Goal: Task Accomplishment & Management: Use online tool/utility

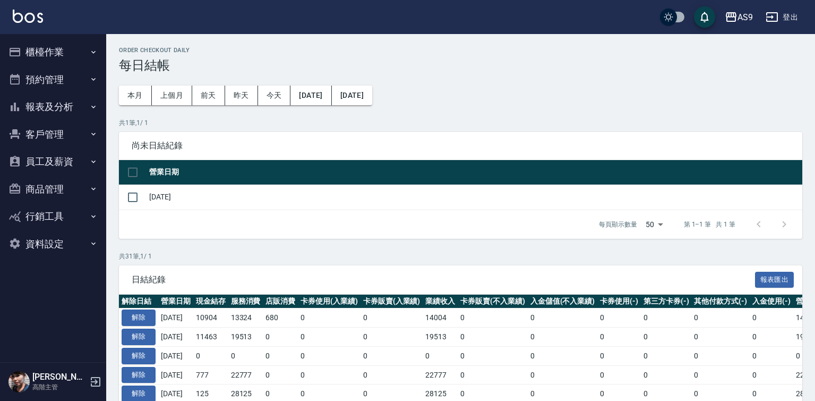
scroll to position [560, 0]
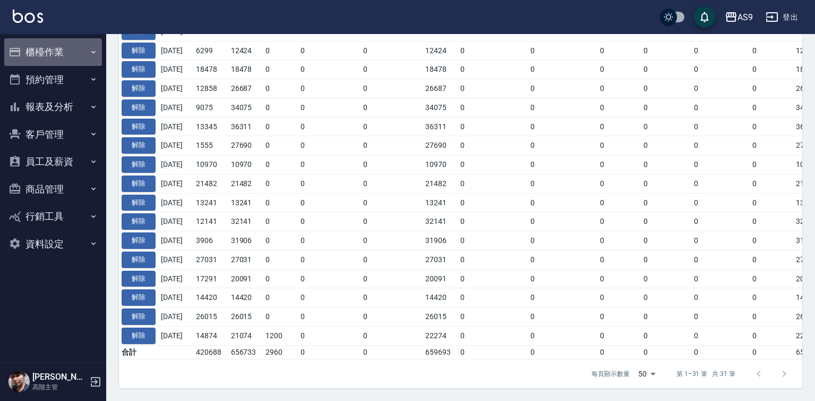
click at [54, 53] on button "櫃檯作業" at bounding box center [53, 52] width 98 height 28
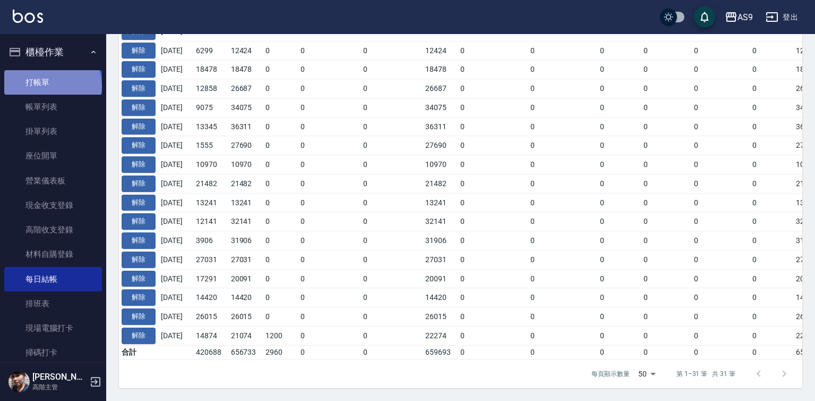
click at [52, 86] on link "打帳單" at bounding box center [53, 82] width 98 height 24
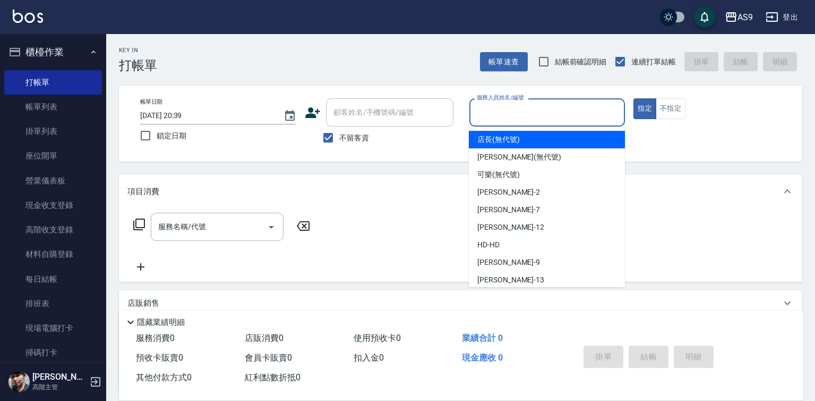
click at [493, 118] on input "服務人員姓名/編號" at bounding box center [547, 112] width 147 height 19
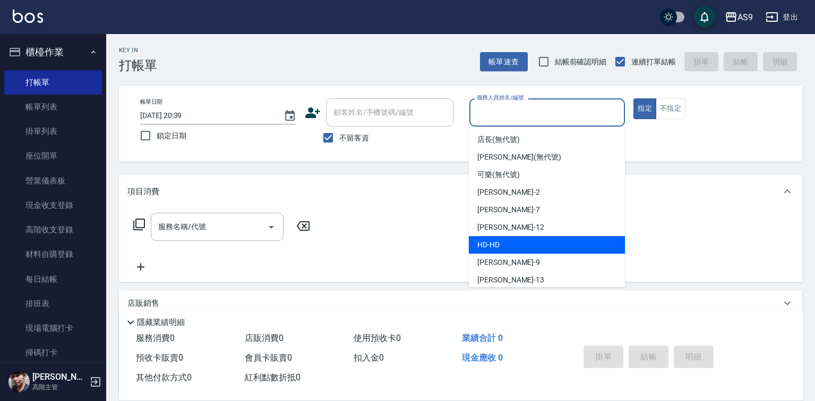
click at [516, 256] on div "[PERSON_NAME] -9" at bounding box center [547, 262] width 156 height 18
type input "[PERSON_NAME]-9"
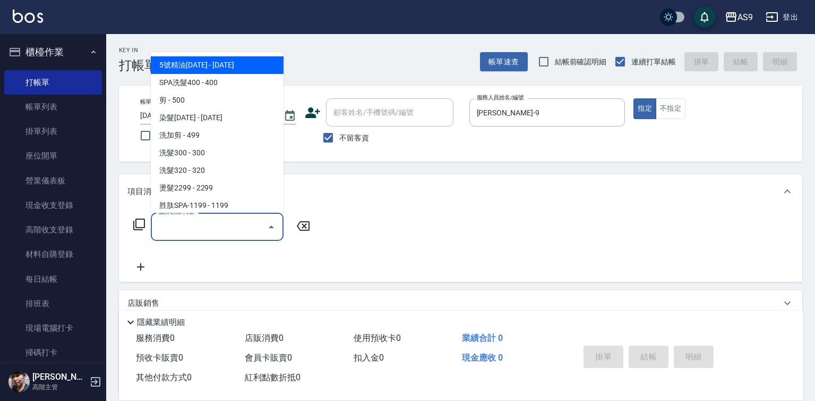
click at [204, 225] on input "服務名稱/代號" at bounding box center [209, 226] width 107 height 19
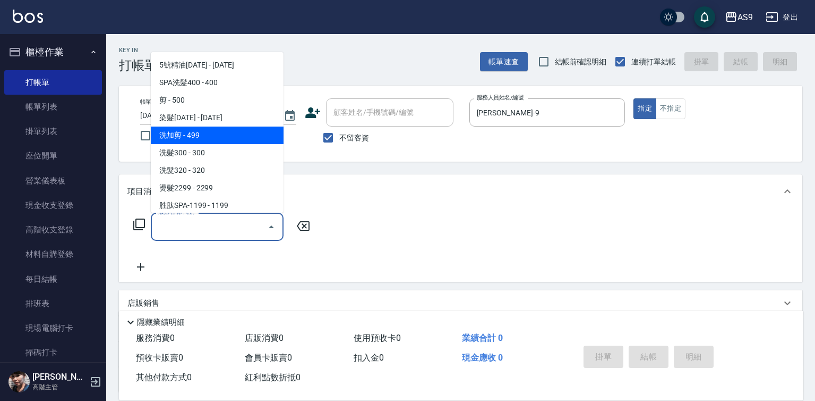
click at [207, 133] on span "洗加剪 - 499" at bounding box center [217, 135] width 133 height 18
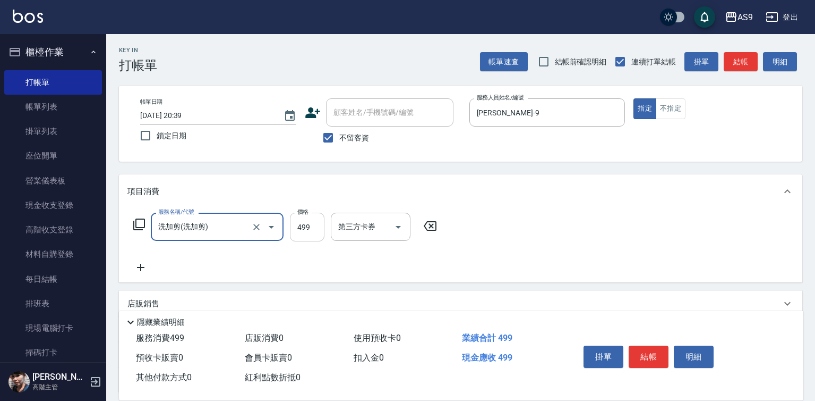
click at [303, 226] on input "499" at bounding box center [307, 226] width 35 height 29
type input "洗加剪"
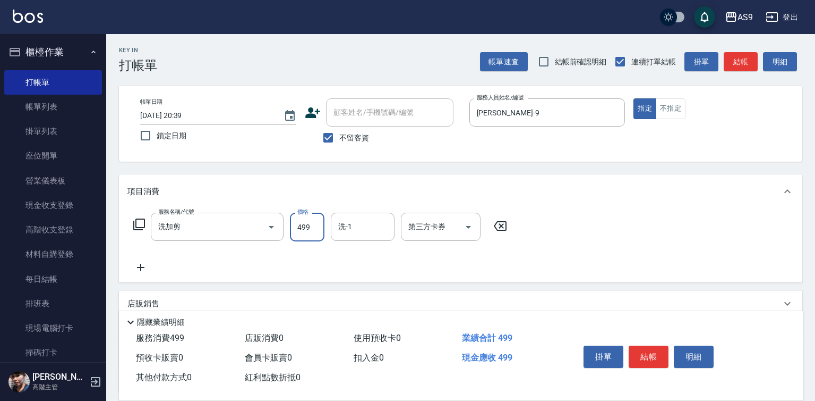
drag, startPoint x: 303, startPoint y: 226, endPoint x: 304, endPoint y: 237, distance: 11.8
click at [304, 236] on input "499" at bounding box center [307, 226] width 35 height 29
drag, startPoint x: 311, startPoint y: 226, endPoint x: 326, endPoint y: 226, distance: 14.9
click at [318, 226] on input "8209" at bounding box center [307, 226] width 35 height 29
type input "820"
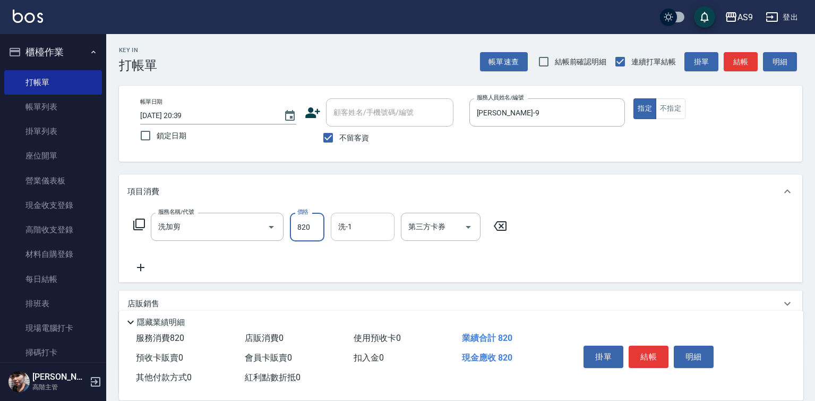
drag, startPoint x: 369, startPoint y: 225, endPoint x: 370, endPoint y: 230, distance: 5.5
click at [370, 229] on input "洗-1" at bounding box center [363, 226] width 54 height 19
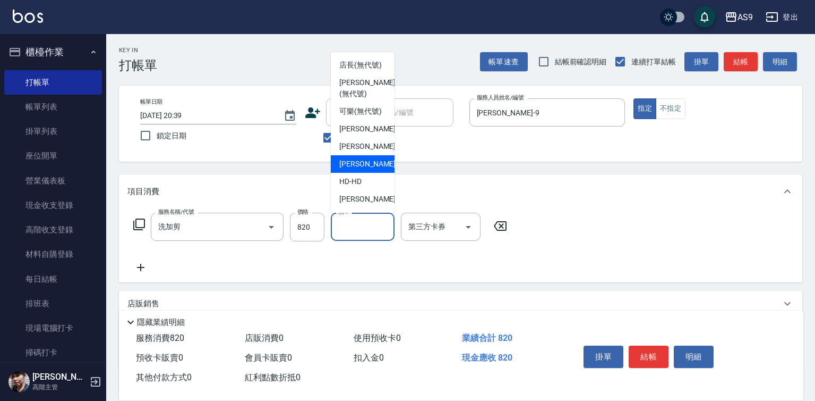
scroll to position [53, 0]
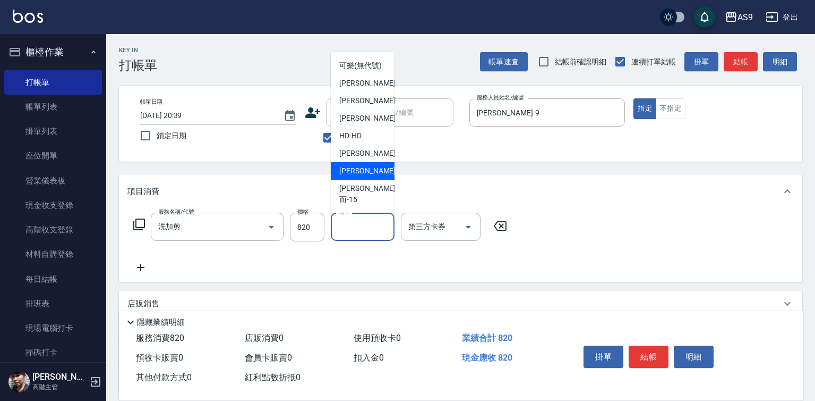
click at [373, 180] on div "[PERSON_NAME] -13" at bounding box center [363, 171] width 64 height 18
type input "[PERSON_NAME]-13"
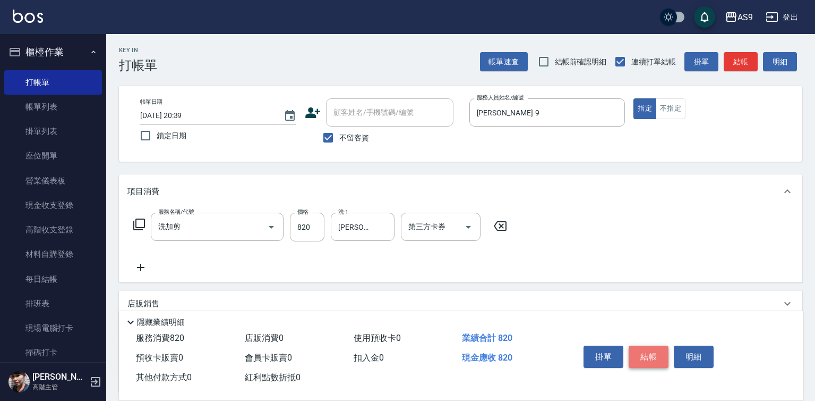
click at [641, 351] on button "結帳" at bounding box center [649, 356] width 40 height 22
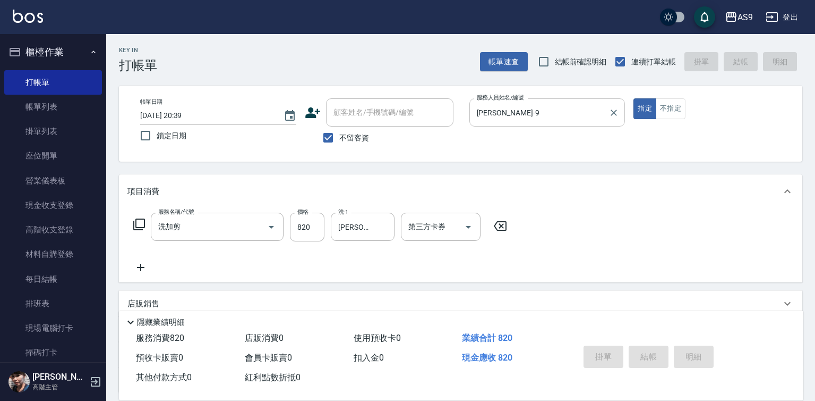
click at [509, 114] on input "[PERSON_NAME]-9" at bounding box center [539, 112] width 131 height 19
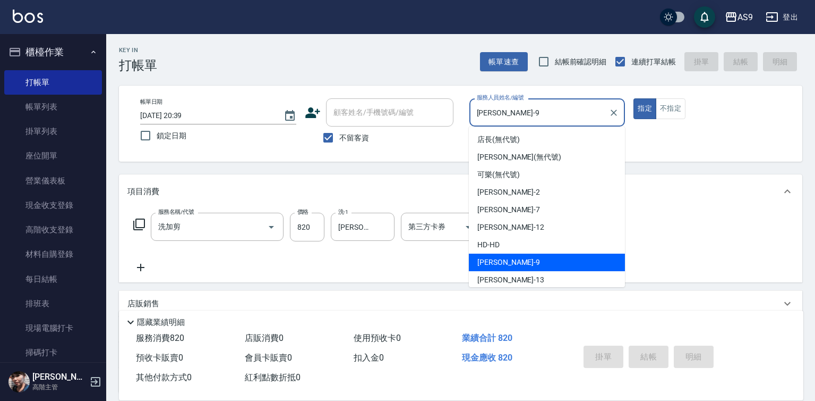
type input "[DATE] 20:40"
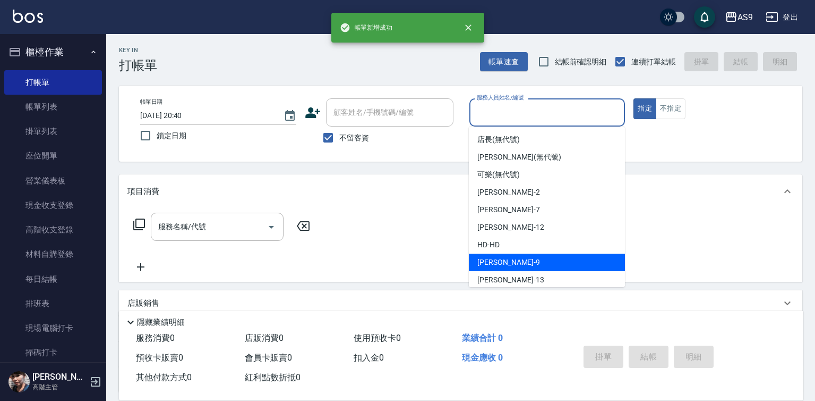
click at [514, 260] on div "[PERSON_NAME] -9" at bounding box center [547, 262] width 156 height 18
type input "[PERSON_NAME]-9"
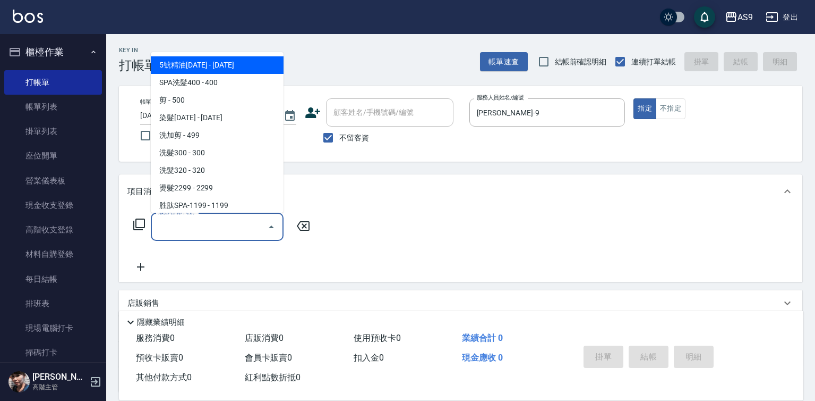
click at [187, 231] on input "服務名稱/代號" at bounding box center [209, 226] width 107 height 19
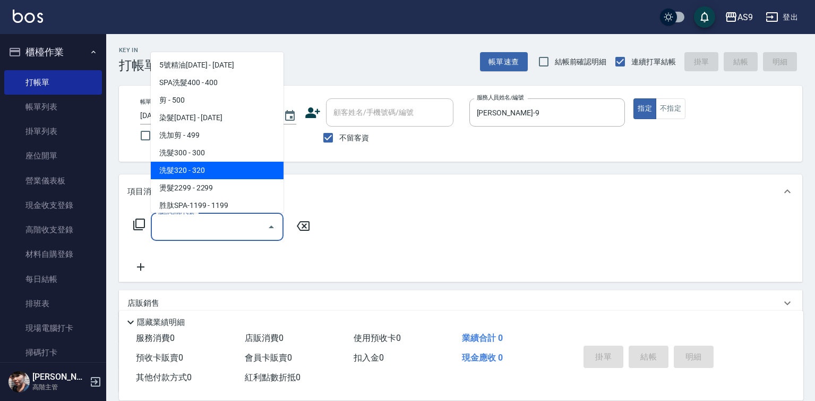
click at [204, 173] on span "洗髮320 - 320" at bounding box center [217, 170] width 133 height 18
type input "洗髮320(洗髮320)"
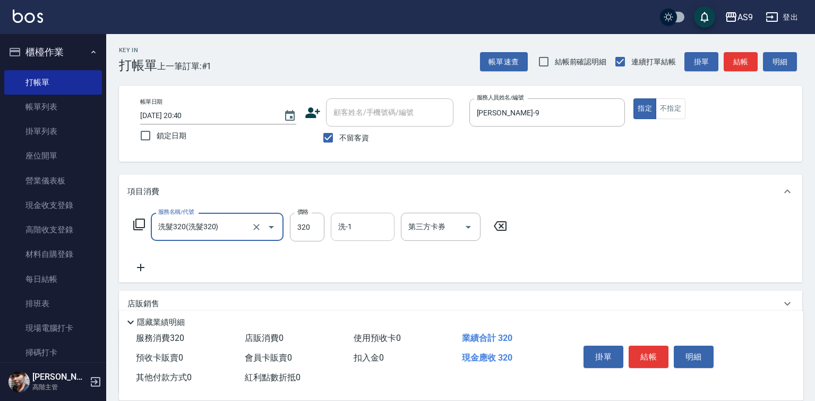
click at [366, 223] on input "洗-1" at bounding box center [363, 226] width 54 height 19
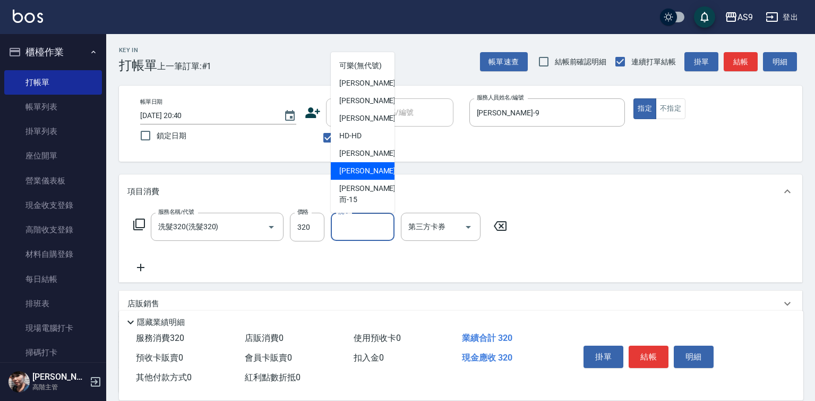
click at [377, 180] on div "[PERSON_NAME] -13" at bounding box center [363, 171] width 64 height 18
type input "[PERSON_NAME]-13"
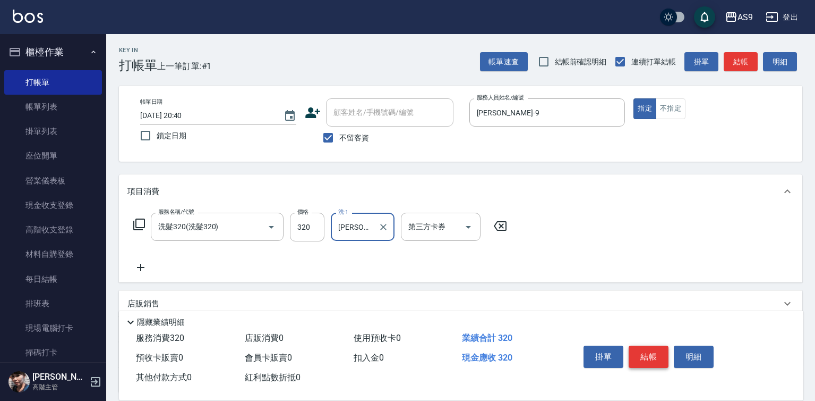
click at [642, 355] on button "結帳" at bounding box center [649, 356] width 40 height 22
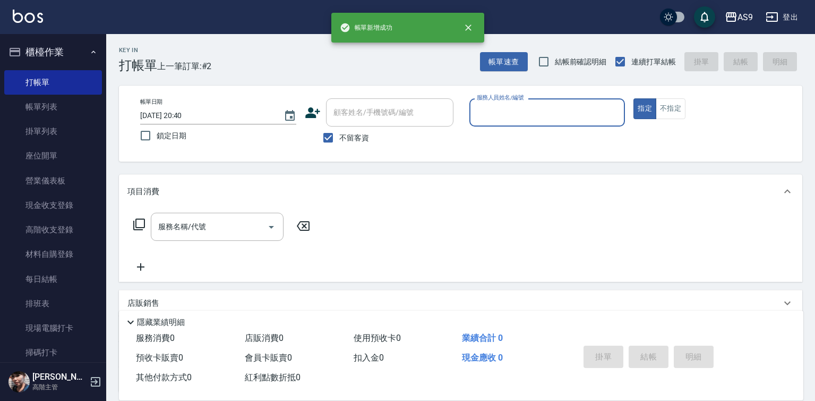
click at [522, 118] on input "服務人員姓名/編號" at bounding box center [547, 112] width 147 height 19
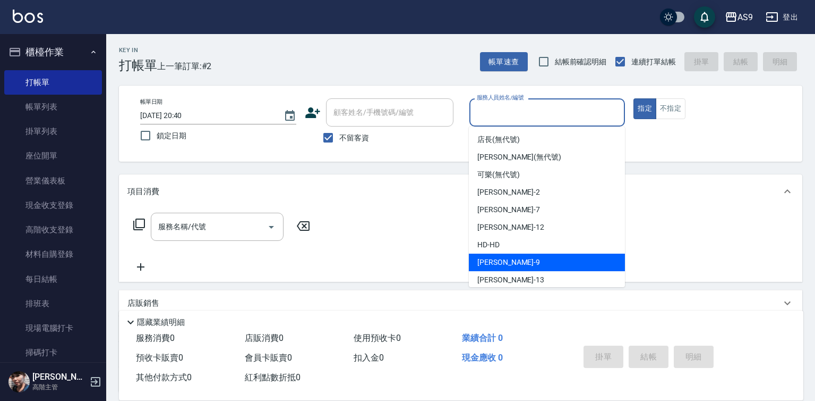
click at [510, 259] on div "[PERSON_NAME] -9" at bounding box center [547, 262] width 156 height 18
type input "[PERSON_NAME]-9"
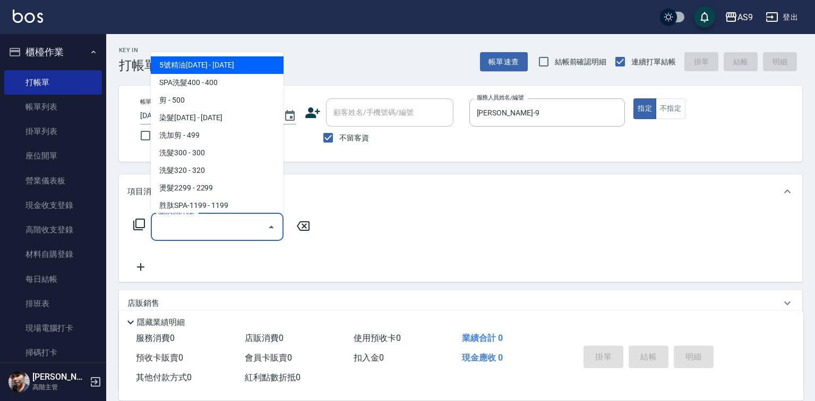
click at [208, 229] on input "服務名稱/代號" at bounding box center [209, 226] width 107 height 19
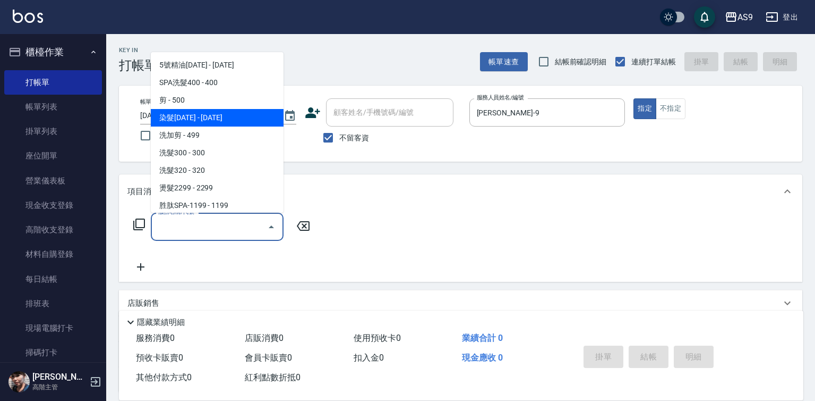
click at [208, 121] on span "染髮[DATE] - [DATE]" at bounding box center [217, 118] width 133 height 18
type input "染髮1500(染髮1500)"
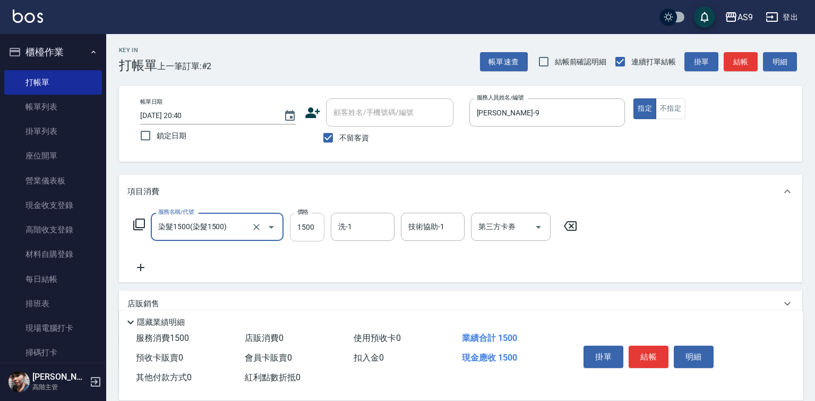
click at [313, 226] on input "1500" at bounding box center [307, 226] width 35 height 29
type input "2250"
click at [336, 226] on input "洗-1" at bounding box center [363, 226] width 54 height 19
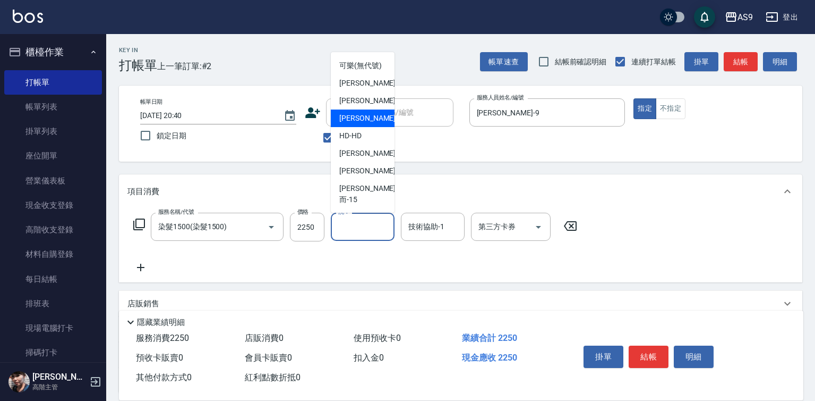
scroll to position [68, 0]
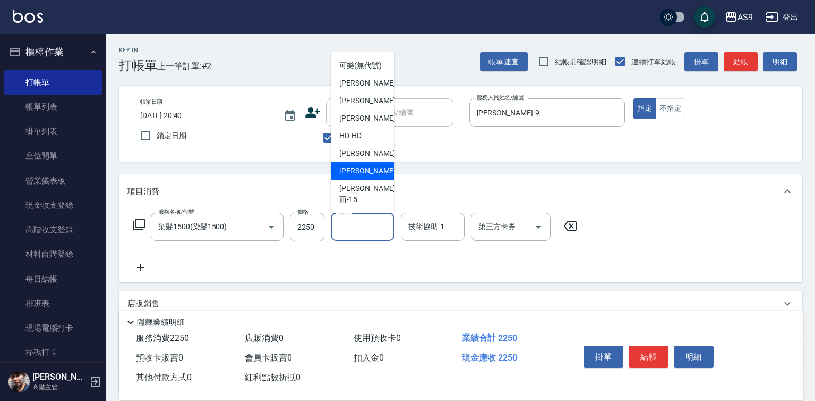
click at [364, 176] on span "[PERSON_NAME] -13" at bounding box center [372, 170] width 67 height 11
type input "[PERSON_NAME]-13"
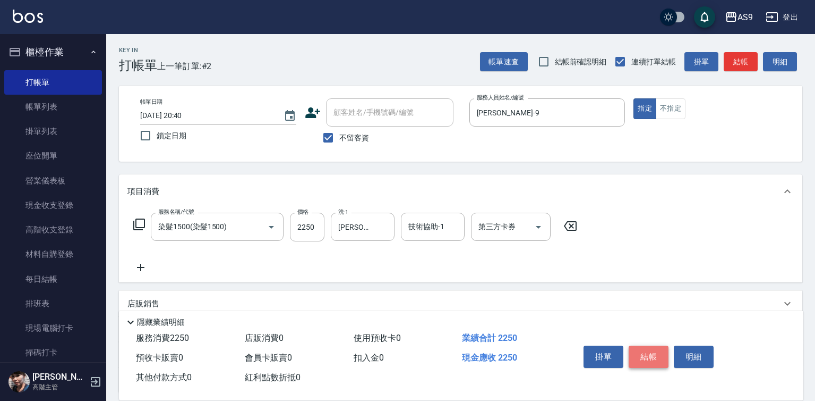
click at [647, 355] on button "結帳" at bounding box center [649, 356] width 40 height 22
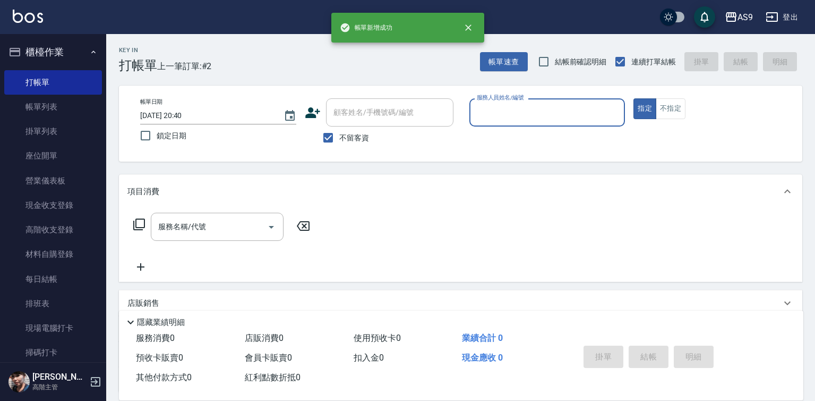
click at [507, 120] on input "服務人員姓名/編號" at bounding box center [547, 112] width 147 height 19
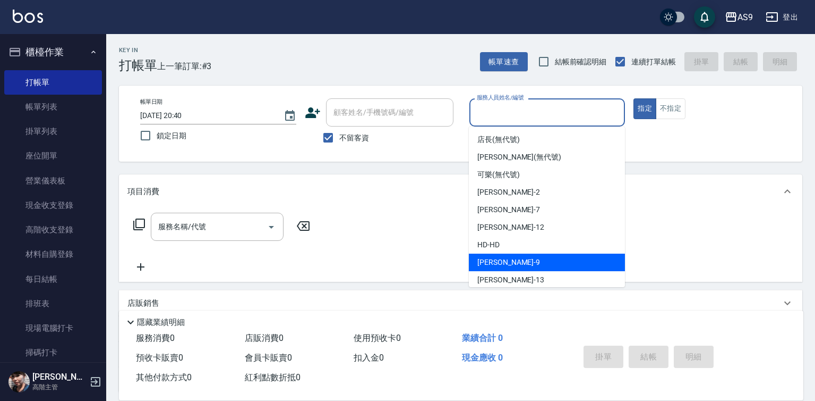
click at [506, 260] on div "[PERSON_NAME] -9" at bounding box center [547, 262] width 156 height 18
type input "[PERSON_NAME]-9"
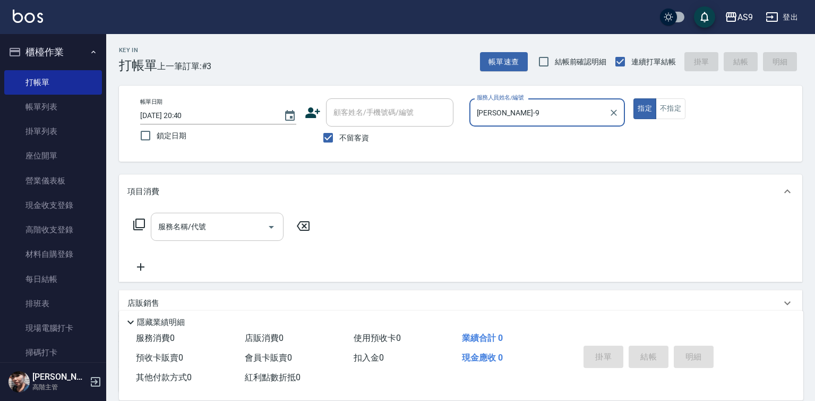
click at [195, 225] on input "服務名稱/代號" at bounding box center [209, 226] width 107 height 19
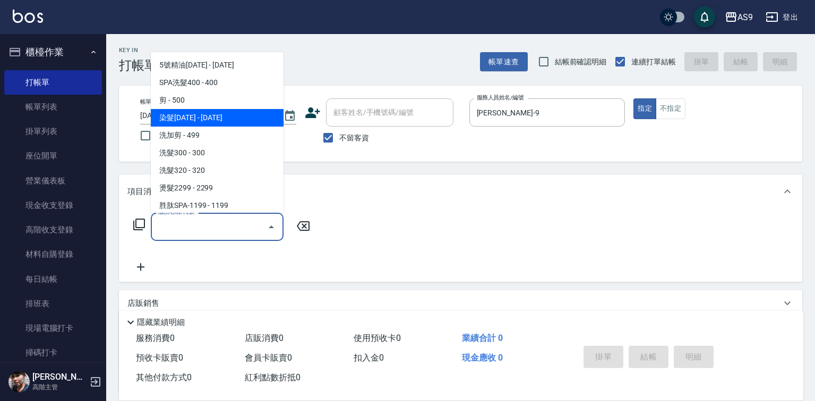
click at [179, 113] on span "染髮[DATE] - [DATE]" at bounding box center [217, 118] width 133 height 18
type input "染髮1500(染髮1500)"
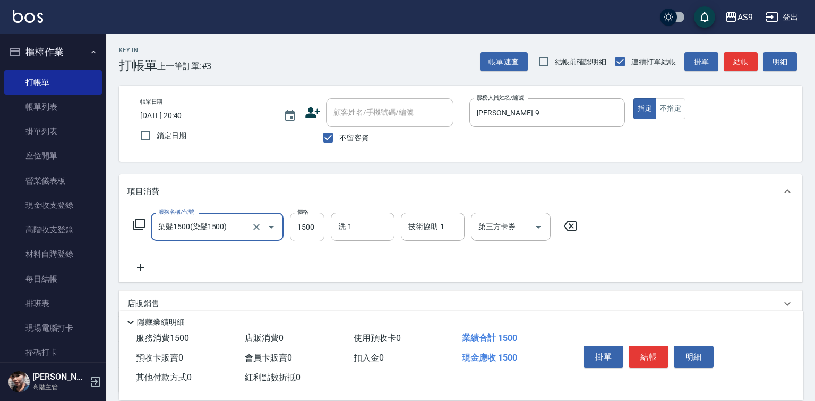
click at [315, 240] on input "1500" at bounding box center [307, 226] width 35 height 29
type input "1770"
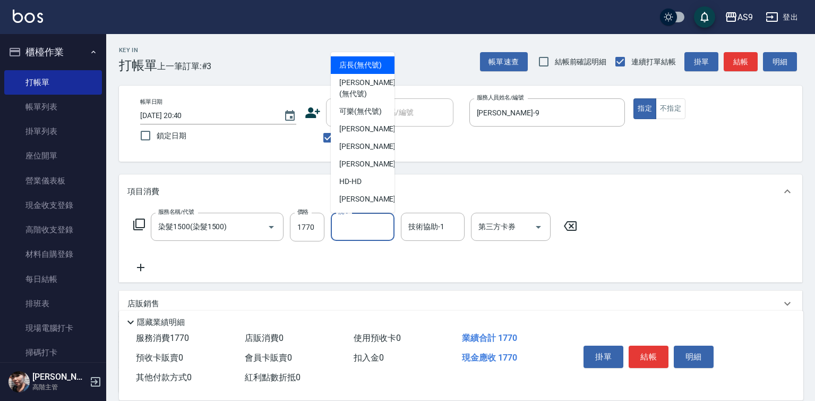
click at [355, 234] on input "洗-1" at bounding box center [363, 226] width 54 height 19
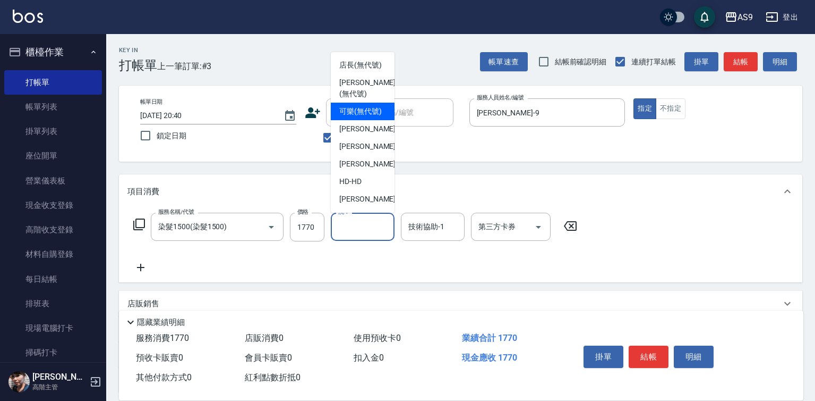
click at [361, 117] on span "可樂 (無代號)" at bounding box center [360, 111] width 42 height 11
type input "可樂(無代號)"
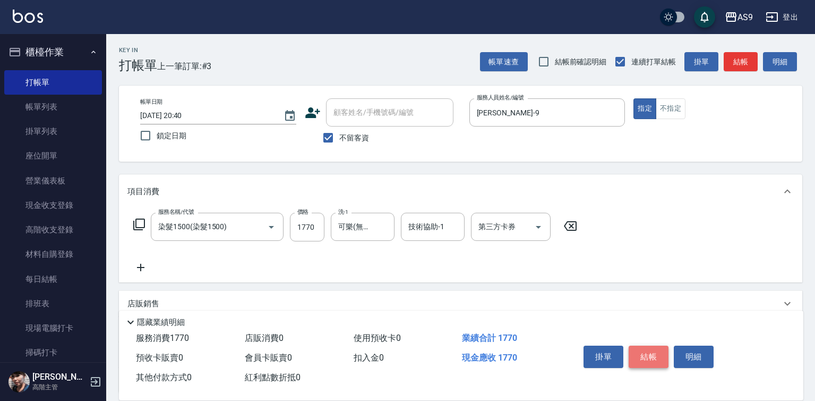
click at [638, 353] on button "結帳" at bounding box center [649, 356] width 40 height 22
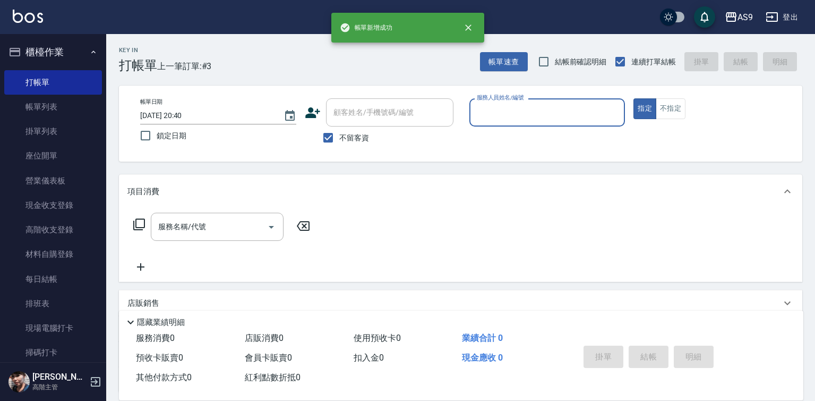
drag, startPoint x: 501, startPoint y: 102, endPoint x: 500, endPoint y: 119, distance: 17.0
click at [501, 104] on div "服務人員姓名/編號" at bounding box center [548, 112] width 156 height 28
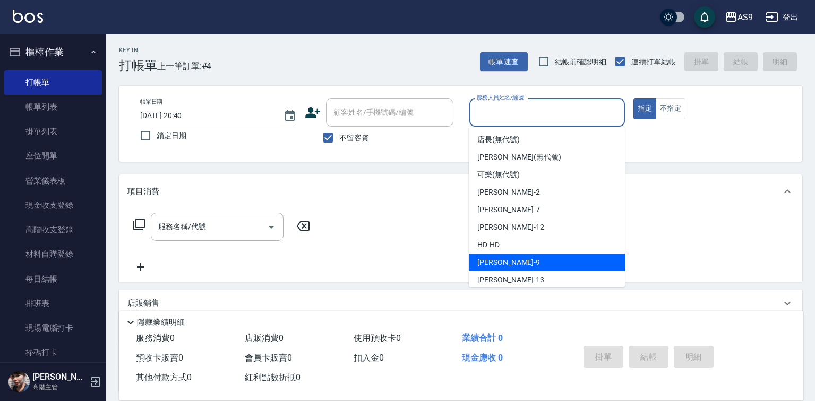
click at [494, 262] on span "[PERSON_NAME] -9" at bounding box center [509, 262] width 63 height 11
type input "[PERSON_NAME]-9"
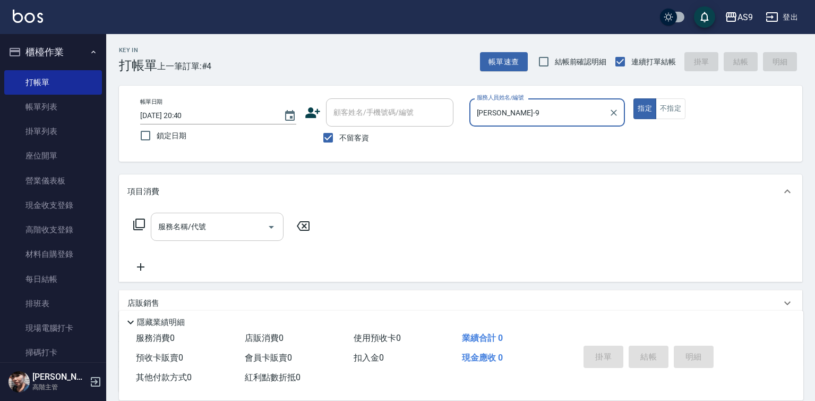
click at [206, 228] on input "服務名稱/代號" at bounding box center [209, 226] width 107 height 19
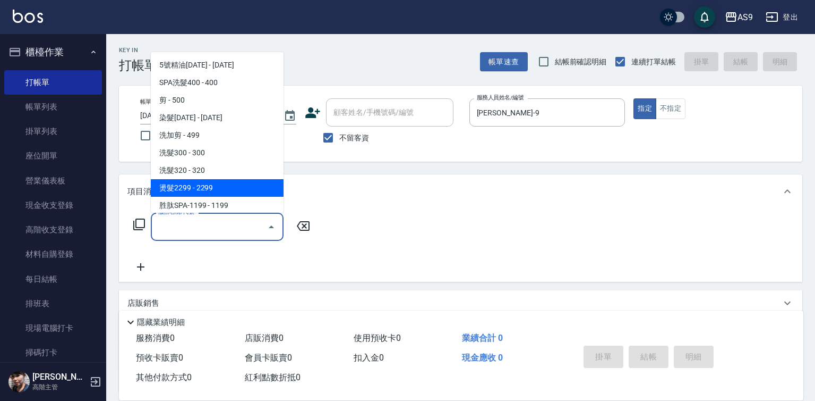
drag, startPoint x: 223, startPoint y: 188, endPoint x: 312, endPoint y: 209, distance: 91.9
click at [223, 189] on span "燙髮2299 - 2299" at bounding box center [217, 188] width 133 height 18
type input "燙髮2299(燙2299)"
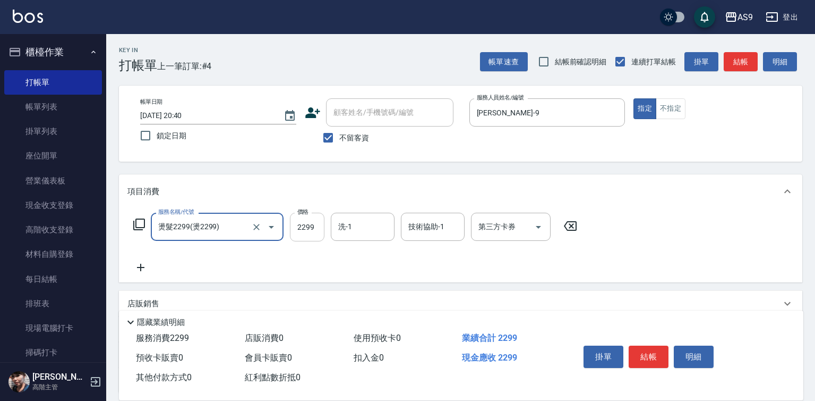
click at [310, 225] on input "2299" at bounding box center [307, 226] width 35 height 29
type input "2975"
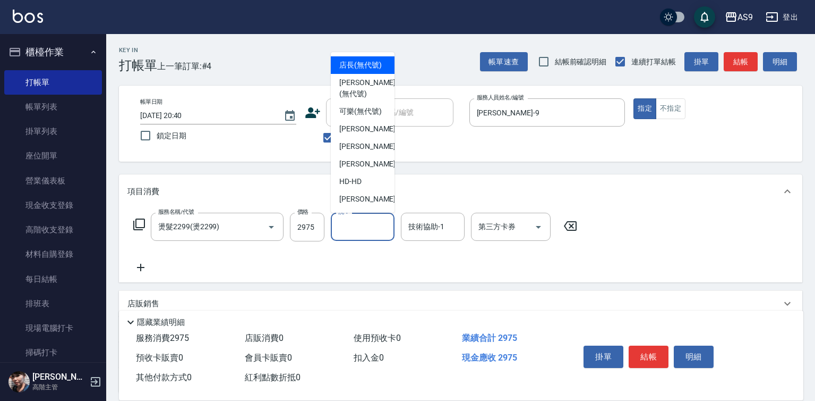
click at [355, 229] on input "洗-1" at bounding box center [363, 226] width 54 height 19
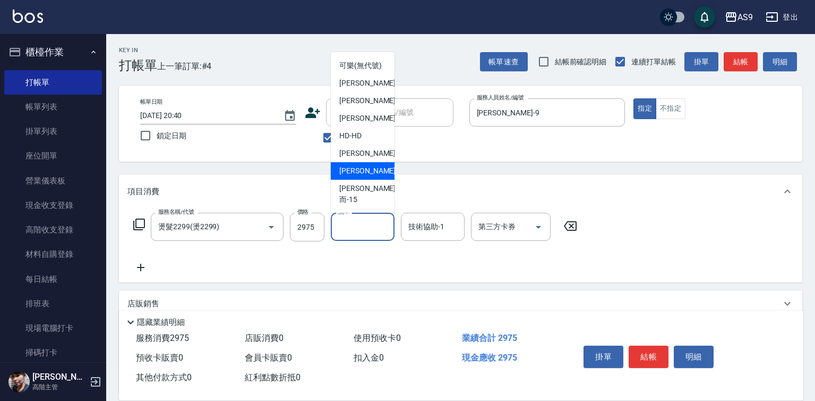
scroll to position [53, 0]
click at [376, 180] on div "[PERSON_NAME] -13" at bounding box center [363, 171] width 64 height 18
type input "[PERSON_NAME]-13"
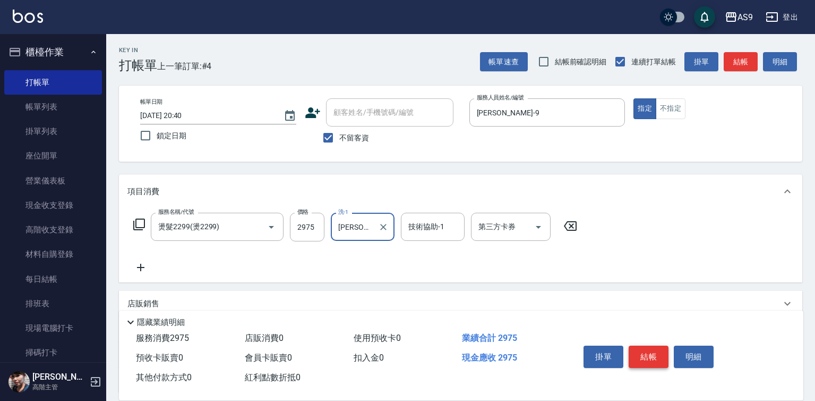
click at [641, 353] on button "結帳" at bounding box center [649, 356] width 40 height 22
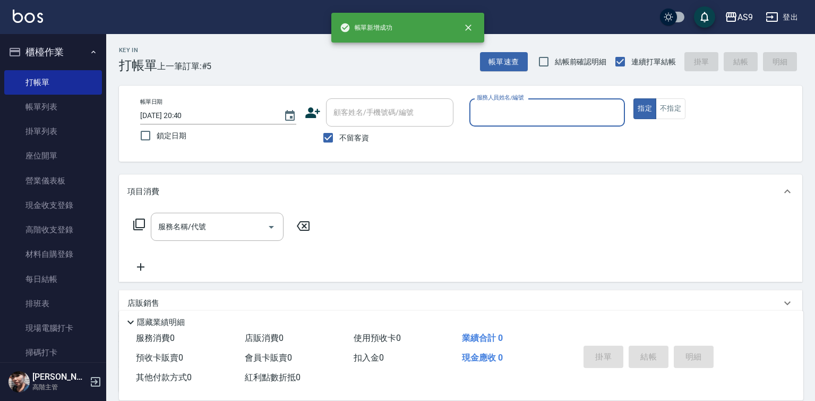
drag, startPoint x: 534, startPoint y: 106, endPoint x: 535, endPoint y: 118, distance: 12.8
click at [534, 110] on div "服務人員姓名/編號" at bounding box center [548, 112] width 156 height 28
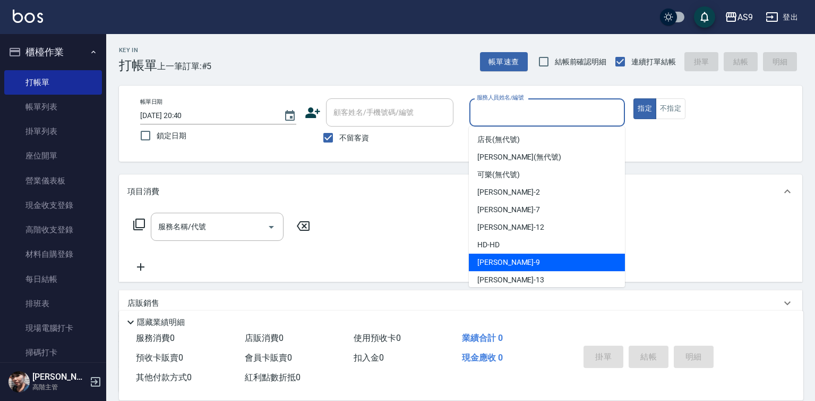
click at [512, 268] on div "[PERSON_NAME] -9" at bounding box center [547, 262] width 156 height 18
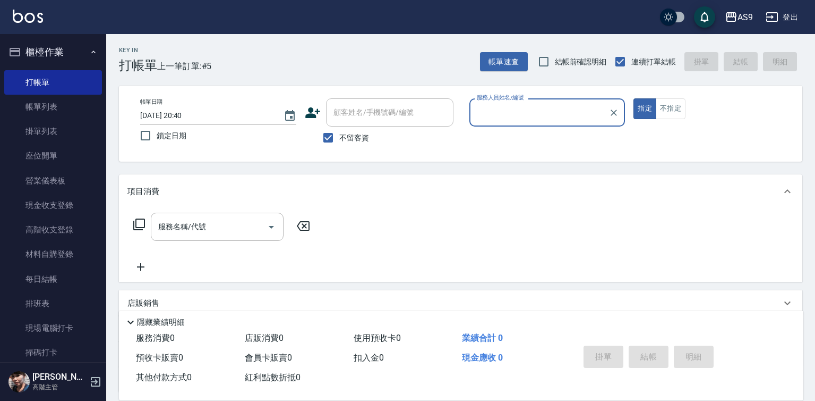
type input "[PERSON_NAME]-9"
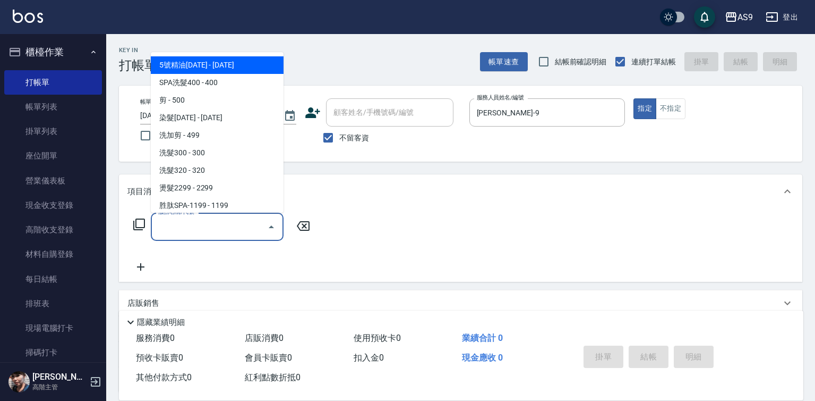
click at [216, 227] on input "服務名稱/代號" at bounding box center [209, 226] width 107 height 19
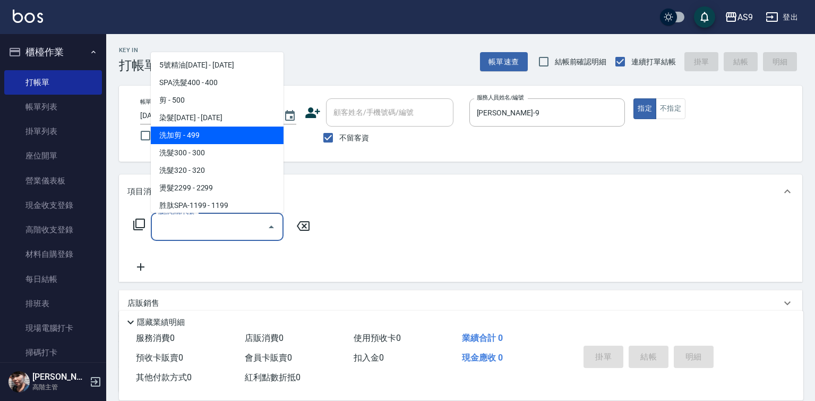
click at [213, 138] on span "洗加剪 - 499" at bounding box center [217, 135] width 133 height 18
type input "洗加剪"
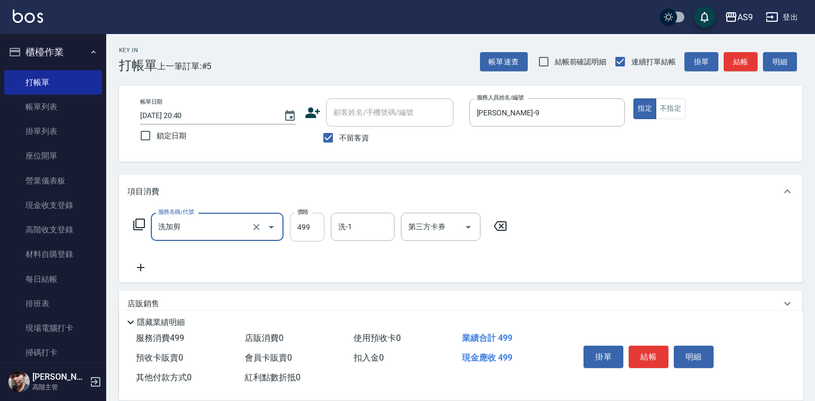
click at [299, 227] on input "499" at bounding box center [307, 226] width 35 height 29
click at [394, 234] on div "洗-1" at bounding box center [363, 226] width 64 height 28
type input "800"
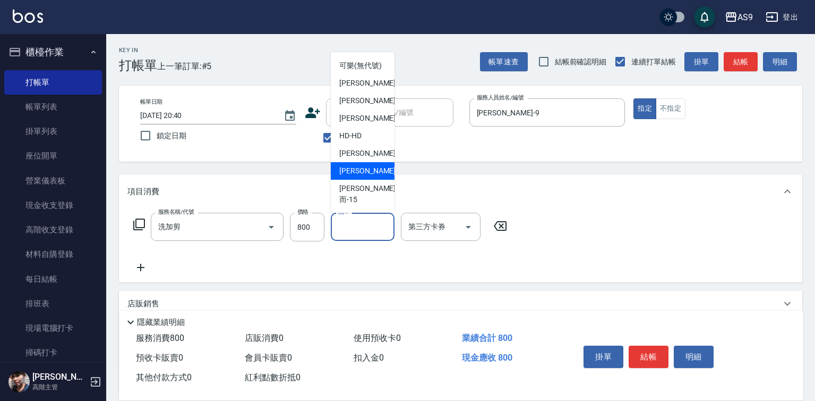
drag, startPoint x: 373, startPoint y: 193, endPoint x: 489, endPoint y: 240, distance: 125.4
click at [374, 180] on div "[PERSON_NAME] -13" at bounding box center [363, 171] width 64 height 18
type input "[PERSON_NAME]-13"
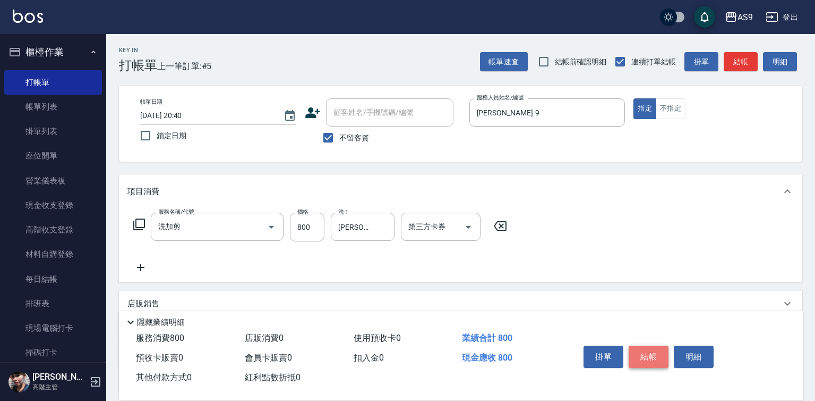
click at [643, 346] on button "結帳" at bounding box center [649, 356] width 40 height 22
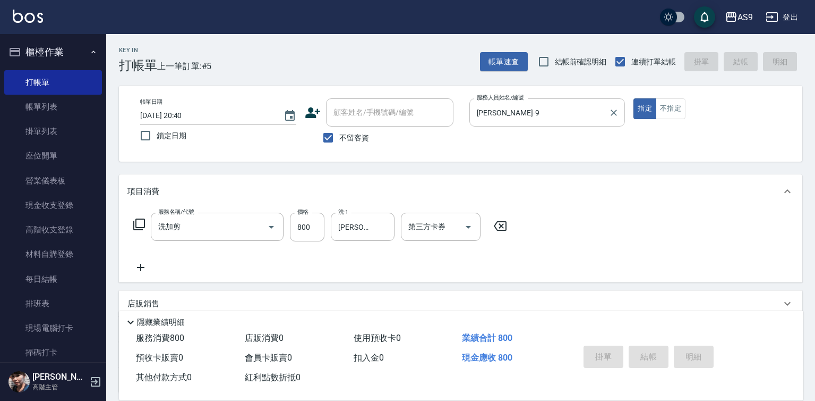
type input "[DATE] 20:41"
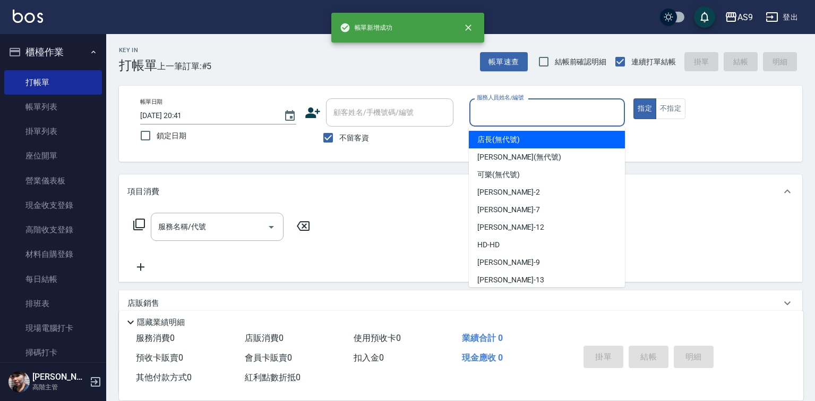
drag, startPoint x: 487, startPoint y: 104, endPoint x: 506, endPoint y: 253, distance: 150.5
click at [486, 104] on input "服務人員姓名/編號" at bounding box center [547, 112] width 147 height 19
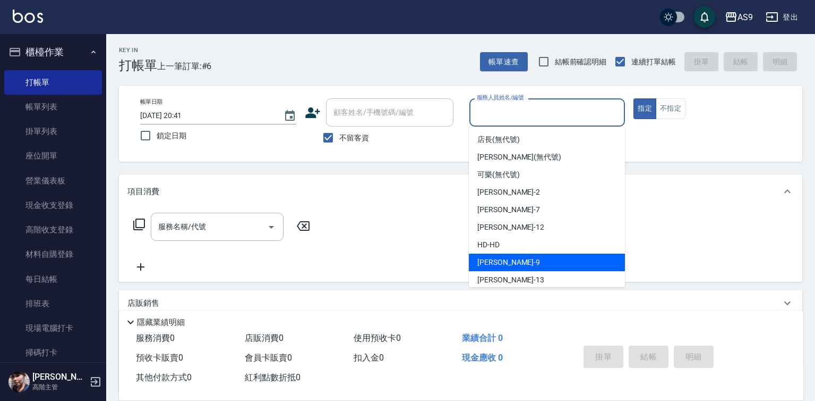
click at [505, 262] on span "[PERSON_NAME] -9" at bounding box center [509, 262] width 63 height 11
type input "[PERSON_NAME]-9"
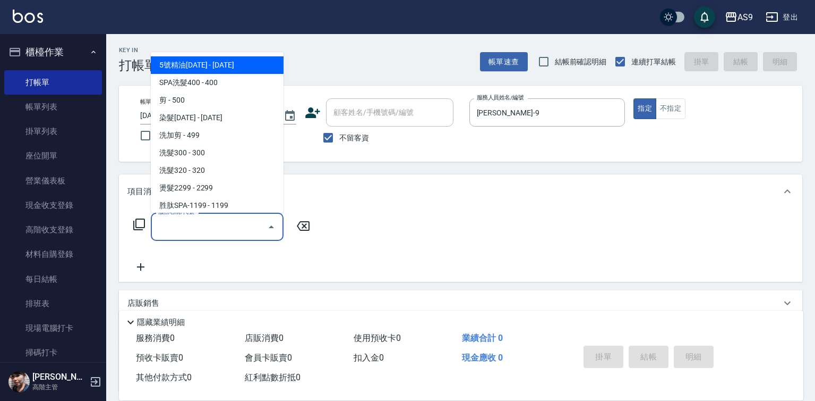
click at [233, 229] on input "服務名稱/代號" at bounding box center [209, 226] width 107 height 19
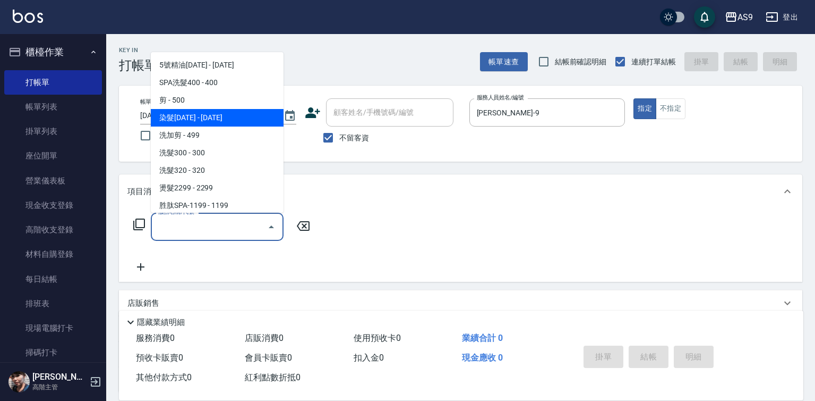
click at [210, 121] on span "染髮[DATE] - [DATE]" at bounding box center [217, 118] width 133 height 18
type input "染髮1500(染髮1500)"
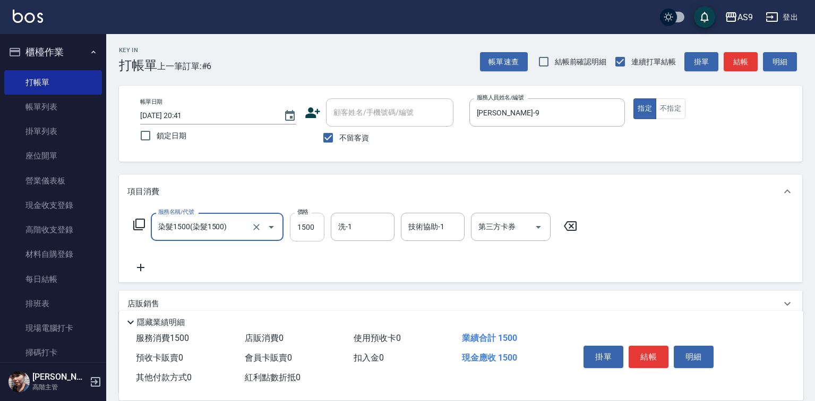
click at [310, 228] on input "1500" at bounding box center [307, 226] width 35 height 29
type input "2000"
drag, startPoint x: 357, startPoint y: 231, endPoint x: 370, endPoint y: 223, distance: 15.5
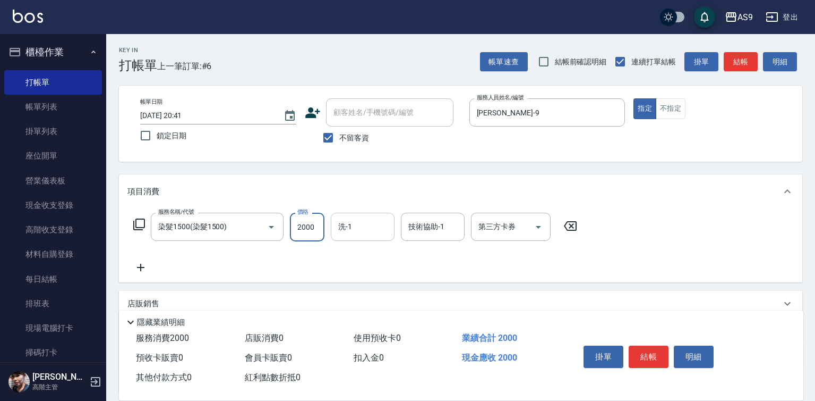
click at [358, 231] on input "洗-1" at bounding box center [363, 226] width 54 height 19
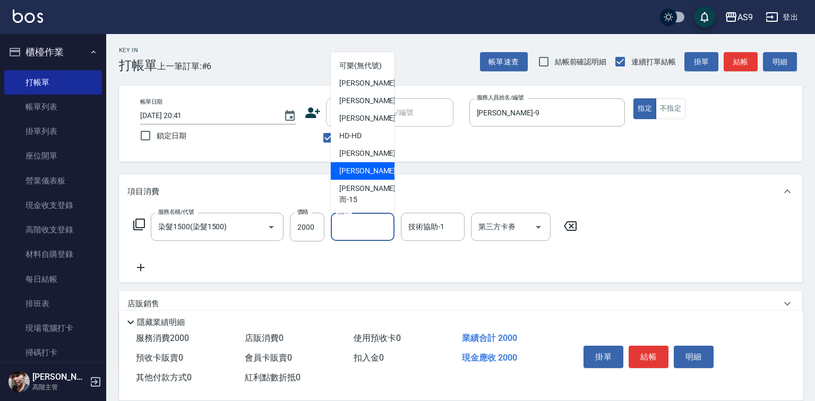
click at [379, 180] on div "[PERSON_NAME] -13" at bounding box center [363, 171] width 64 height 18
type input "[PERSON_NAME]-13"
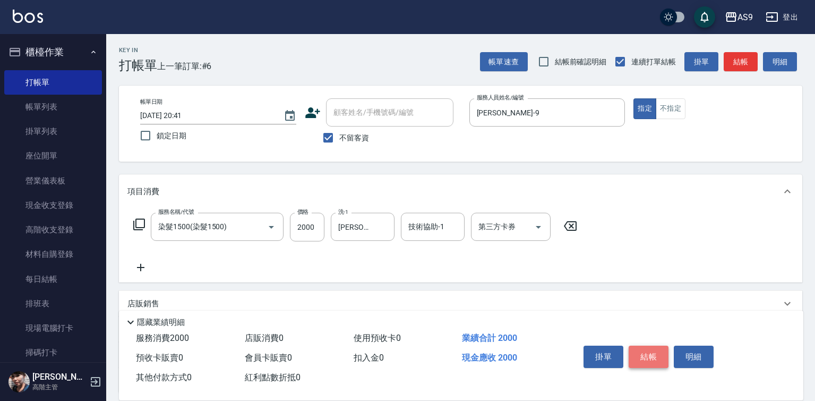
click at [654, 360] on button "結帳" at bounding box center [649, 356] width 40 height 22
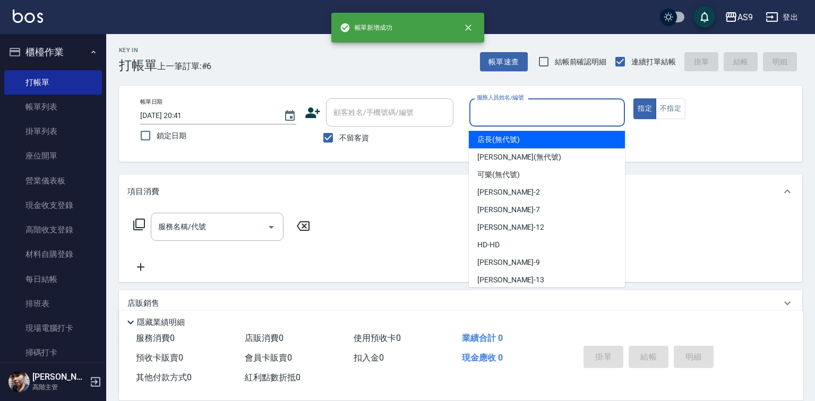
click at [499, 113] on input "服務人員姓名/編號" at bounding box center [547, 112] width 147 height 19
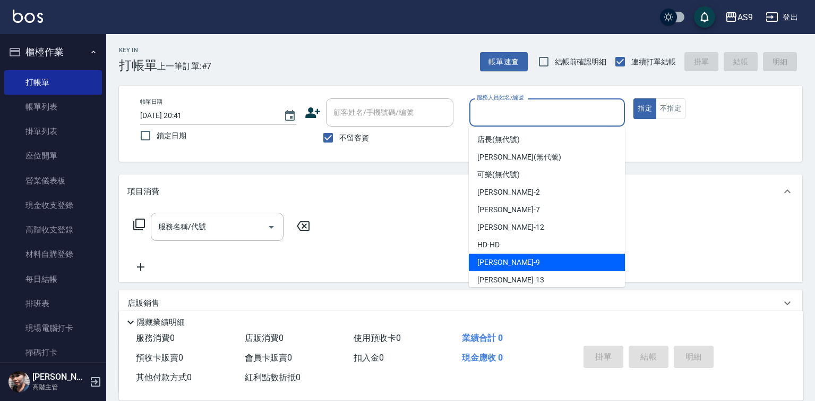
drag, startPoint x: 515, startPoint y: 257, endPoint x: 329, endPoint y: 246, distance: 186.2
click at [515, 259] on div "[PERSON_NAME] -9" at bounding box center [547, 262] width 156 height 18
type input "[PERSON_NAME]-9"
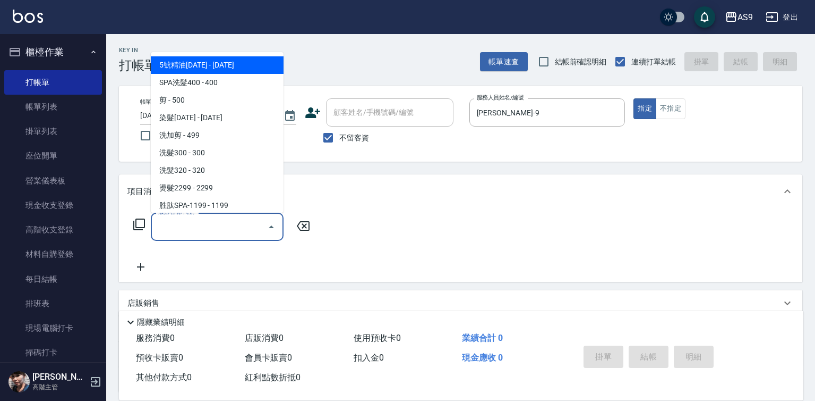
click at [246, 228] on input "服務名稱/代號" at bounding box center [209, 226] width 107 height 19
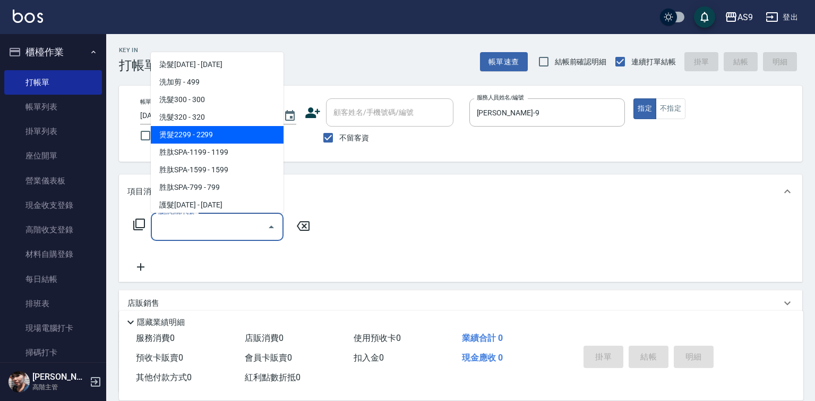
click at [222, 135] on span "燙髮2299 - 2299" at bounding box center [217, 135] width 133 height 18
type input "燙髮2299(燙2299)"
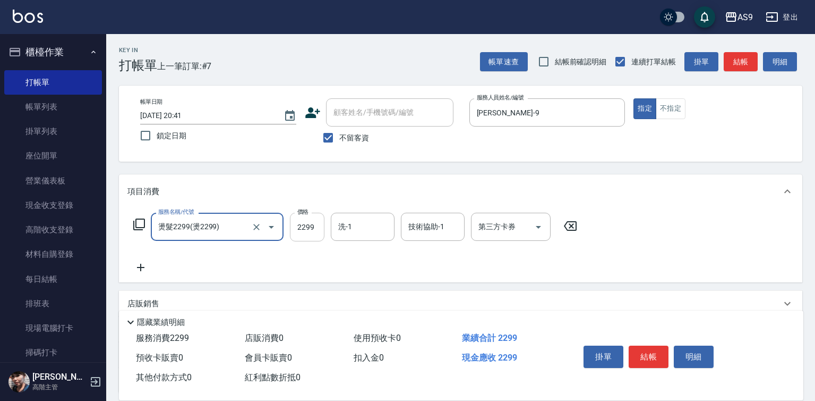
click at [301, 224] on input "2299" at bounding box center [307, 226] width 35 height 29
type input "2975"
click at [360, 235] on input "洗-1" at bounding box center [363, 226] width 54 height 19
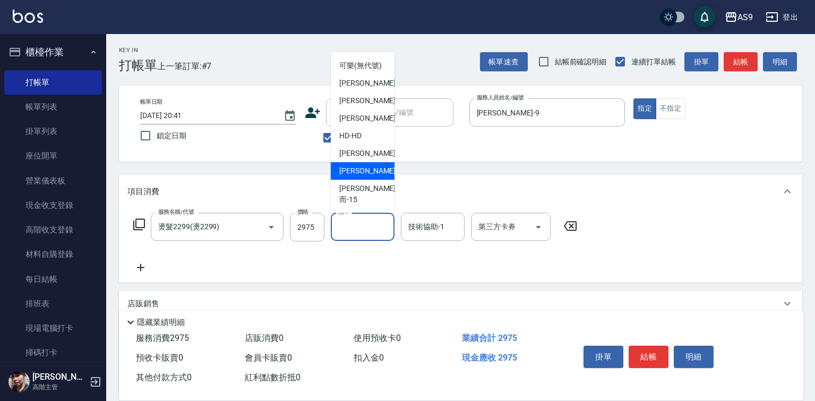
click at [372, 180] on div "[PERSON_NAME] -13" at bounding box center [363, 171] width 64 height 18
type input "[PERSON_NAME]-13"
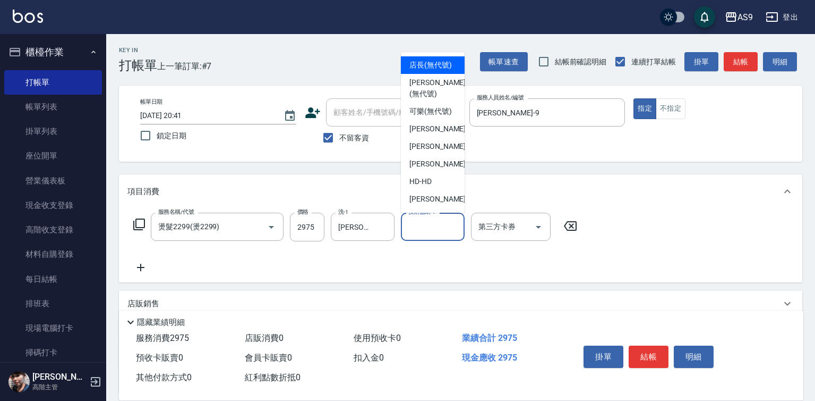
click at [426, 225] on input "技術協助-1" at bounding box center [433, 226] width 54 height 19
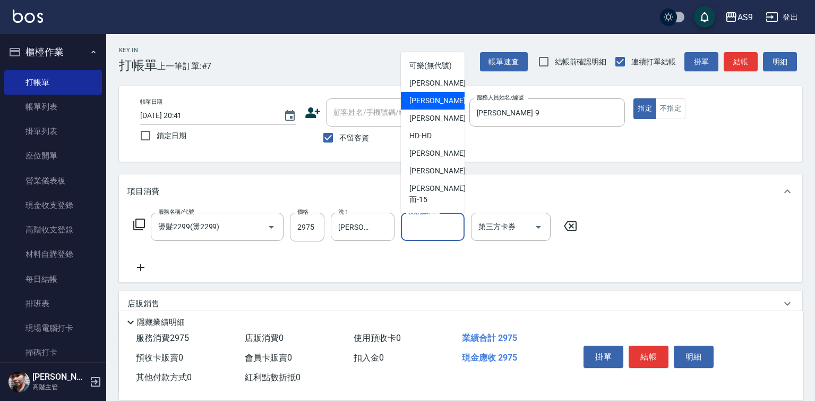
scroll to position [68, 0]
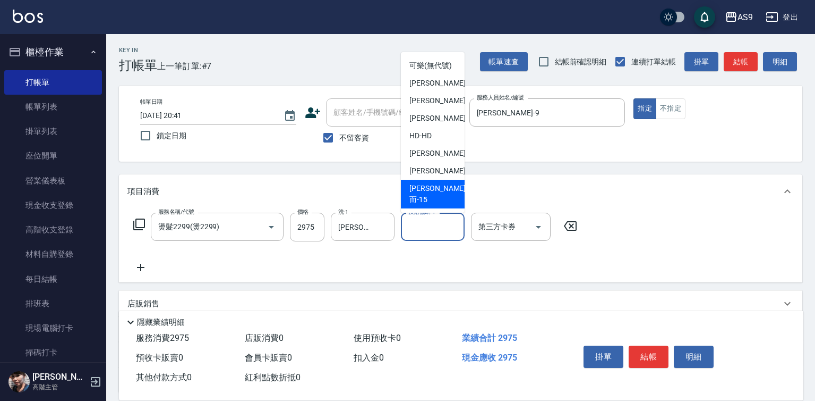
drag, startPoint x: 442, startPoint y: 257, endPoint x: 499, endPoint y: 266, distance: 57.6
click at [443, 259] on div "服務名稱/代號 燙髮2299(燙2299) 服務名稱/代號 價格 2975 價格 洗-1 [PERSON_NAME]-13 洗-1 技術協助-1 技術協助-1…" at bounding box center [355, 242] width 456 height 61
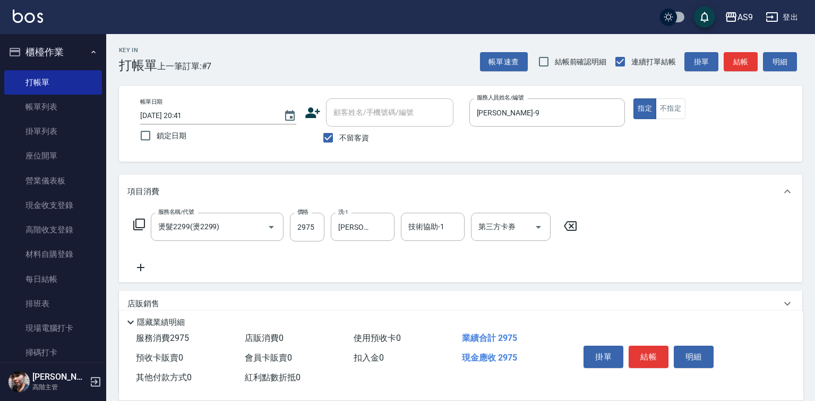
drag, startPoint x: 138, startPoint y: 267, endPoint x: 144, endPoint y: 267, distance: 5.8
click at [144, 267] on icon at bounding box center [140, 267] width 27 height 13
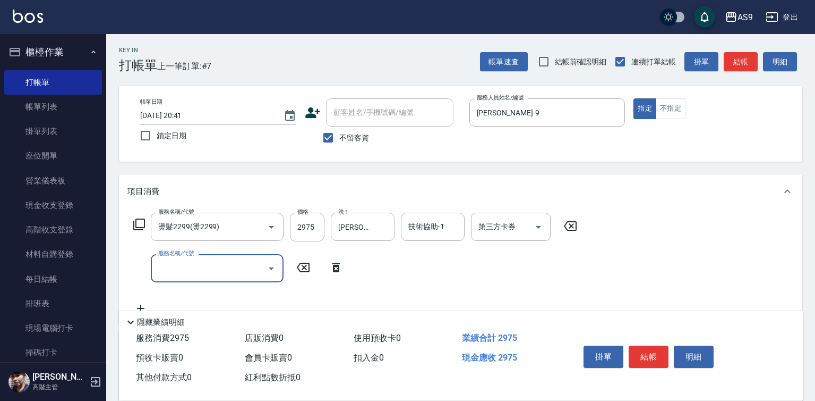
click at [187, 264] on input "服務名稱/代號" at bounding box center [209, 268] width 107 height 19
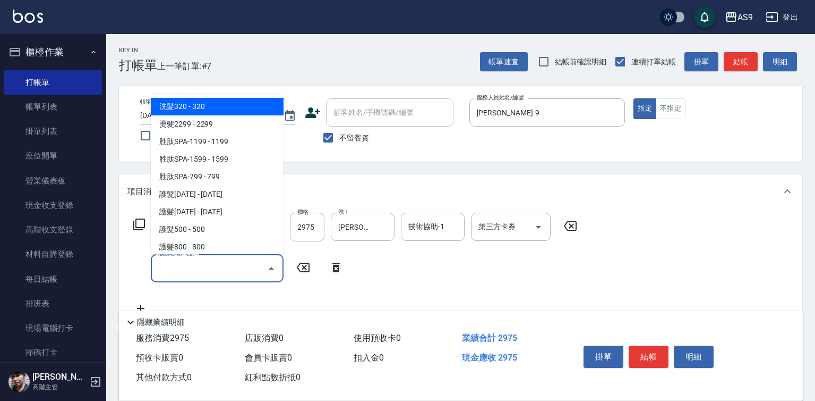
scroll to position [159, 0]
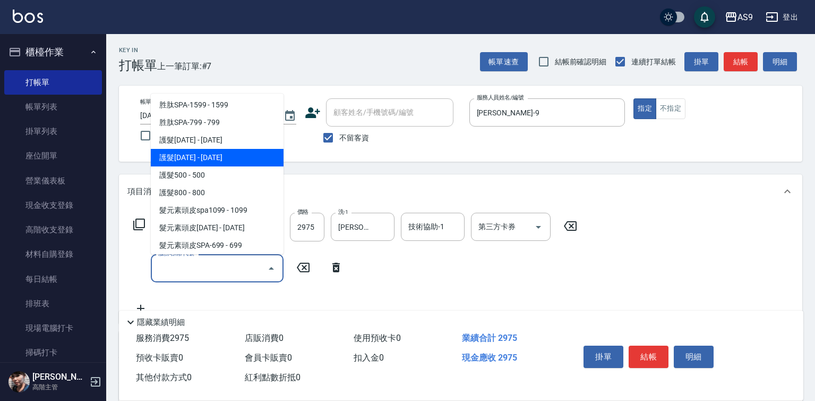
click at [199, 155] on span "護髮[DATE] - [DATE]" at bounding box center [217, 158] width 133 height 18
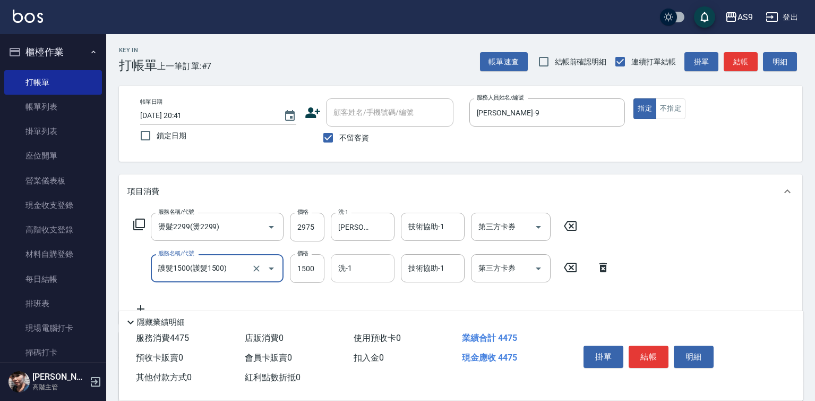
click at [334, 266] on div "洗-1" at bounding box center [363, 268] width 64 height 28
type input "護髮1500"
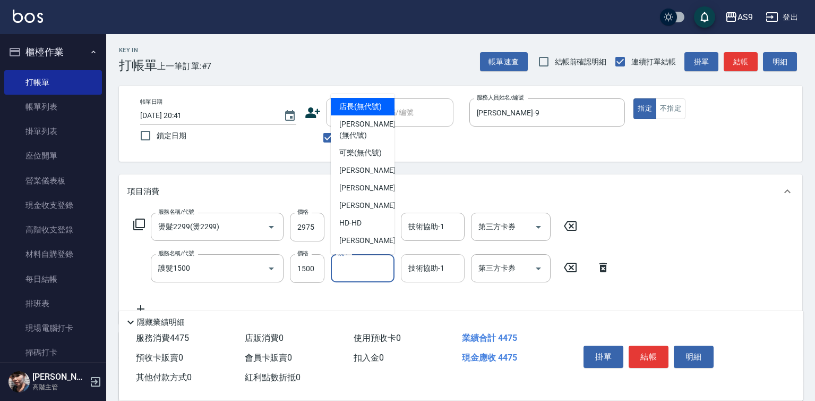
click at [428, 272] on div "技術協助-1 技術協助-1" at bounding box center [433, 268] width 64 height 28
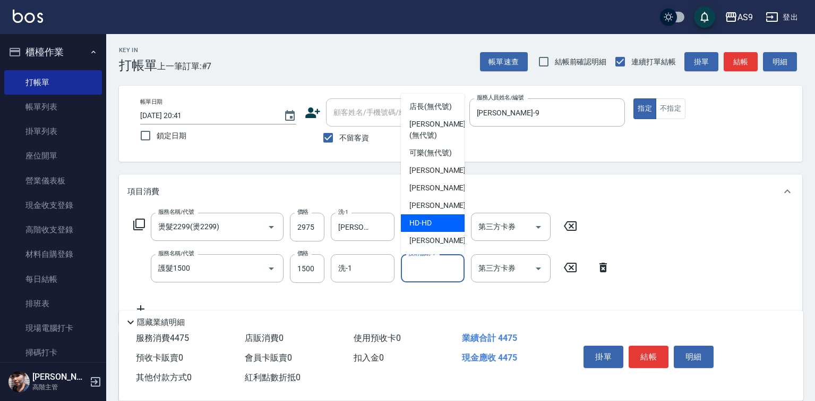
click at [403, 301] on div "服務名稱/代號 燙髮2299(燙2299) 服務名稱/代號 價格 2975 價格 洗-1 [PERSON_NAME]-13 洗-1 技術協助-1 技術協助-1…" at bounding box center [371, 263] width 489 height 103
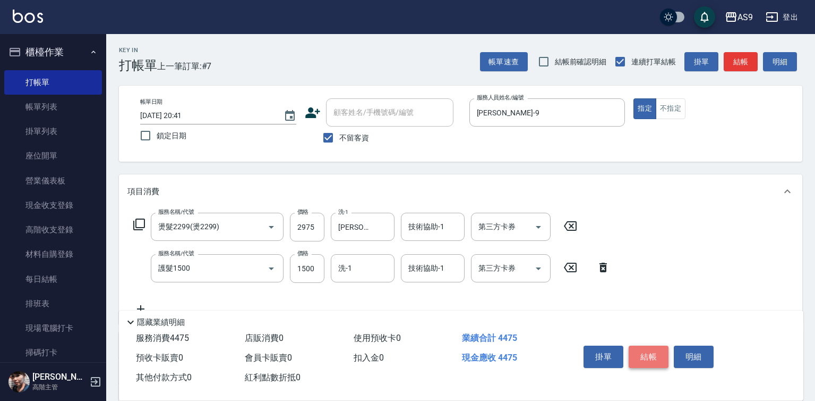
click at [642, 354] on button "結帳" at bounding box center [649, 356] width 40 height 22
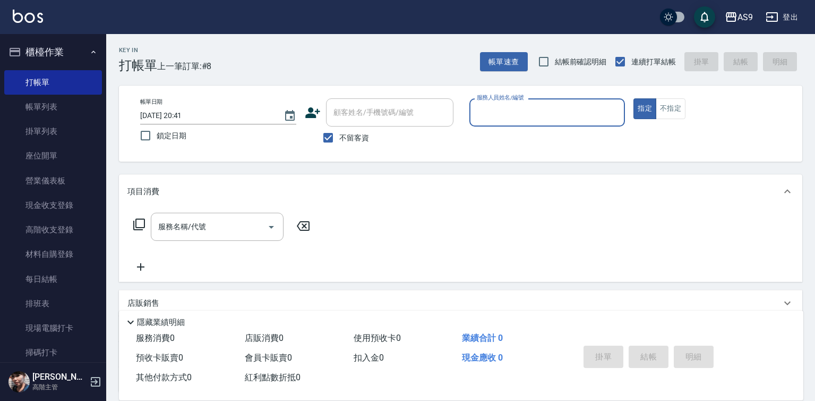
click at [502, 120] on input "服務人員姓名/編號" at bounding box center [547, 112] width 147 height 19
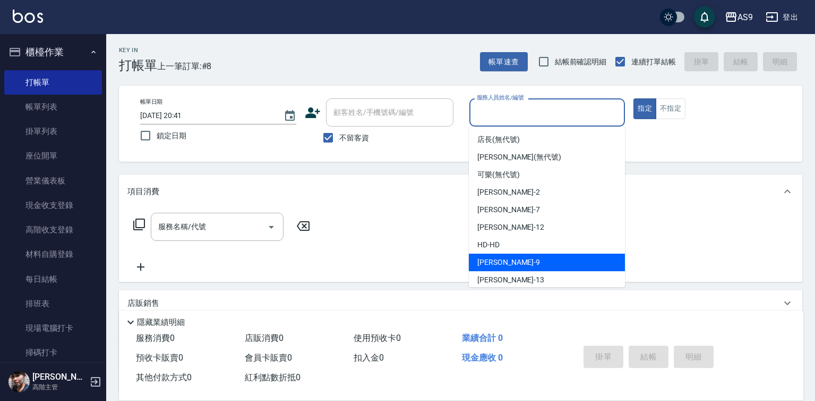
click at [494, 261] on span "[PERSON_NAME] -9" at bounding box center [509, 262] width 63 height 11
type input "[PERSON_NAME]-9"
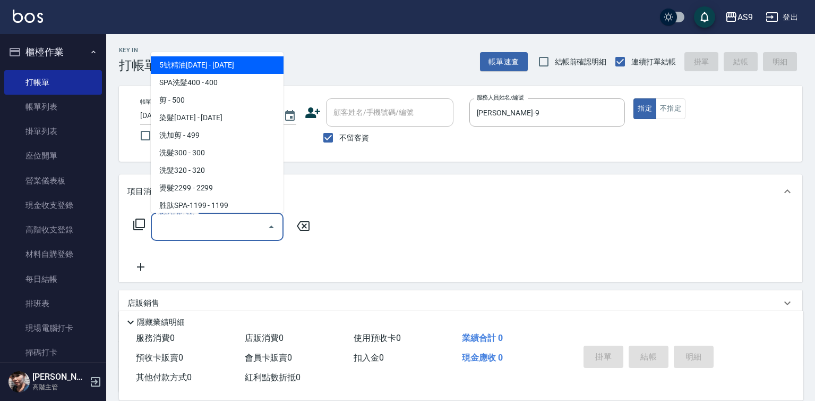
click at [222, 224] on input "服務名稱/代號" at bounding box center [209, 226] width 107 height 19
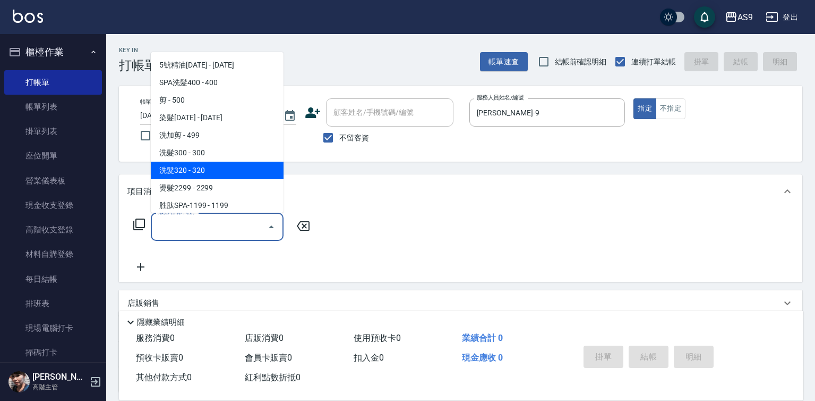
click at [198, 169] on span "洗髮320 - 320" at bounding box center [217, 170] width 133 height 18
type input "洗髮320(洗髮320)"
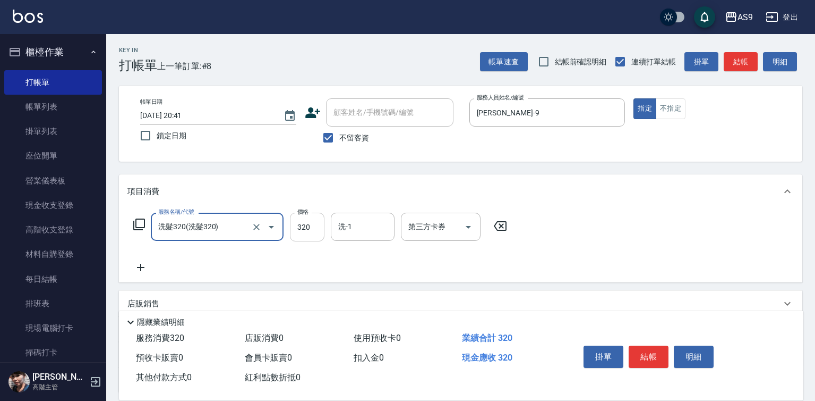
click at [308, 226] on input "320" at bounding box center [307, 226] width 35 height 29
type input "227"
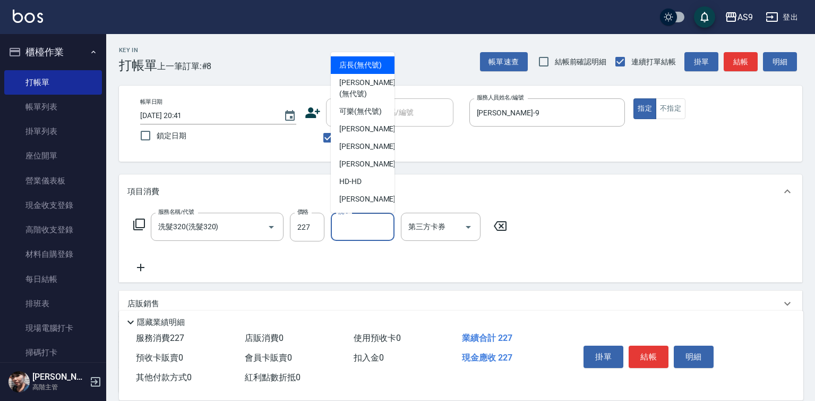
click at [351, 229] on input "洗-1" at bounding box center [363, 226] width 54 height 19
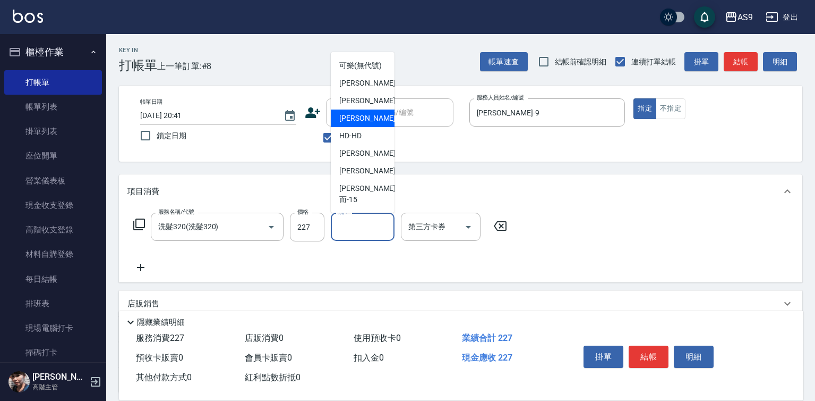
scroll to position [68, 0]
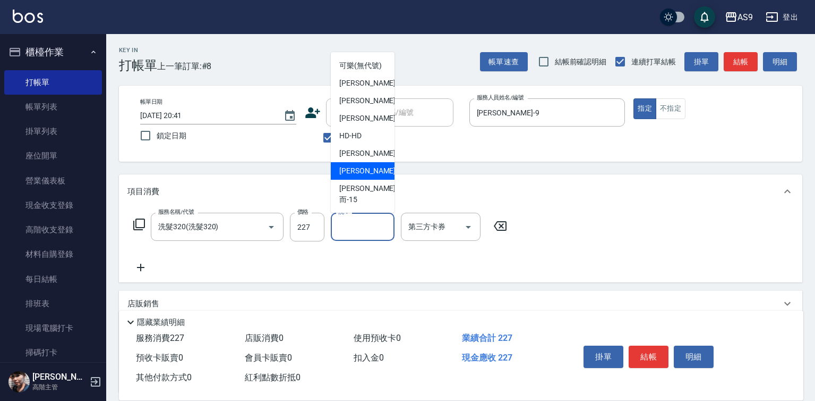
click at [363, 176] on span "[PERSON_NAME] -13" at bounding box center [372, 170] width 67 height 11
type input "[PERSON_NAME]-13"
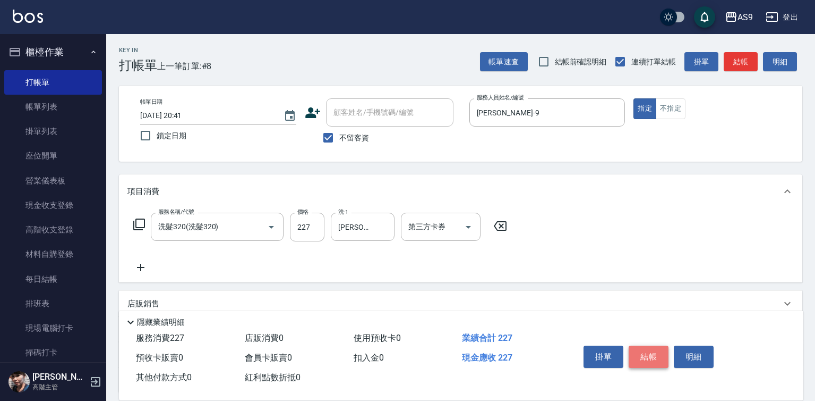
click at [646, 356] on button "結帳" at bounding box center [649, 356] width 40 height 22
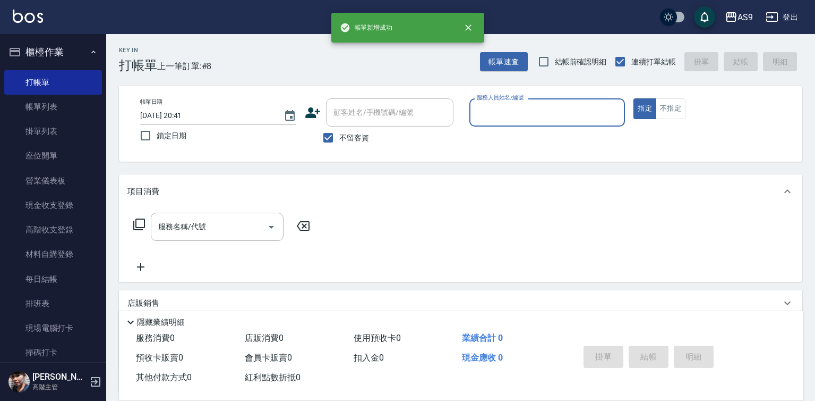
click at [527, 119] on input "服務人員姓名/編號" at bounding box center [547, 112] width 147 height 19
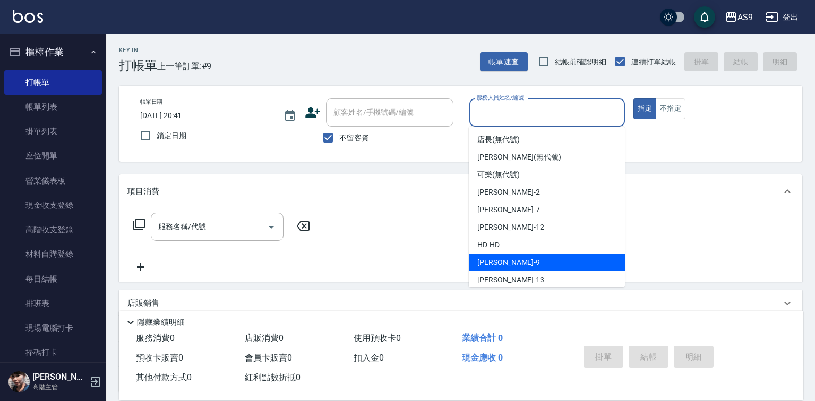
click at [518, 264] on div "[PERSON_NAME] -9" at bounding box center [547, 262] width 156 height 18
type input "[PERSON_NAME]-9"
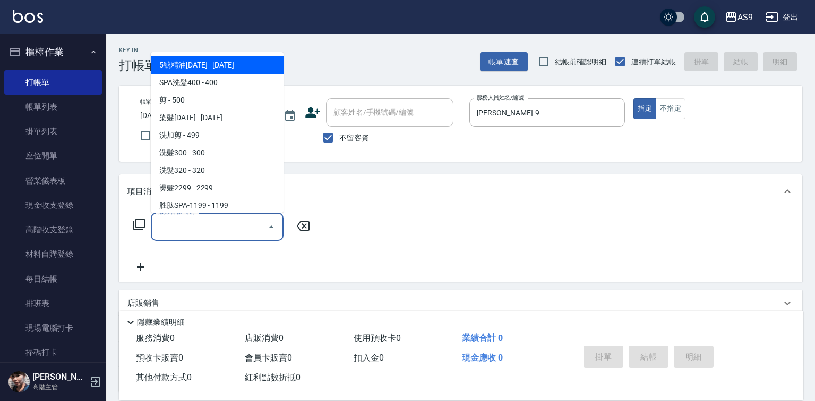
click at [225, 226] on input "服務名稱/代號" at bounding box center [209, 226] width 107 height 19
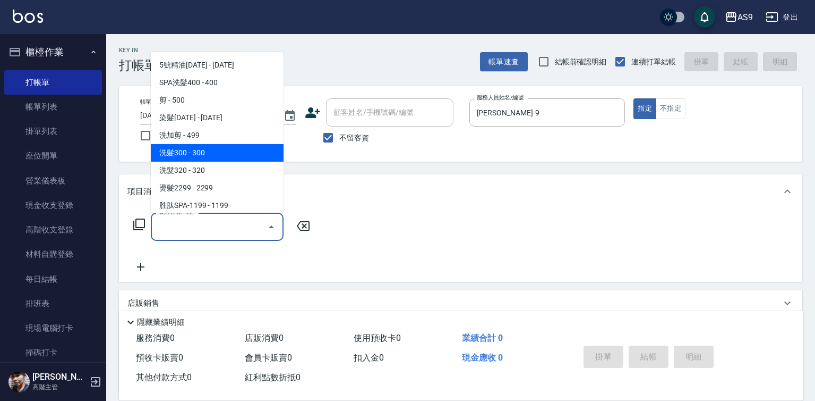
click at [203, 150] on span "洗髮300 - 300" at bounding box center [217, 153] width 133 height 18
type input "洗髮300(洗 髮300)"
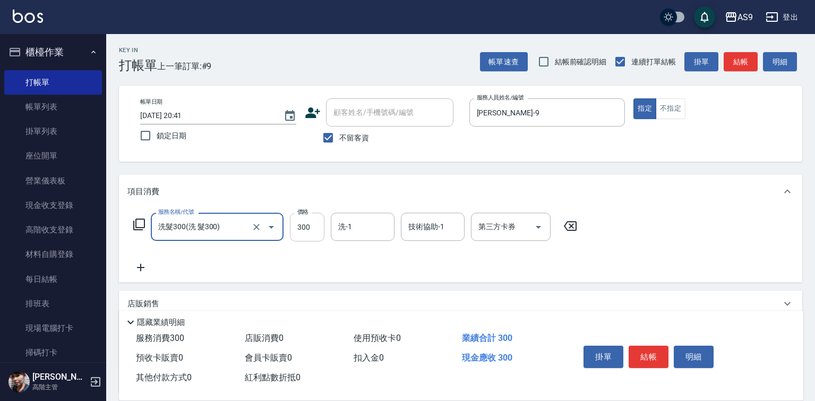
click at [309, 227] on input "300" at bounding box center [307, 226] width 35 height 29
type input "290"
click at [367, 229] on input "洗-1" at bounding box center [363, 226] width 54 height 19
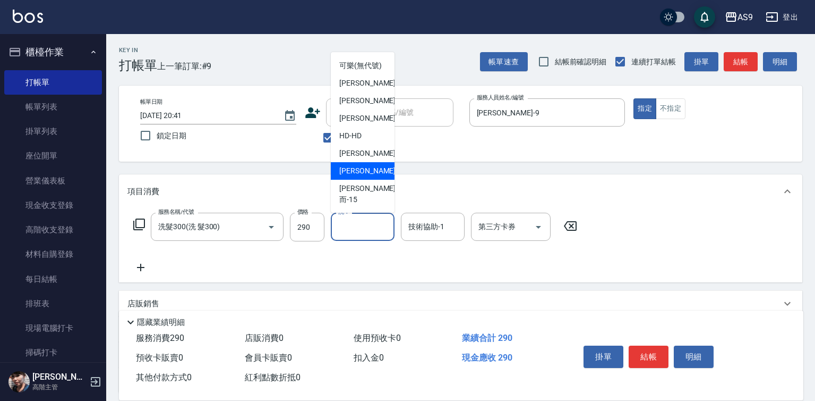
click at [360, 176] on span "[PERSON_NAME] -13" at bounding box center [372, 170] width 67 height 11
type input "[PERSON_NAME]-13"
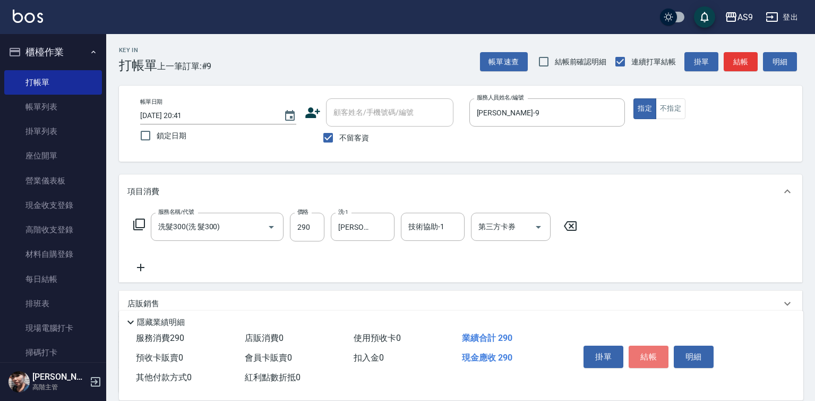
click at [632, 345] on button "結帳" at bounding box center [649, 356] width 40 height 22
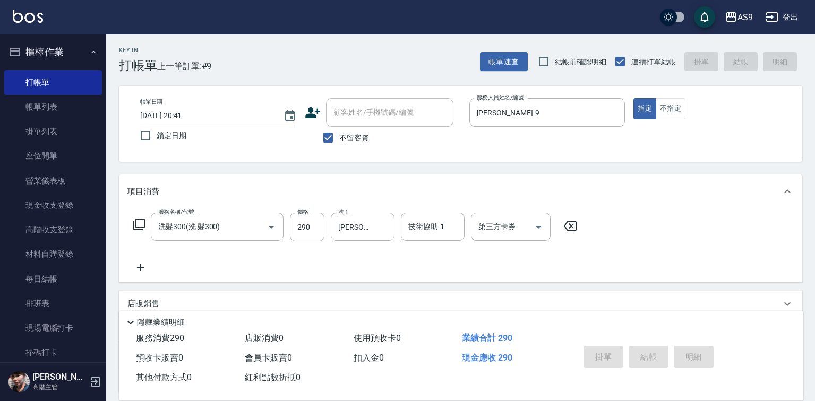
type input "[DATE] 20:42"
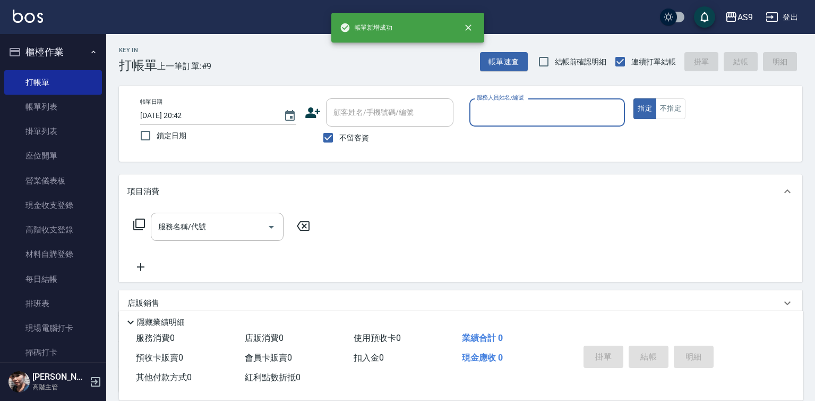
click at [526, 100] on div "服務人員姓名/編號" at bounding box center [548, 112] width 156 height 28
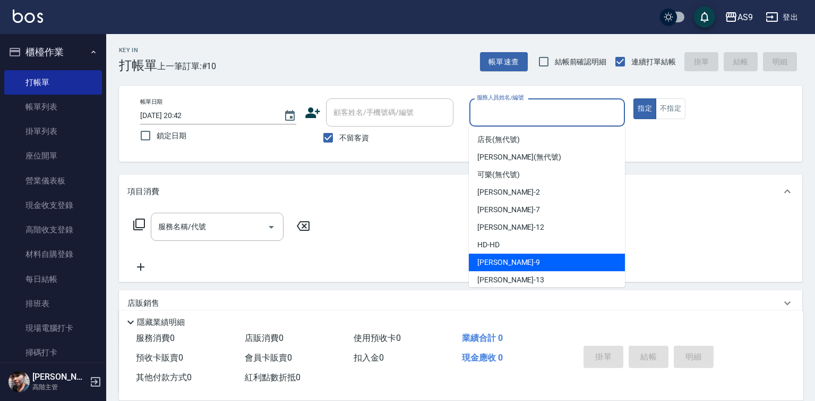
click at [513, 257] on div "[PERSON_NAME] -9" at bounding box center [547, 262] width 156 height 18
type input "[PERSON_NAME]-9"
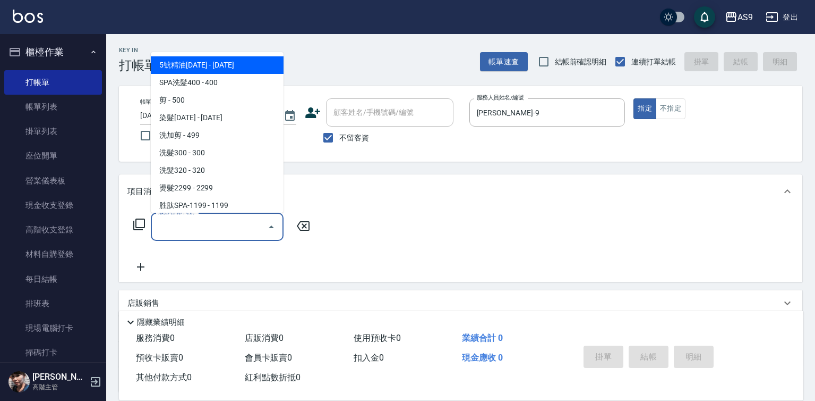
click at [238, 225] on input "服務名稱/代號" at bounding box center [209, 226] width 107 height 19
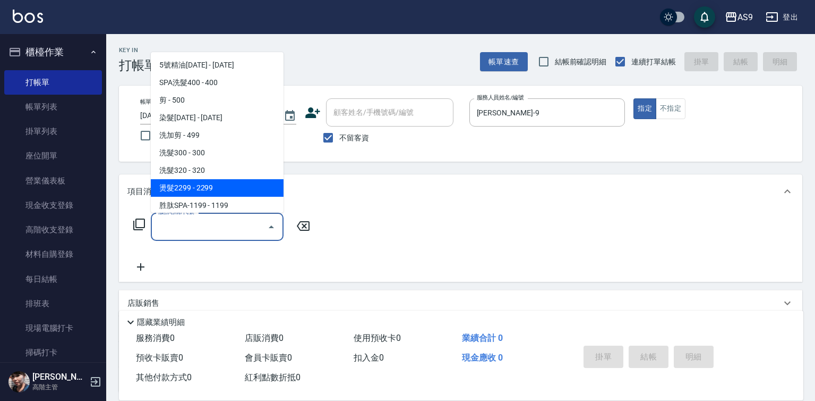
click at [212, 188] on span "燙髮2299 - 2299" at bounding box center [217, 188] width 133 height 18
type input "燙髮2299(燙2299)"
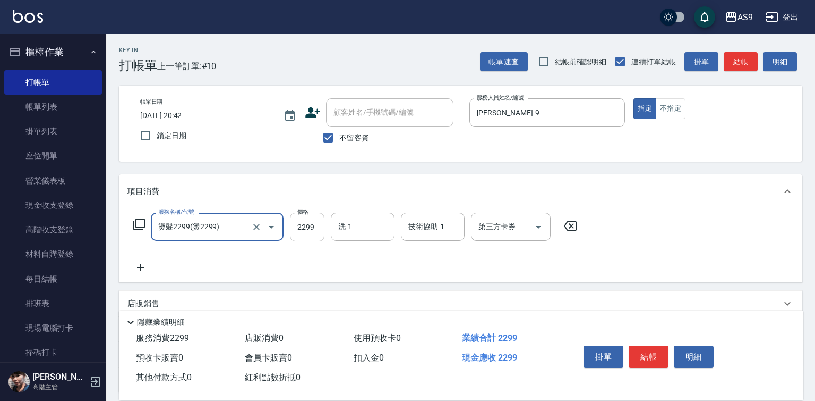
click at [313, 225] on input "2299" at bounding box center [307, 226] width 35 height 29
type input "2000"
click at [365, 227] on input "洗-1" at bounding box center [363, 226] width 54 height 19
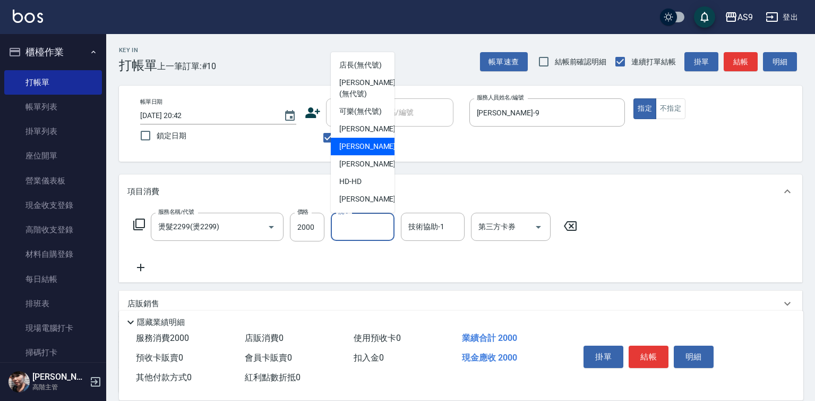
scroll to position [53, 0]
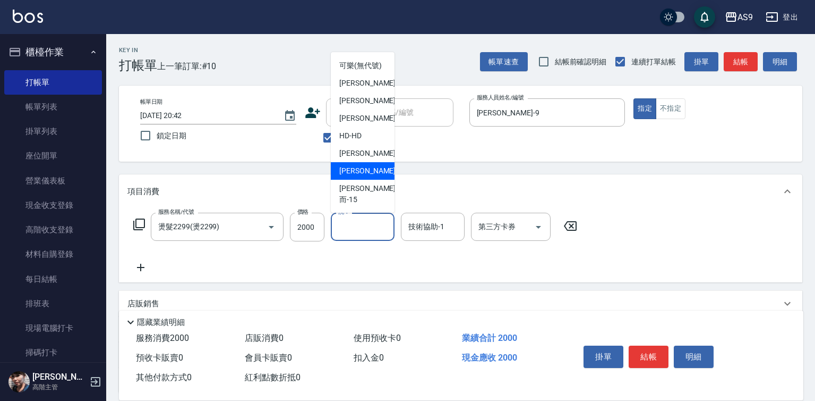
click at [371, 176] on span "[PERSON_NAME] -13" at bounding box center [372, 170] width 67 height 11
type input "[PERSON_NAME]-13"
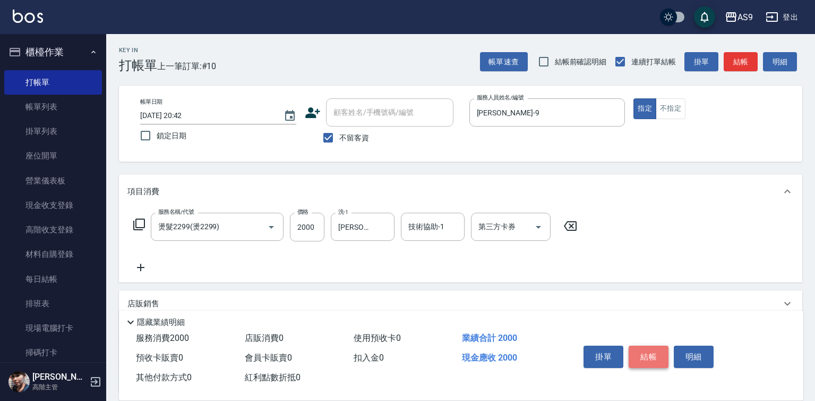
click at [640, 348] on button "結帳" at bounding box center [649, 356] width 40 height 22
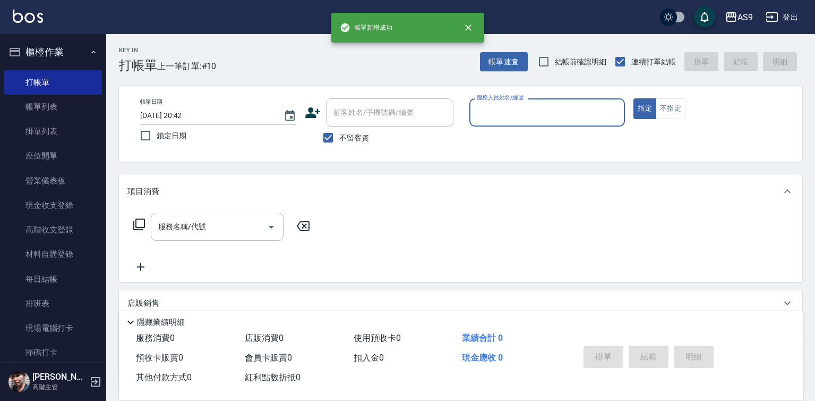
click at [518, 109] on input "服務人員姓名/編號" at bounding box center [547, 112] width 147 height 19
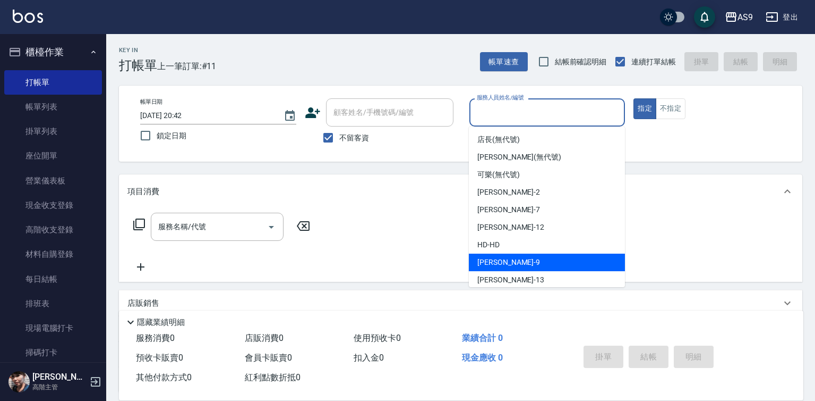
click at [513, 262] on div "[PERSON_NAME] -9" at bounding box center [547, 262] width 156 height 18
type input "[PERSON_NAME]-9"
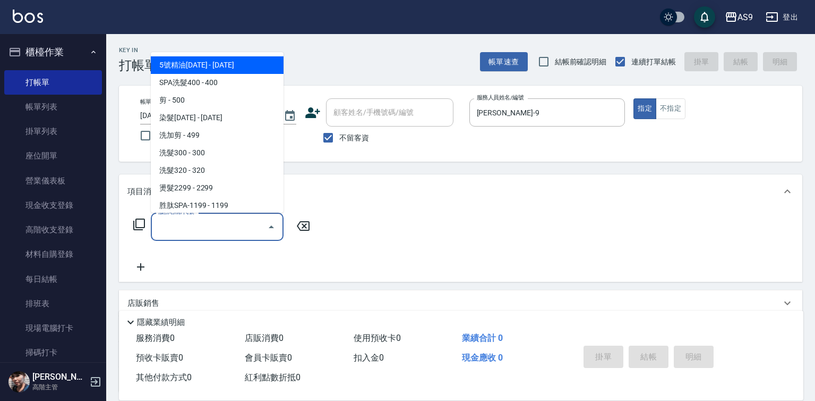
click at [234, 222] on input "服務名稱/代號" at bounding box center [209, 226] width 107 height 19
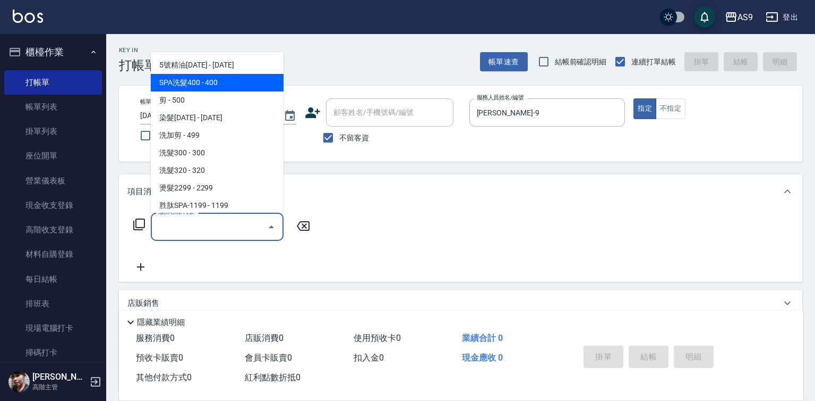
click at [206, 84] on span "SPA洗髮400 - 400" at bounding box center [217, 83] width 133 height 18
type input "SPA洗髮400(SPA洗髮400)"
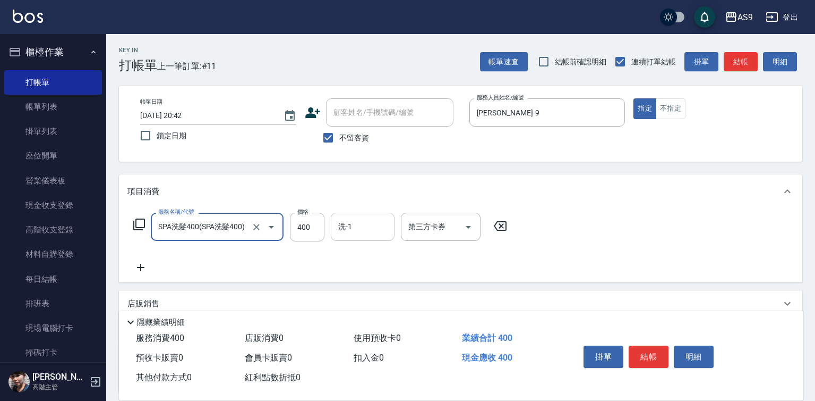
click at [373, 229] on input "洗-1" at bounding box center [363, 226] width 54 height 19
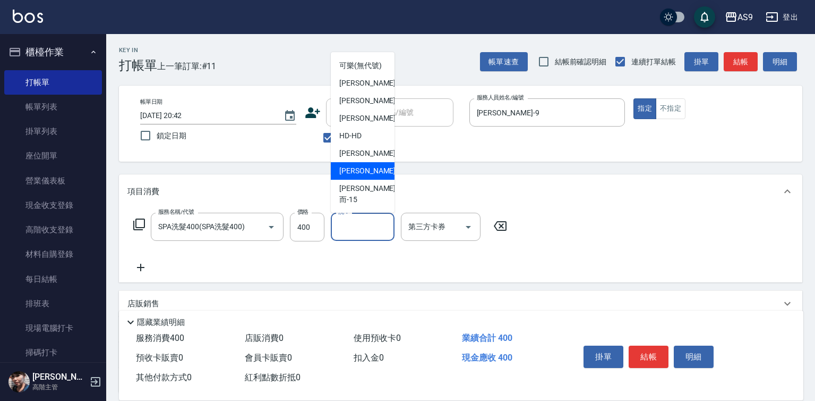
drag, startPoint x: 367, startPoint y: 193, endPoint x: 533, endPoint y: 140, distance: 174.2
click at [369, 176] on span "[PERSON_NAME] -13" at bounding box center [372, 170] width 67 height 11
type input "[PERSON_NAME]-13"
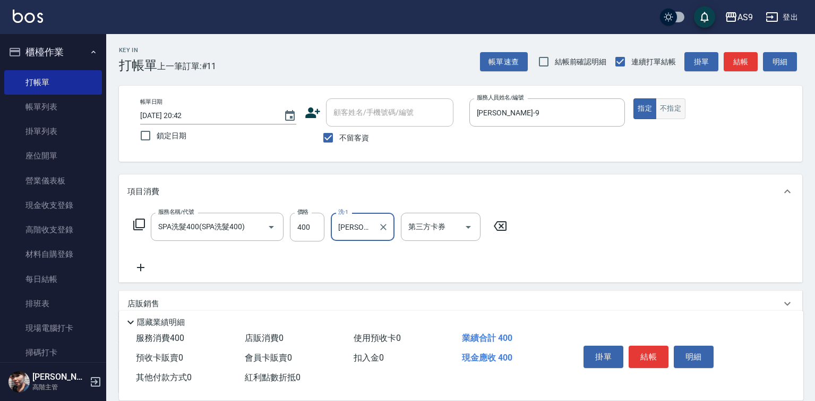
click at [670, 110] on button "不指定" at bounding box center [671, 108] width 30 height 21
click at [652, 350] on button "結帳" at bounding box center [649, 356] width 40 height 22
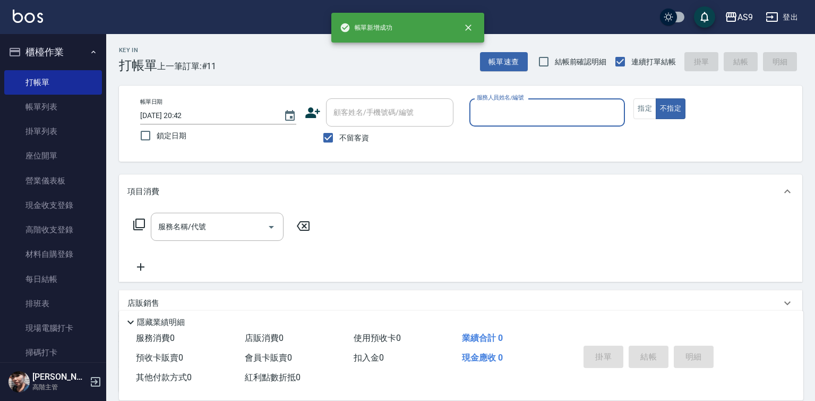
click at [497, 116] on input "服務人員姓名/編號" at bounding box center [547, 112] width 147 height 19
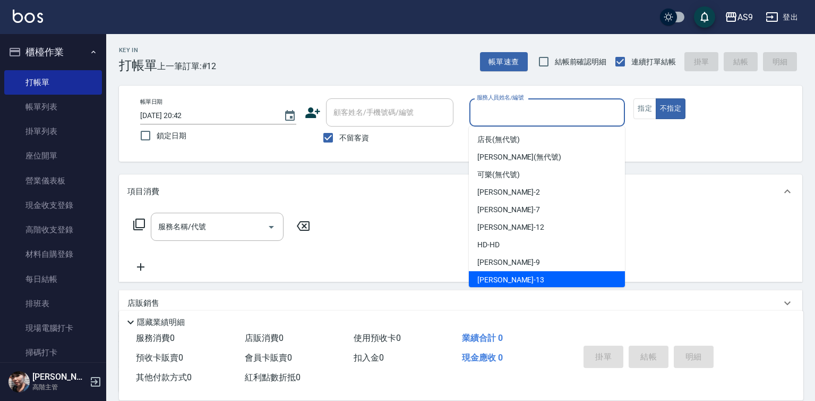
drag, startPoint x: 525, startPoint y: 271, endPoint x: 522, endPoint y: 266, distance: 6.2
click at [525, 271] on div "[PERSON_NAME] -13" at bounding box center [547, 280] width 156 height 18
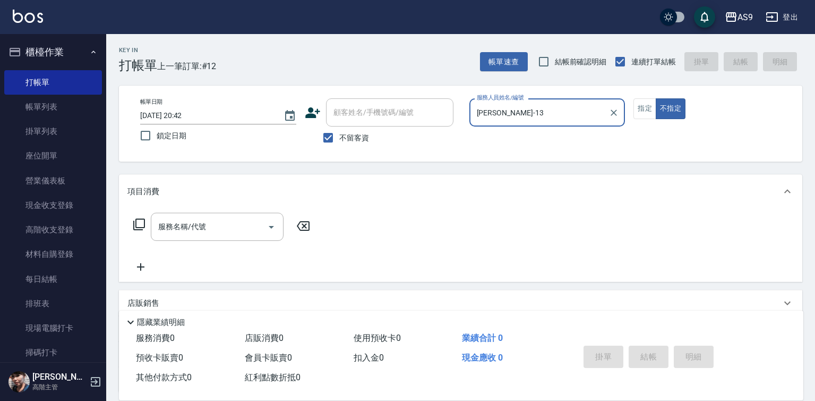
click at [517, 263] on div "服務名稱/代號 服務名稱/代號" at bounding box center [461, 244] width 684 height 73
click at [506, 107] on input "[PERSON_NAME]-13" at bounding box center [539, 112] width 131 height 19
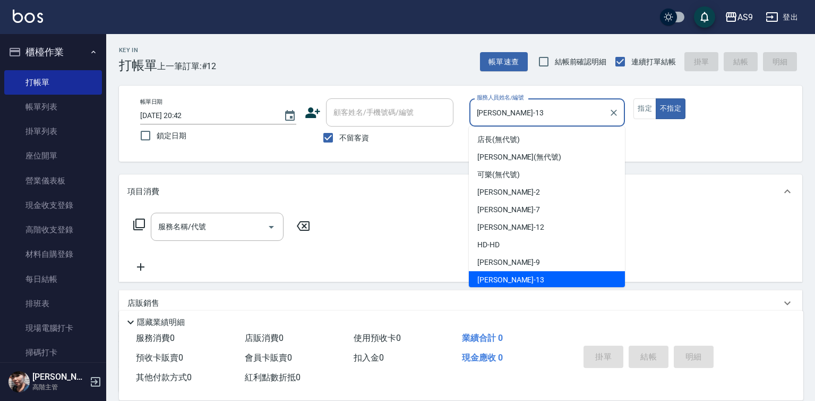
scroll to position [2, 0]
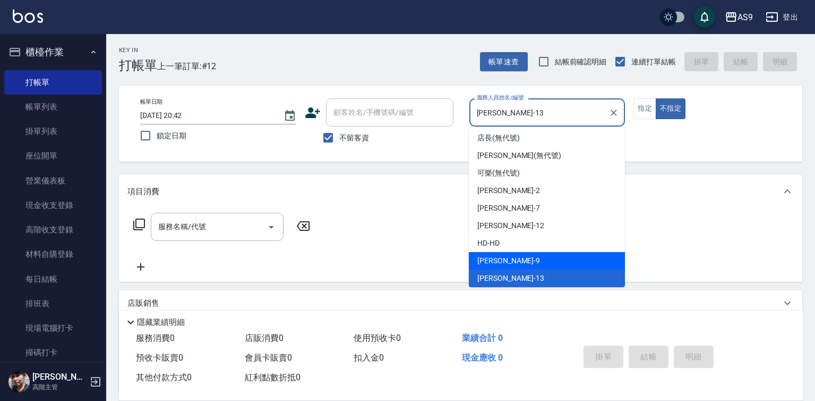
click at [512, 259] on div "[PERSON_NAME] -9" at bounding box center [547, 261] width 156 height 18
type input "[PERSON_NAME]-9"
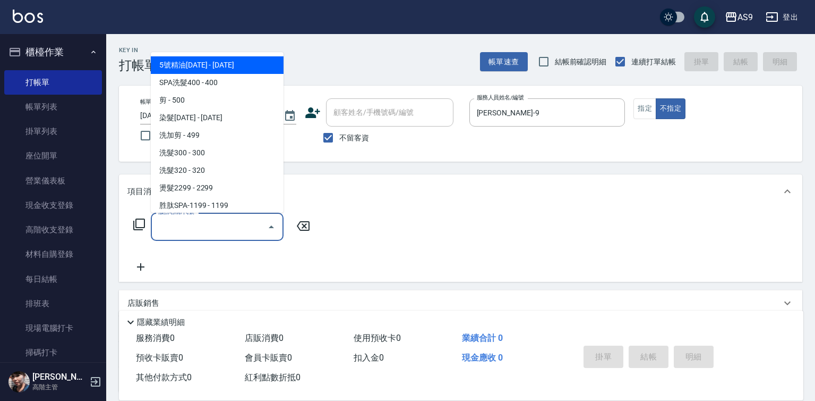
click at [235, 228] on input "服務名稱/代號" at bounding box center [209, 226] width 107 height 19
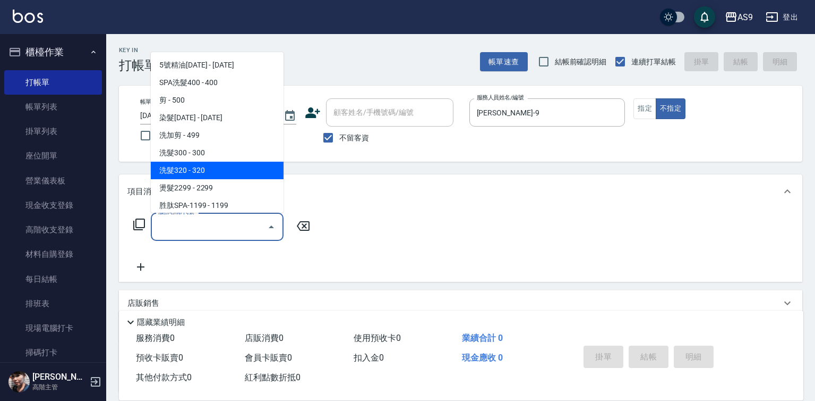
click at [215, 174] on span "洗髮320 - 320" at bounding box center [217, 170] width 133 height 18
type input "洗髮320(洗髮320)"
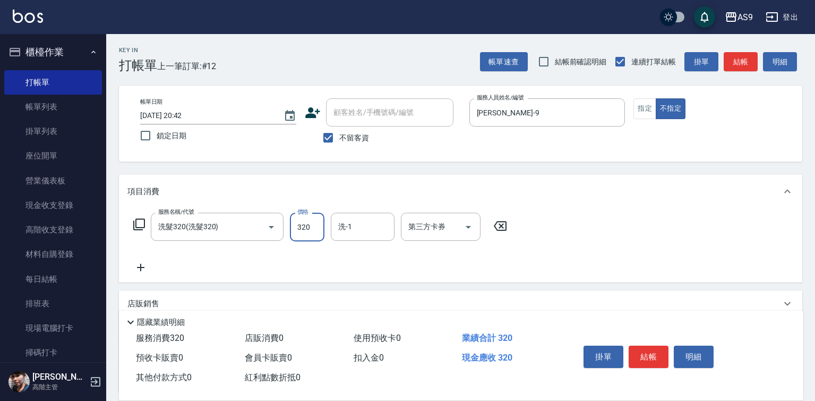
click at [304, 224] on input "320" at bounding box center [307, 226] width 35 height 29
type input "290"
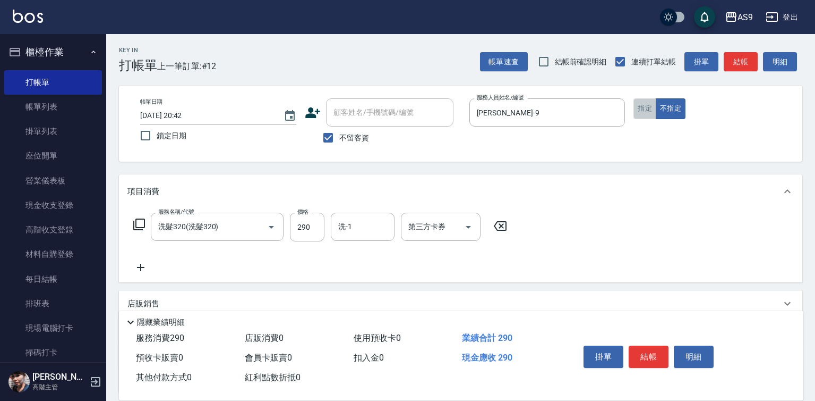
click at [649, 113] on button "指定" at bounding box center [645, 108] width 23 height 21
click at [642, 353] on button "結帳" at bounding box center [649, 356] width 40 height 22
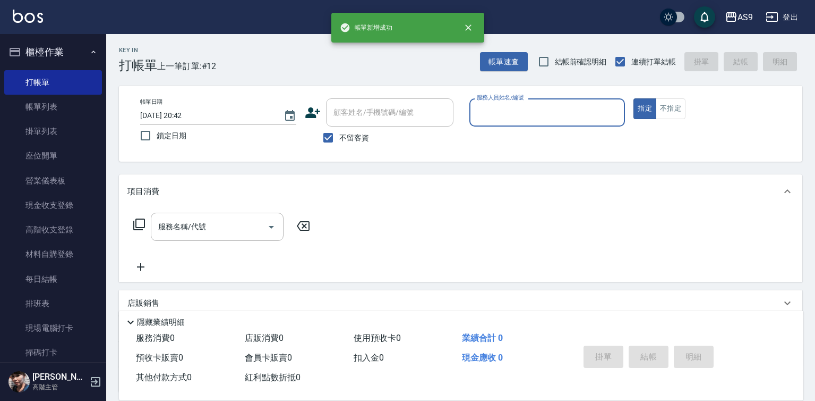
click at [513, 116] on input "服務人員姓名/編號" at bounding box center [547, 112] width 147 height 19
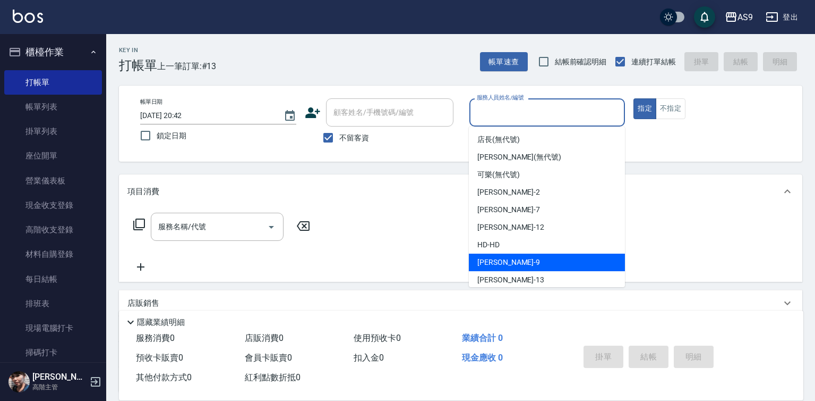
click at [519, 267] on div "[PERSON_NAME] -9" at bounding box center [547, 262] width 156 height 18
type input "[PERSON_NAME]-9"
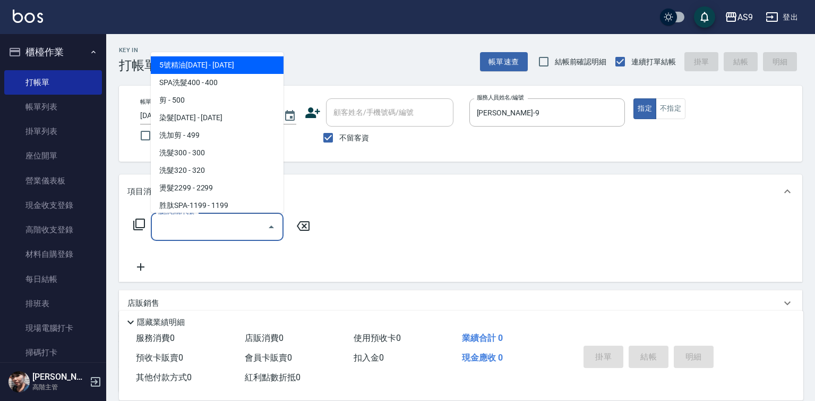
click at [233, 227] on input "服務名稱/代號" at bounding box center [209, 226] width 107 height 19
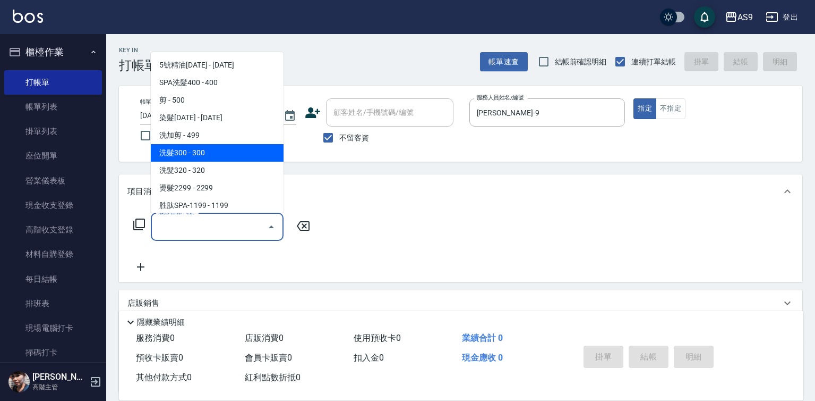
click at [213, 155] on span "洗髮300 - 300" at bounding box center [217, 153] width 133 height 18
type input "洗髮300(洗 髮300)"
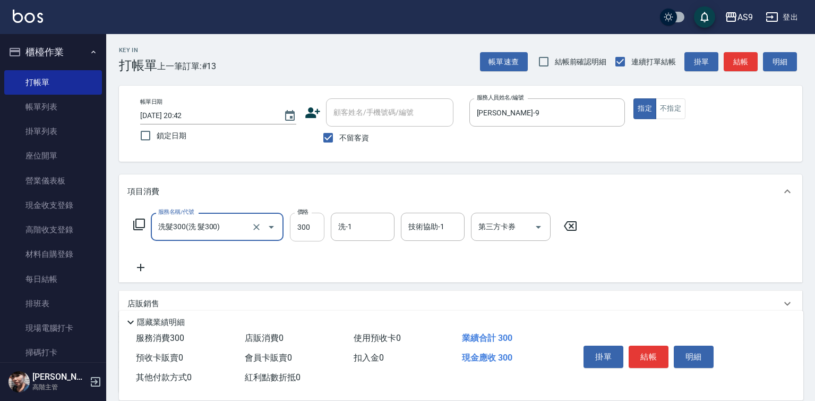
click at [308, 227] on input "300" at bounding box center [307, 226] width 35 height 29
click at [364, 237] on div "洗-1" at bounding box center [363, 226] width 64 height 28
type input "290"
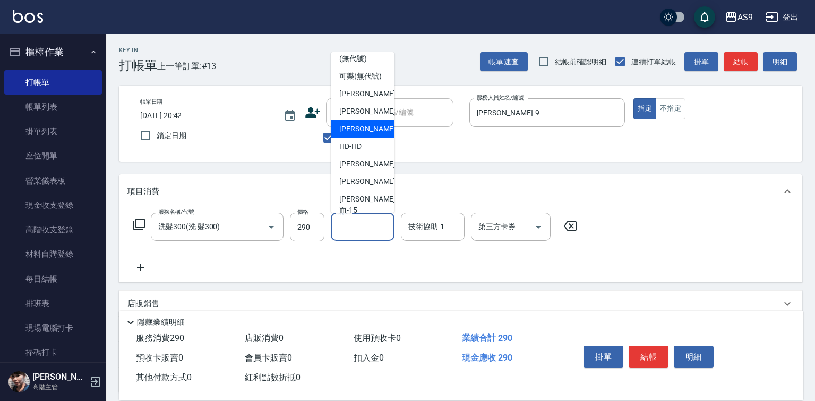
scroll to position [53, 0]
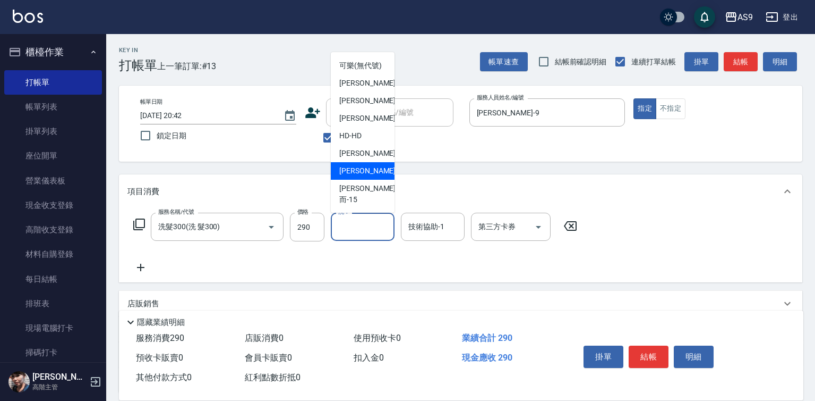
click at [375, 180] on div "[PERSON_NAME] -13" at bounding box center [363, 171] width 64 height 18
type input "[PERSON_NAME]-13"
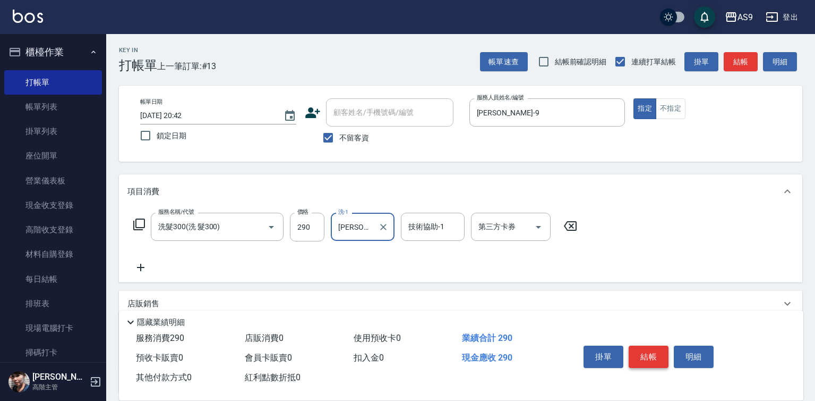
click at [645, 353] on button "結帳" at bounding box center [649, 356] width 40 height 22
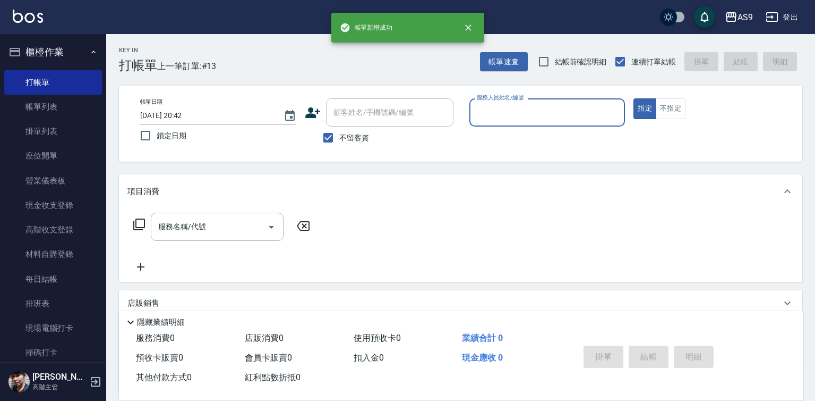
click at [506, 114] on input "服務人員姓名/編號" at bounding box center [547, 112] width 147 height 19
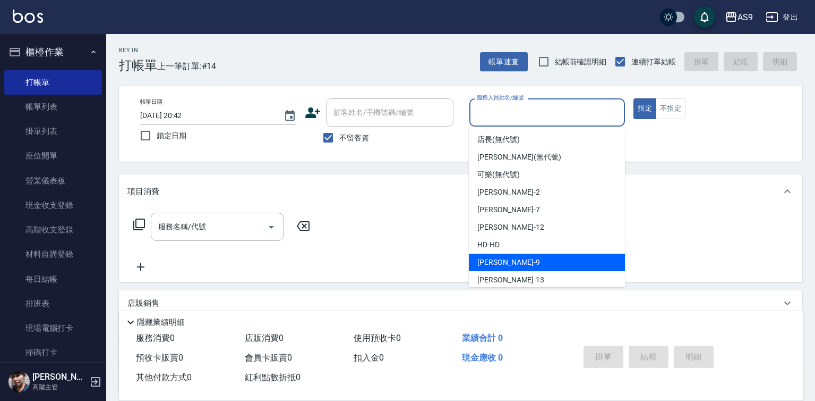
click at [511, 256] on div "[PERSON_NAME] -9" at bounding box center [547, 262] width 156 height 18
type input "[PERSON_NAME]-9"
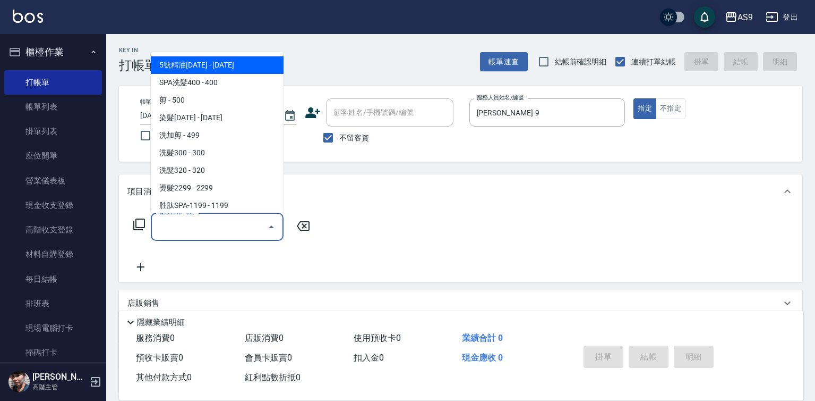
click at [237, 228] on input "服務名稱/代號" at bounding box center [209, 226] width 107 height 19
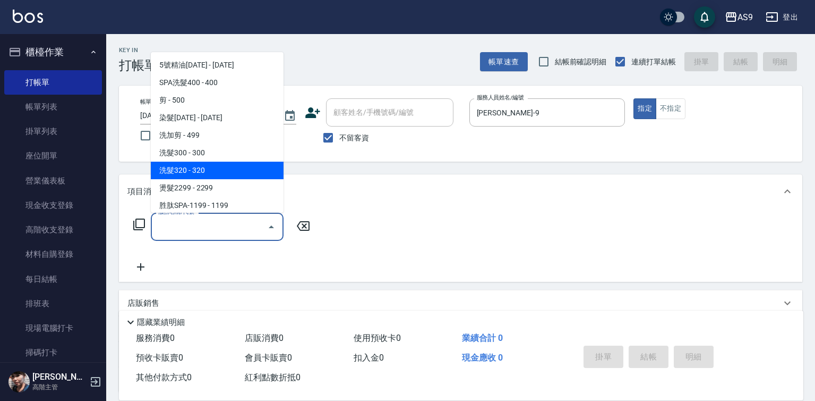
click at [220, 168] on span "洗髮320 - 320" at bounding box center [217, 170] width 133 height 18
type input "洗髮320(洗髮320)"
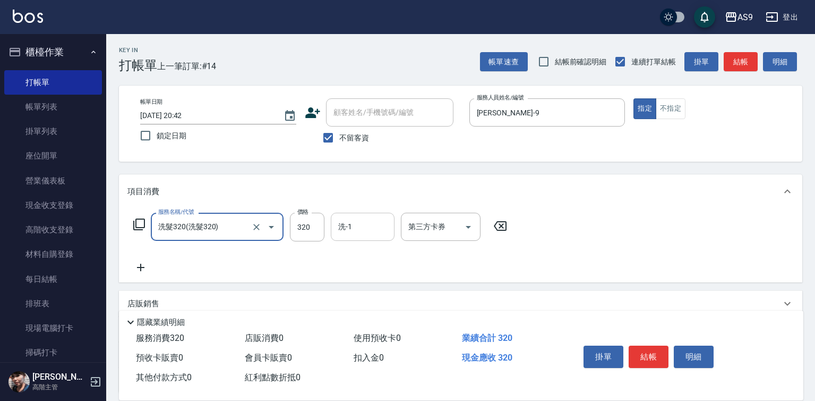
click at [351, 231] on div "洗-1 洗-1" at bounding box center [363, 226] width 64 height 28
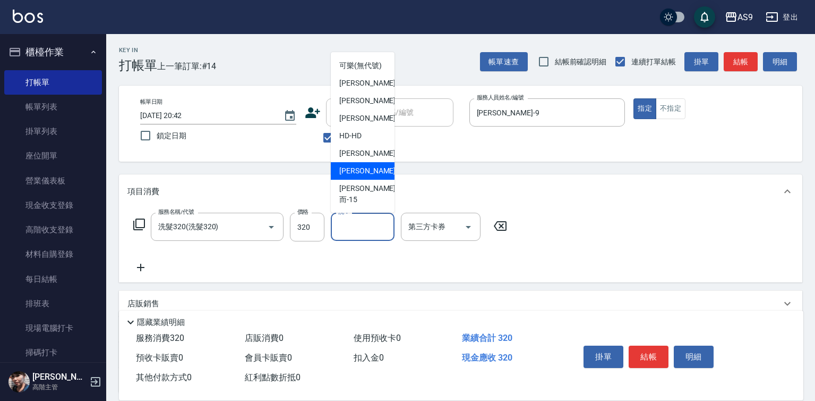
click at [365, 176] on span "[PERSON_NAME] -13" at bounding box center [372, 170] width 67 height 11
type input "[PERSON_NAME]-13"
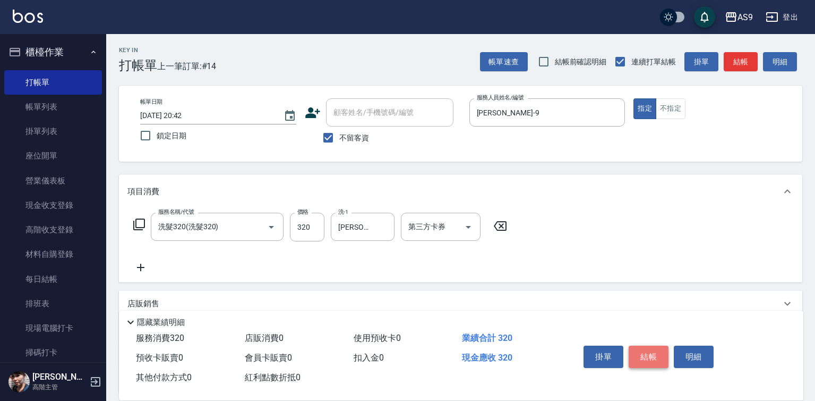
click at [648, 349] on button "結帳" at bounding box center [649, 356] width 40 height 22
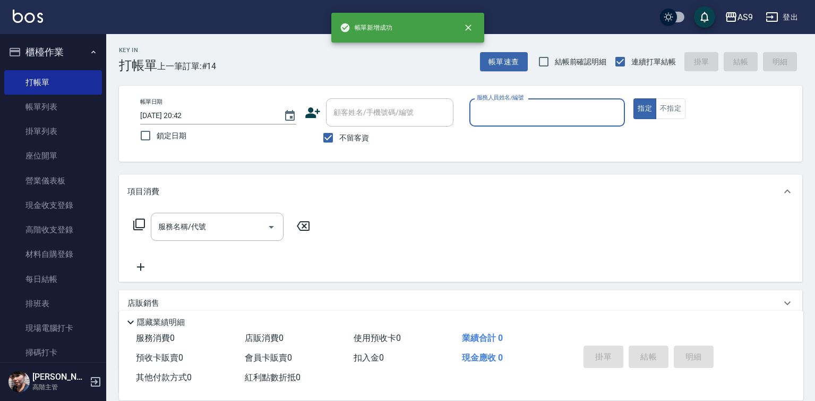
click at [494, 120] on input "服務人員姓名/編號" at bounding box center [547, 112] width 147 height 19
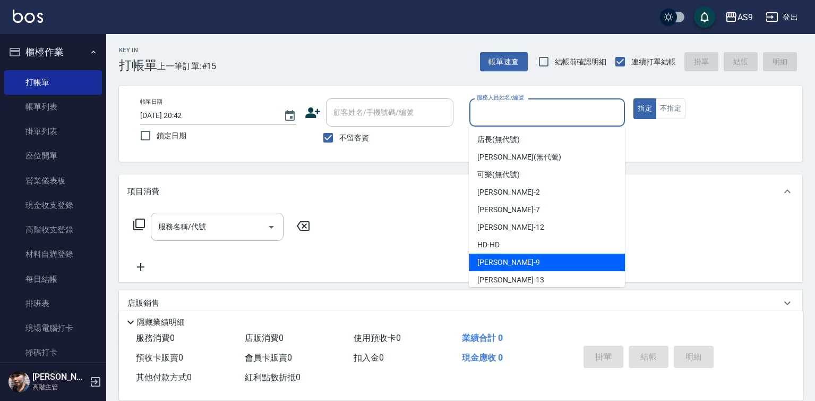
click at [525, 262] on div "[PERSON_NAME] -9" at bounding box center [547, 262] width 156 height 18
type input "[PERSON_NAME]-9"
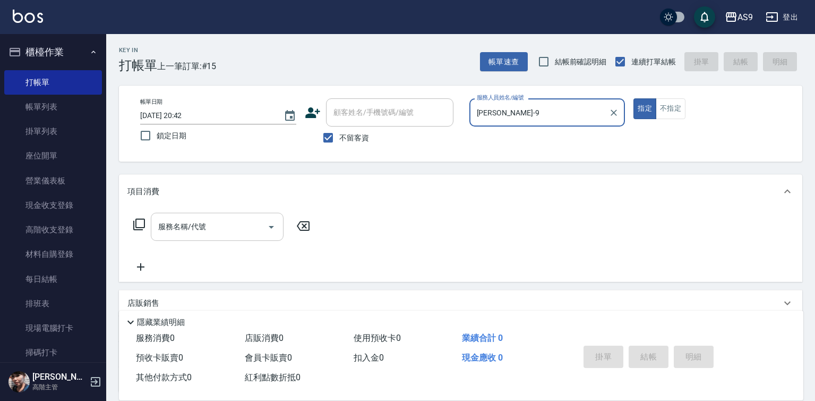
click at [232, 227] on input "服務名稱/代號" at bounding box center [209, 226] width 107 height 19
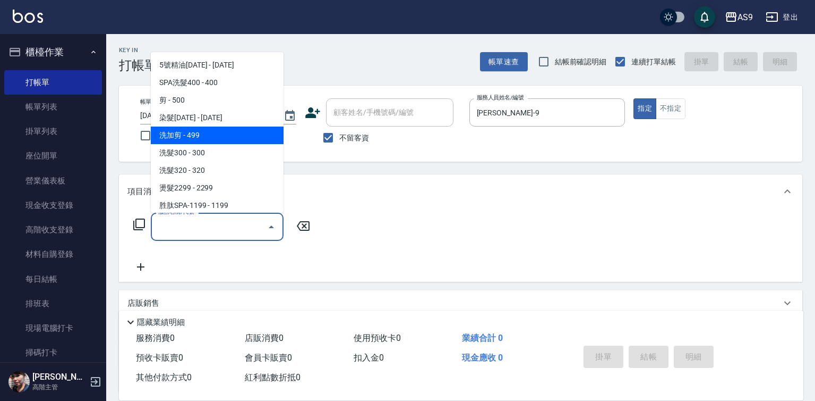
click at [207, 135] on span "洗加剪 - 499" at bounding box center [217, 135] width 133 height 18
type input "洗加剪"
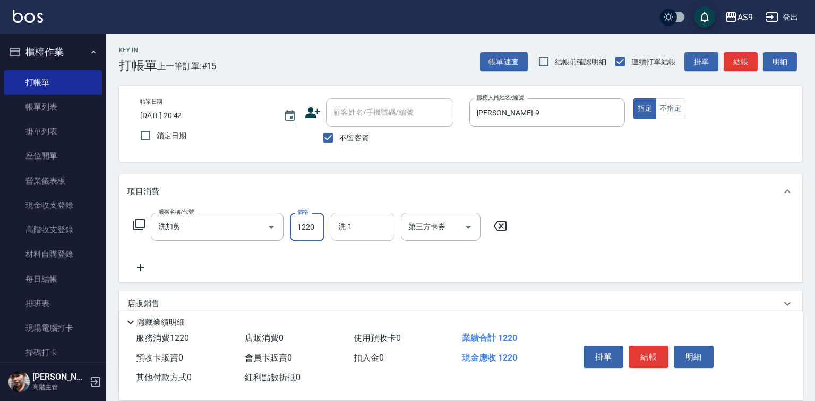
type input "1220"
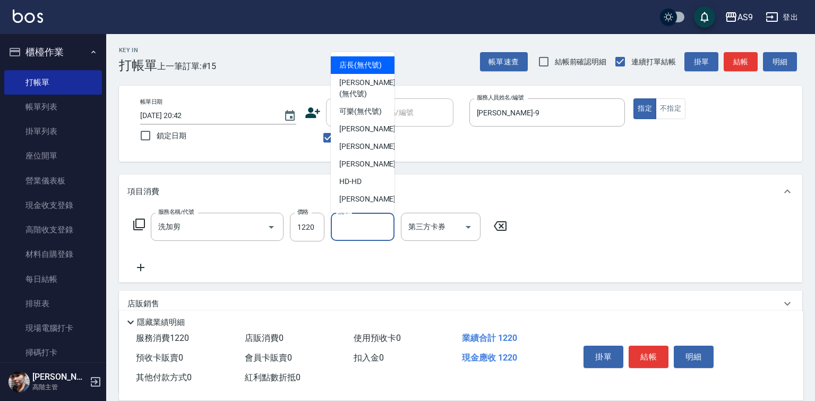
drag, startPoint x: 348, startPoint y: 222, endPoint x: 359, endPoint y: 218, distance: 11.0
click at [351, 224] on input "洗-1" at bounding box center [363, 226] width 54 height 19
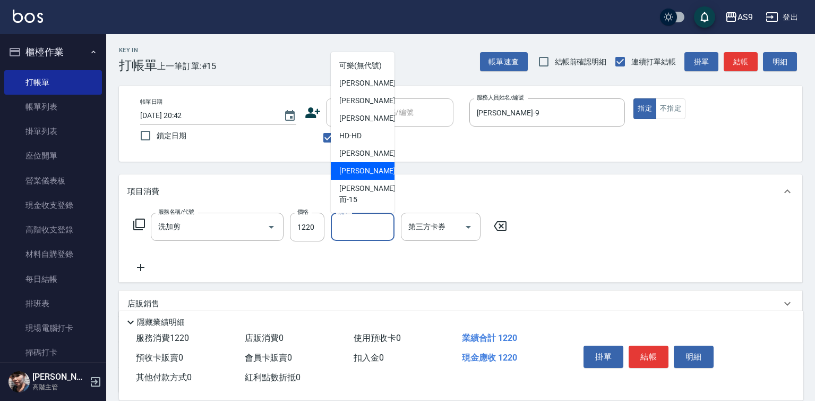
drag, startPoint x: 366, startPoint y: 194, endPoint x: 489, endPoint y: 246, distance: 133.8
click at [367, 176] on span "[PERSON_NAME] -13" at bounding box center [372, 170] width 67 height 11
type input "[PERSON_NAME]-13"
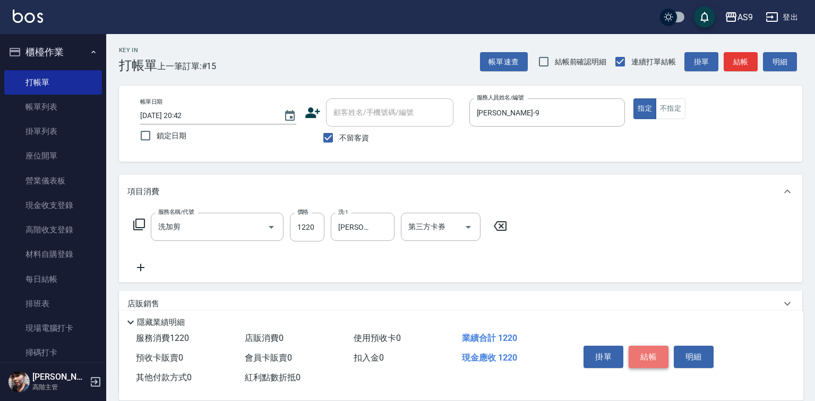
click at [640, 353] on button "結帳" at bounding box center [649, 356] width 40 height 22
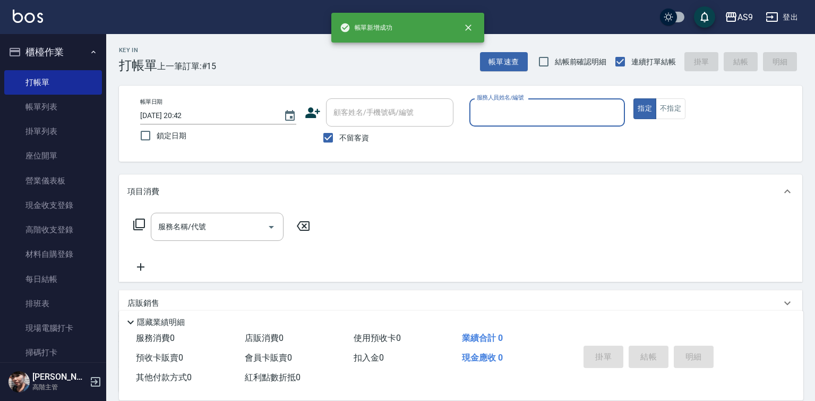
click at [514, 111] on input "服務人員姓名/編號" at bounding box center [547, 112] width 147 height 19
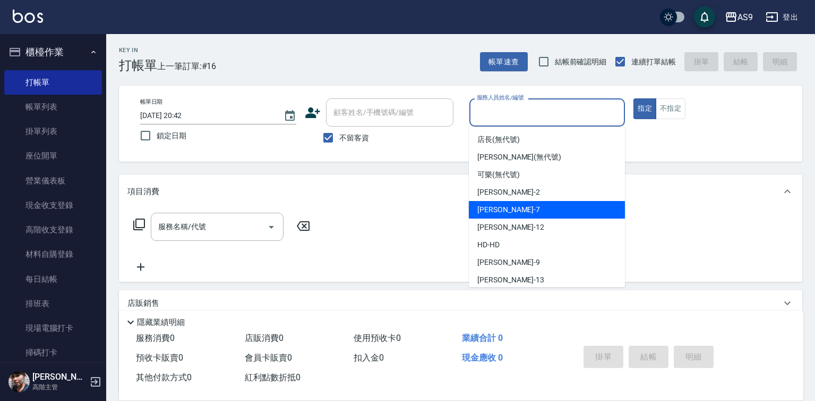
click at [509, 207] on div "Peggy -7" at bounding box center [547, 210] width 156 height 18
type input "Peggy-7"
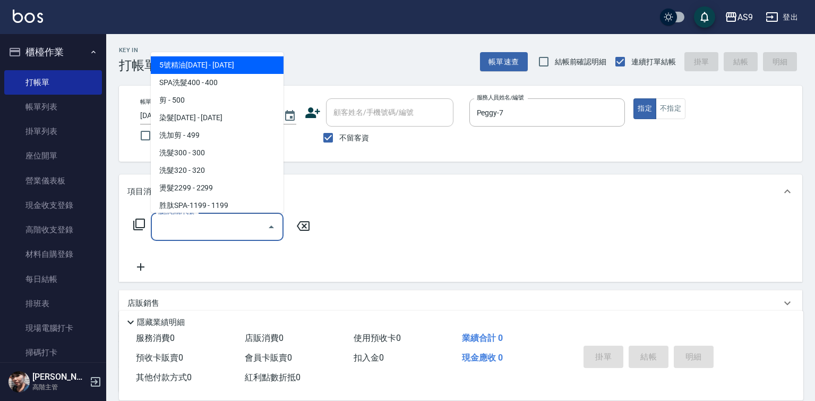
click at [190, 223] on input "服務名稱/代號" at bounding box center [209, 226] width 107 height 19
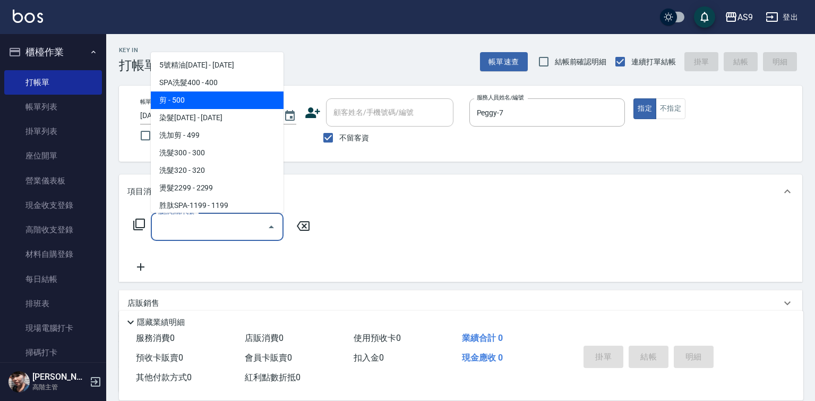
click at [213, 91] on span "剪 - 500" at bounding box center [217, 100] width 133 height 18
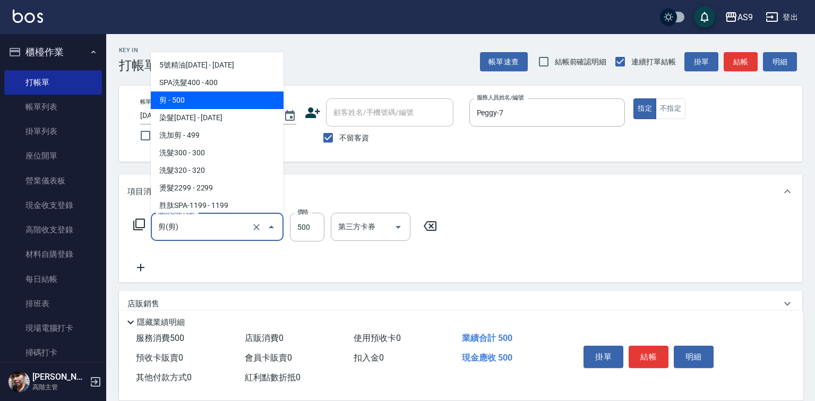
drag, startPoint x: 197, startPoint y: 234, endPoint x: 207, endPoint y: 149, distance: 85.1
click at [198, 234] on input "剪(剪)" at bounding box center [202, 226] width 93 height 19
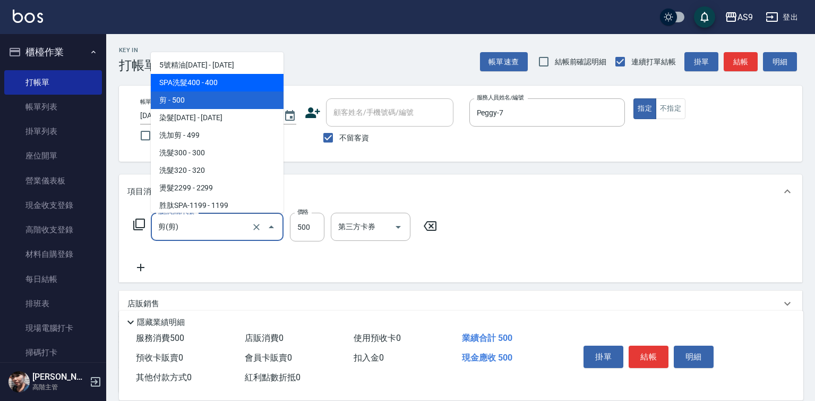
click at [212, 87] on span "SPA洗髮400 - 400" at bounding box center [217, 83] width 133 height 18
type input "SPA洗髮400(SPA洗髮400)"
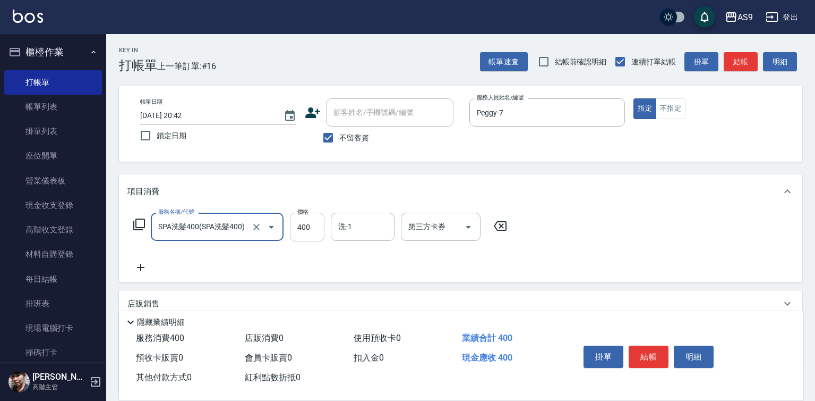
click at [314, 222] on input "400" at bounding box center [307, 226] width 35 height 29
type input "363"
click at [660, 110] on button "不指定" at bounding box center [671, 108] width 30 height 21
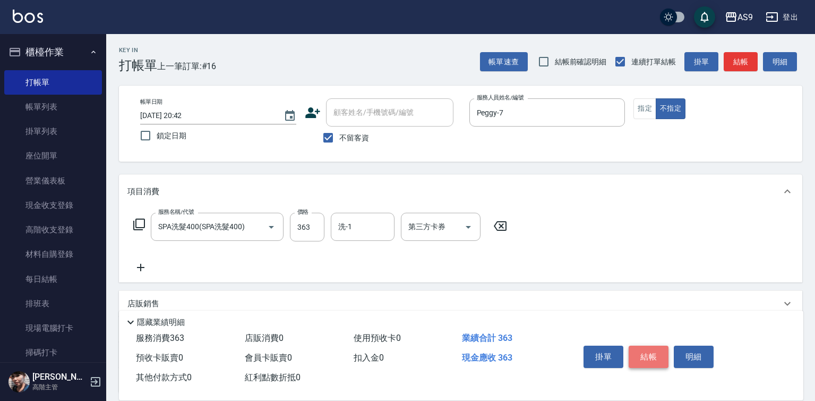
click at [656, 353] on button "結帳" at bounding box center [649, 356] width 40 height 22
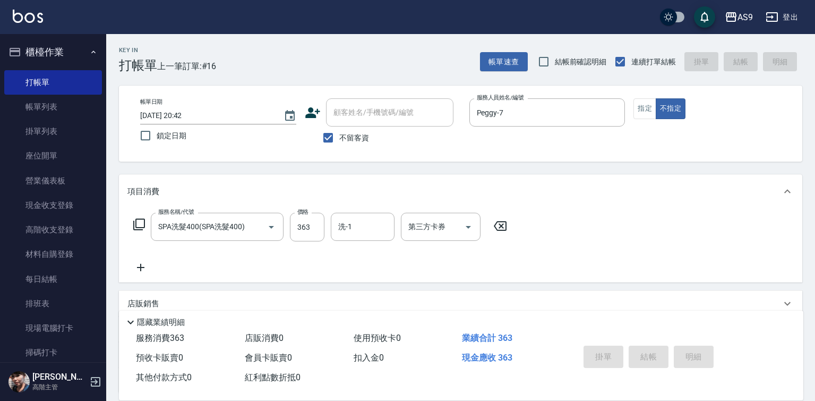
type input "[DATE] 20:43"
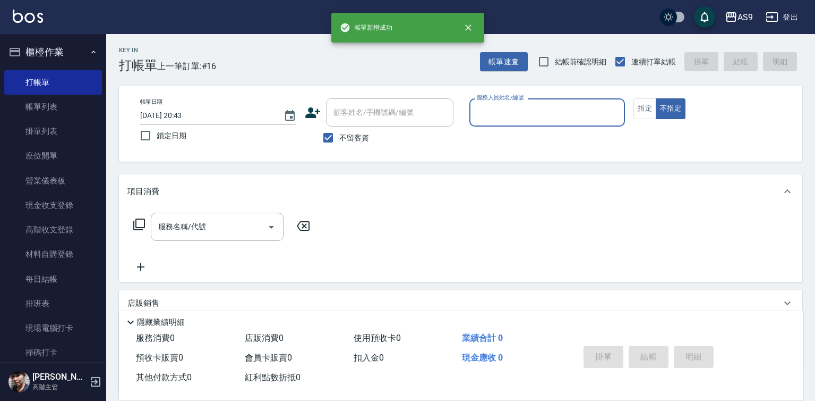
click at [513, 109] on input "服務人員姓名/編號" at bounding box center [547, 112] width 147 height 19
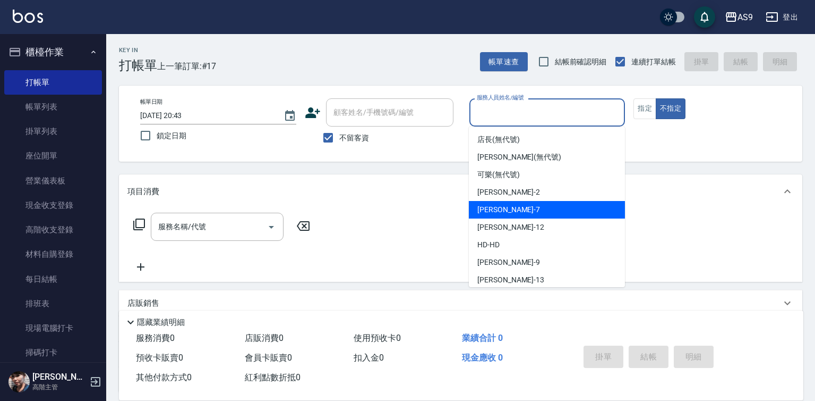
click at [510, 211] on div "Peggy -7" at bounding box center [547, 210] width 156 height 18
type input "Peggy-7"
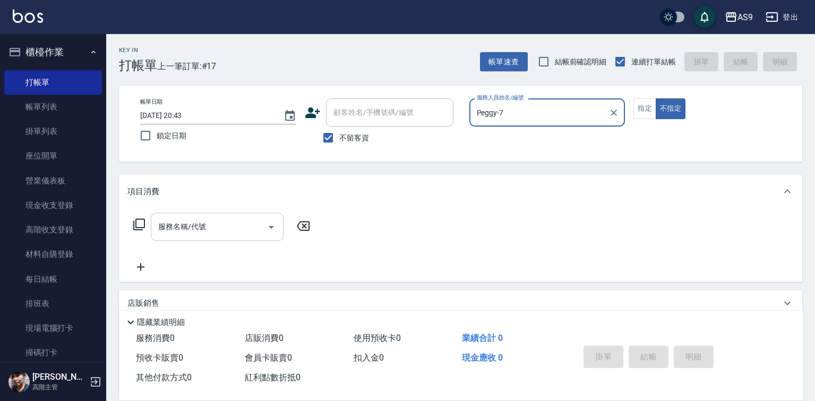
click at [227, 227] on input "服務名稱/代號" at bounding box center [209, 226] width 107 height 19
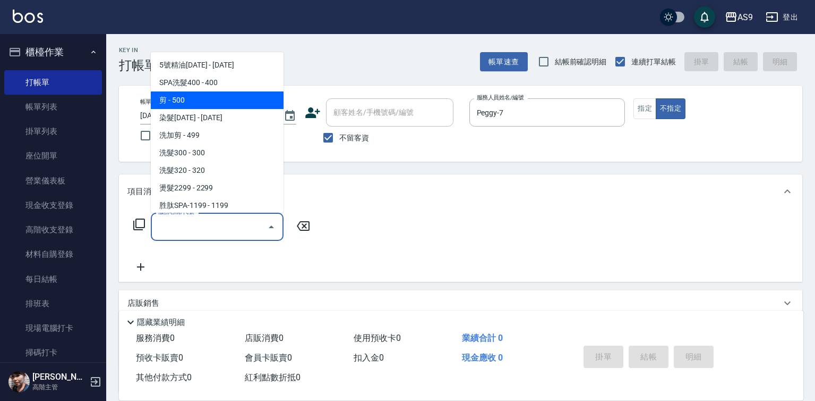
click at [215, 100] on span "剪 - 500" at bounding box center [217, 100] width 133 height 18
type input "剪(剪)"
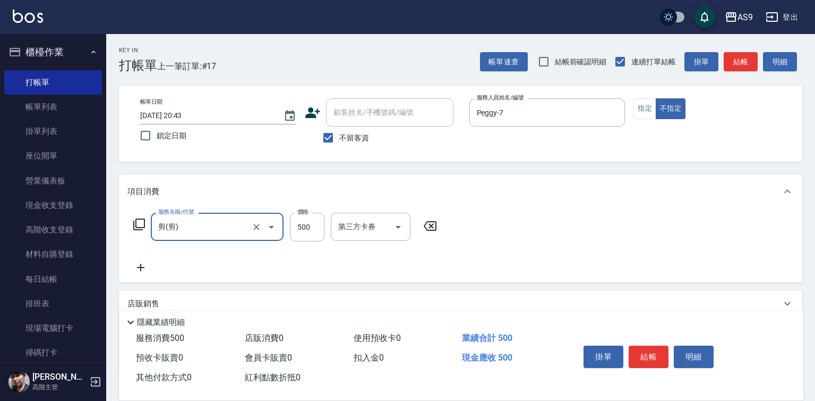
click at [135, 262] on icon at bounding box center [140, 267] width 27 height 13
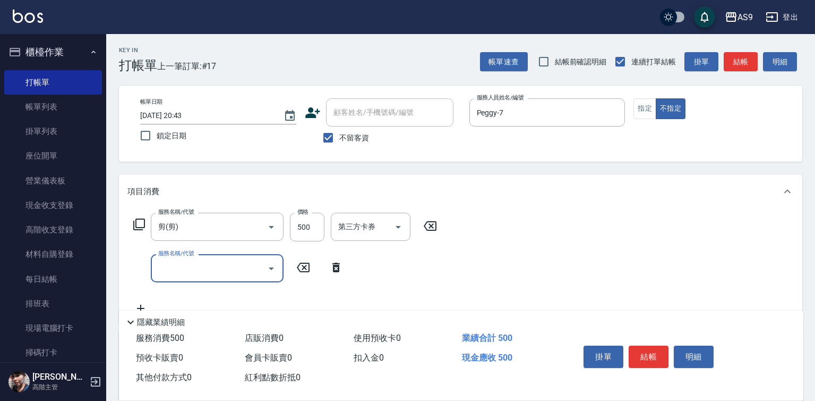
drag, startPoint x: 165, startPoint y: 264, endPoint x: 172, endPoint y: 259, distance: 9.1
click at [166, 264] on input "服務名稱/代號" at bounding box center [209, 268] width 107 height 19
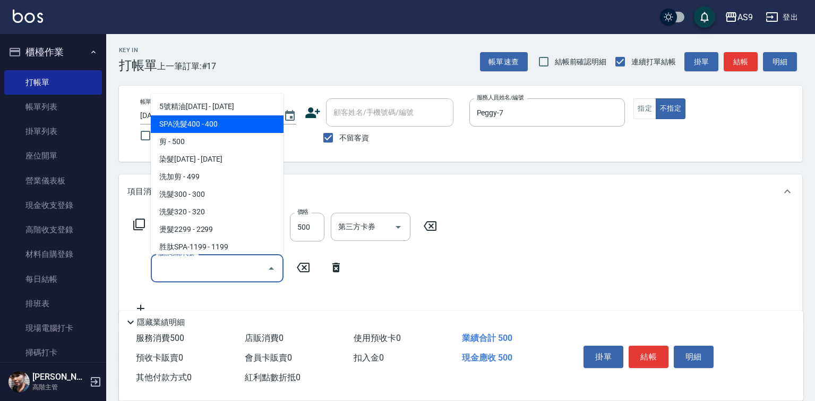
click at [213, 129] on span "SPA洗髮400 - 400" at bounding box center [217, 124] width 133 height 18
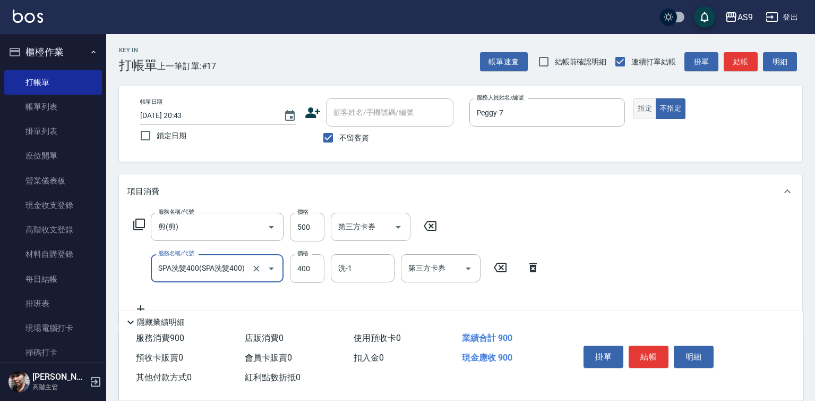
type input "SPA洗髮400"
click at [636, 107] on button "指定" at bounding box center [645, 108] width 23 height 21
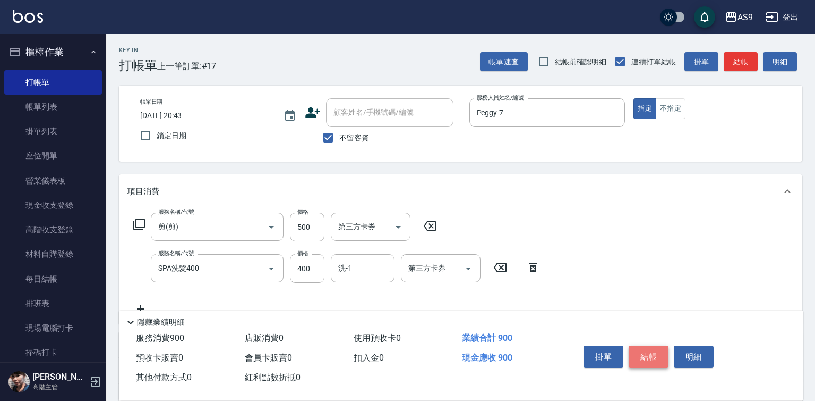
click at [653, 351] on button "結帳" at bounding box center [649, 356] width 40 height 22
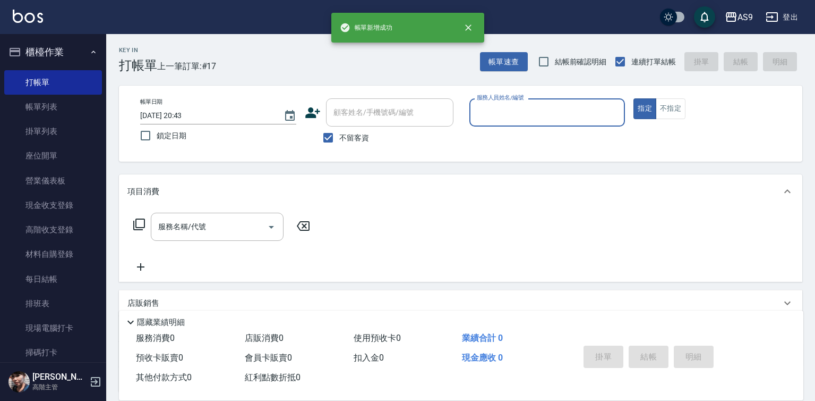
click at [514, 120] on input "服務人員姓名/編號" at bounding box center [547, 112] width 147 height 19
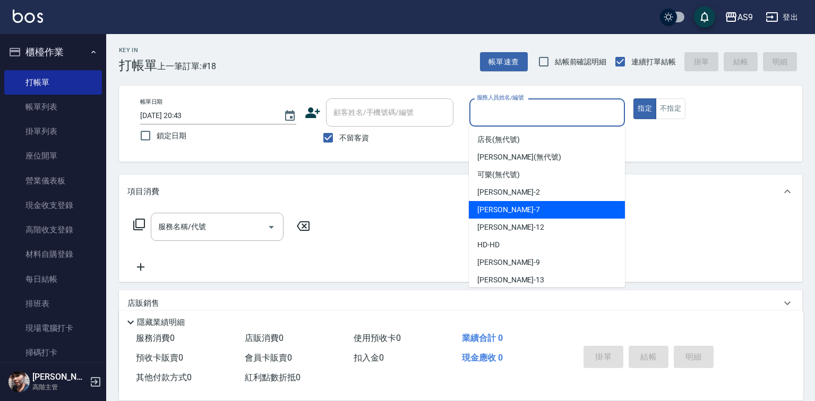
click at [509, 211] on div "Peggy -7" at bounding box center [547, 210] width 156 height 18
type input "Peggy-7"
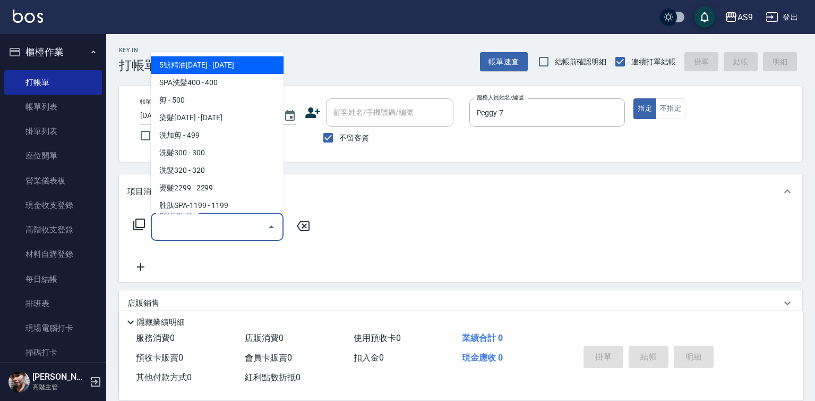
click at [193, 224] on input "服務名稱/代號" at bounding box center [209, 226] width 107 height 19
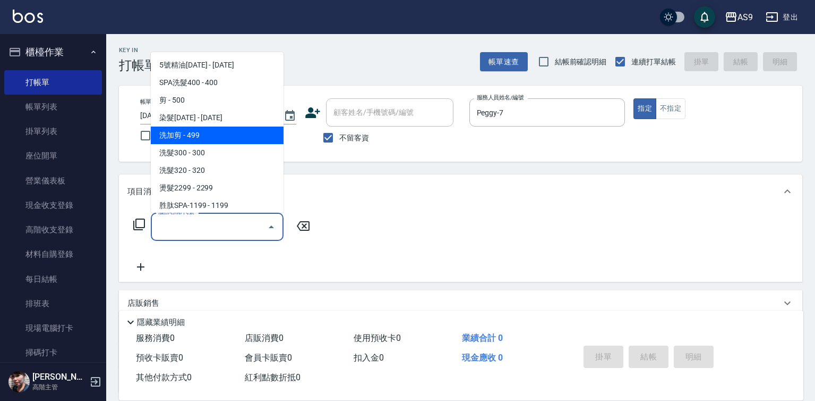
click at [194, 130] on span "洗加剪 - 499" at bounding box center [217, 135] width 133 height 18
type input "洗加剪"
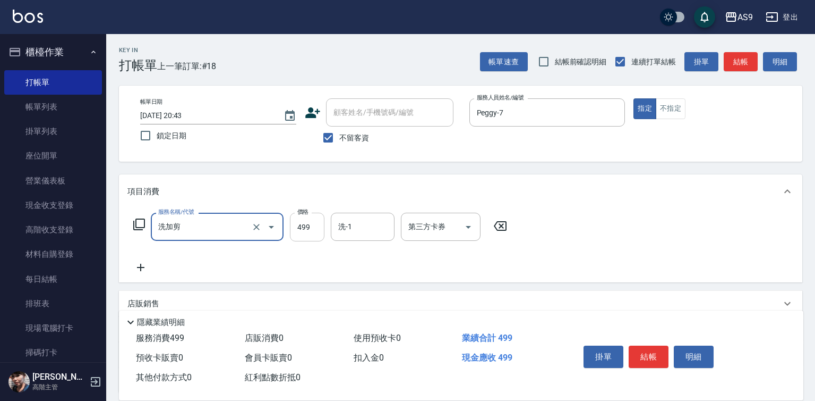
click at [318, 237] on input "499" at bounding box center [307, 226] width 35 height 29
type input "700"
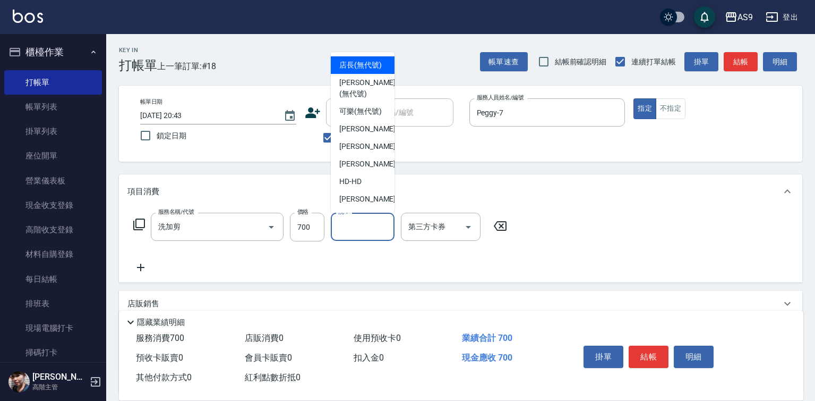
click at [359, 228] on input "洗-1" at bounding box center [363, 226] width 54 height 19
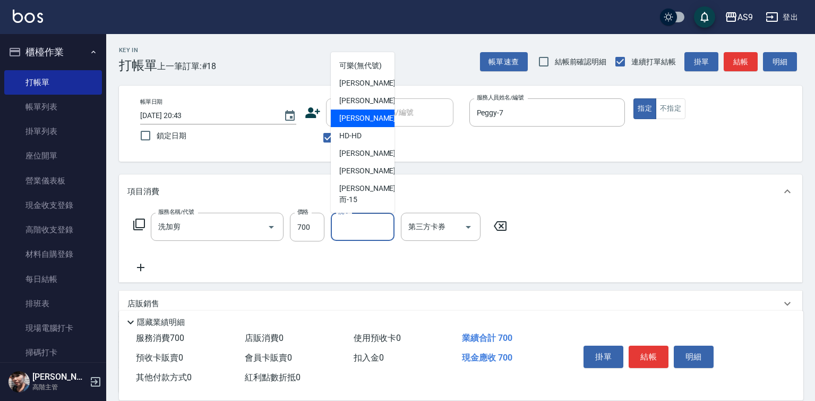
click at [363, 176] on span "[PERSON_NAME] -13" at bounding box center [372, 170] width 67 height 11
type input "[PERSON_NAME]-13"
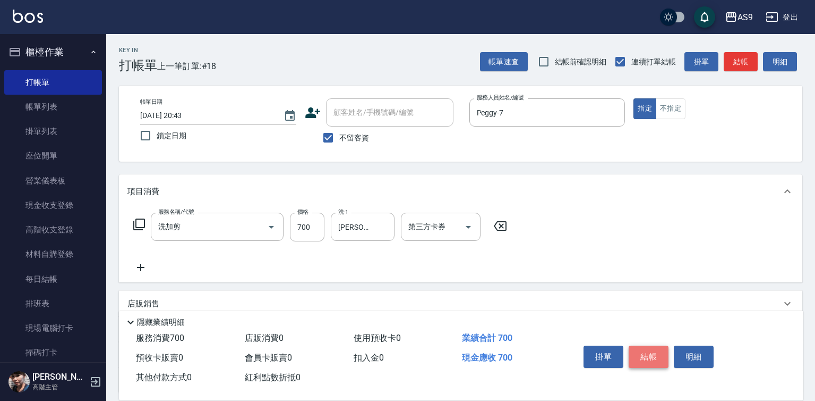
click at [644, 353] on button "結帳" at bounding box center [649, 356] width 40 height 22
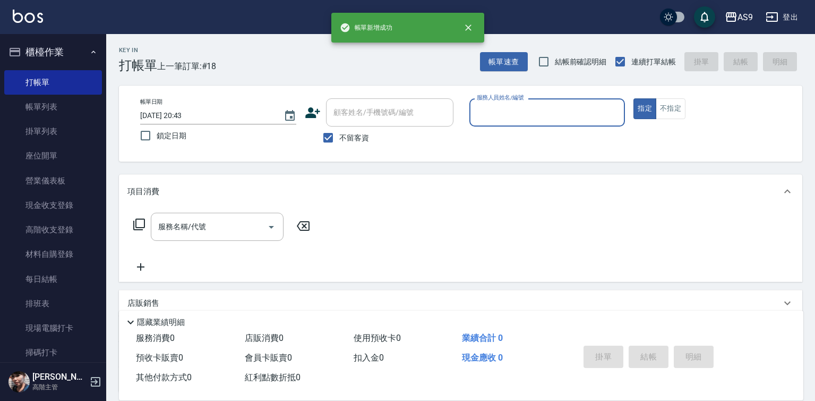
click at [485, 107] on div "服務人員姓名/編號 服務人員姓名/編號" at bounding box center [548, 112] width 156 height 28
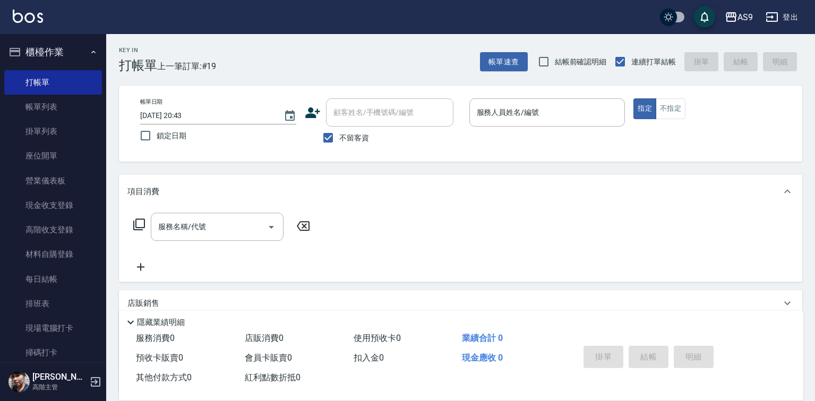
drag, startPoint x: 501, startPoint y: 138, endPoint x: 503, endPoint y: 130, distance: 8.6
click at [501, 137] on div "帳單日期 [DATE] 20:43 鎖定日期 顧客姓名/手機號碼/編號 顧客姓名/手機號碼/編號 不留客資 服務人員姓名/編號 服務人員姓名/編號 指定 不指定" at bounding box center [461, 123] width 658 height 50
click at [503, 126] on div "服務人員姓名/編號" at bounding box center [548, 112] width 156 height 28
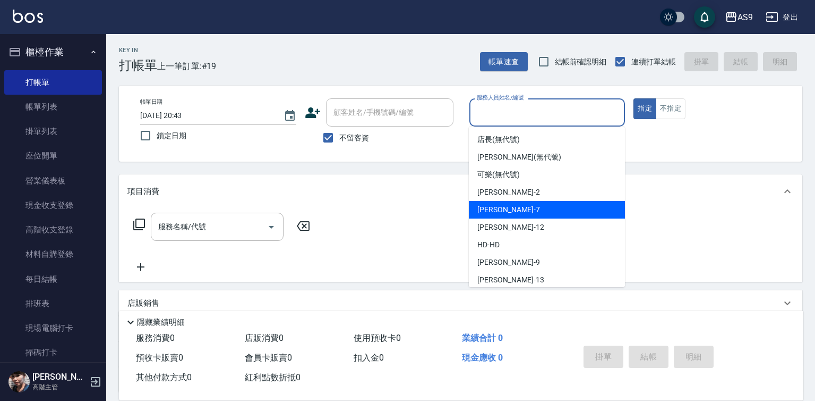
drag, startPoint x: 505, startPoint y: 207, endPoint x: 333, endPoint y: 219, distance: 172.6
click at [504, 206] on div "Peggy -7" at bounding box center [547, 210] width 156 height 18
type input "Peggy-7"
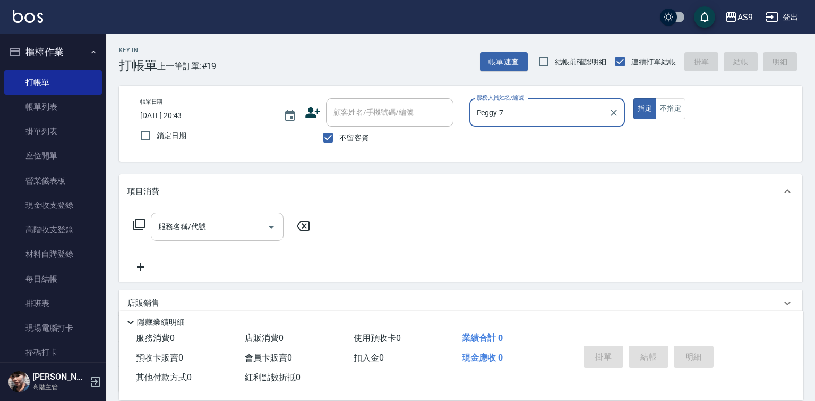
click at [228, 224] on input "服務名稱/代號" at bounding box center [209, 226] width 107 height 19
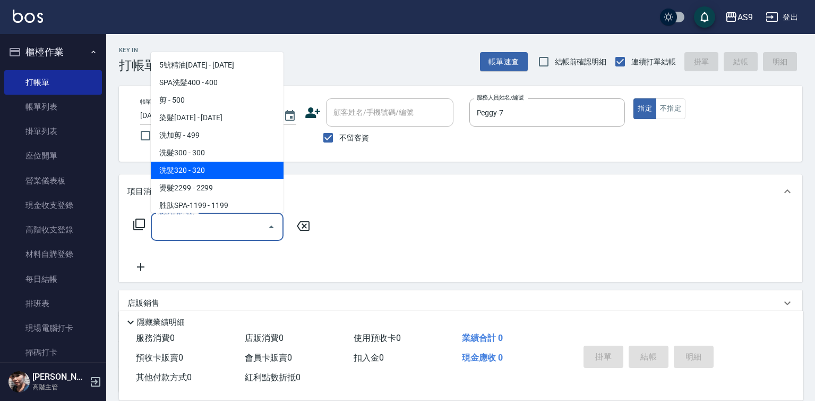
click at [214, 172] on span "洗髮320 - 320" at bounding box center [217, 170] width 133 height 18
type input "洗髮320(洗髮320)"
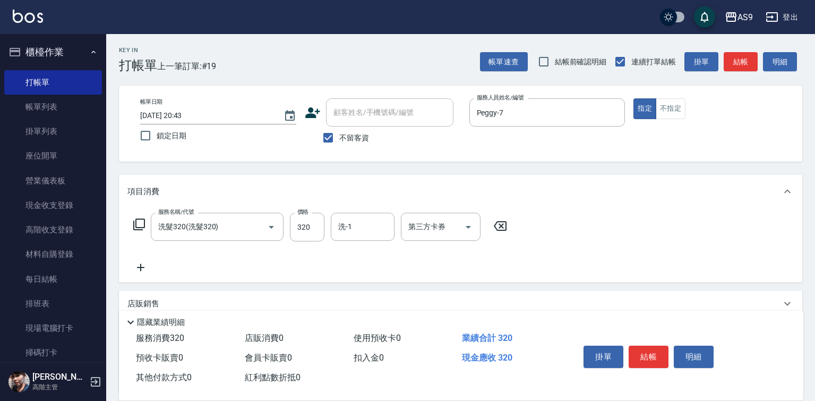
click at [141, 269] on icon at bounding box center [140, 266] width 7 height 7
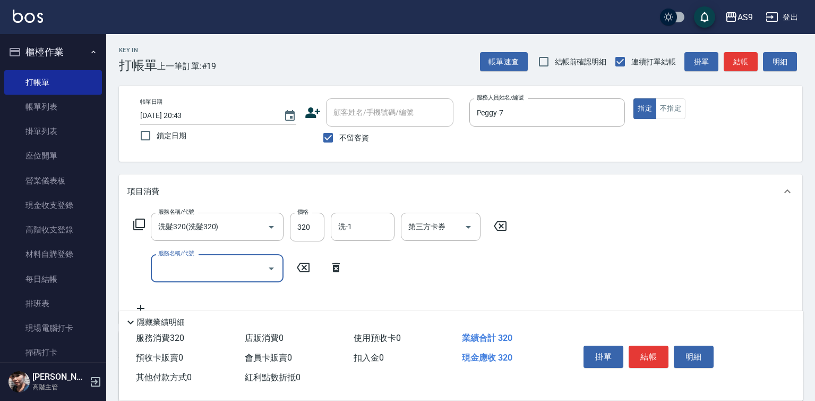
click at [185, 269] on input "服務名稱/代號" at bounding box center [209, 268] width 107 height 19
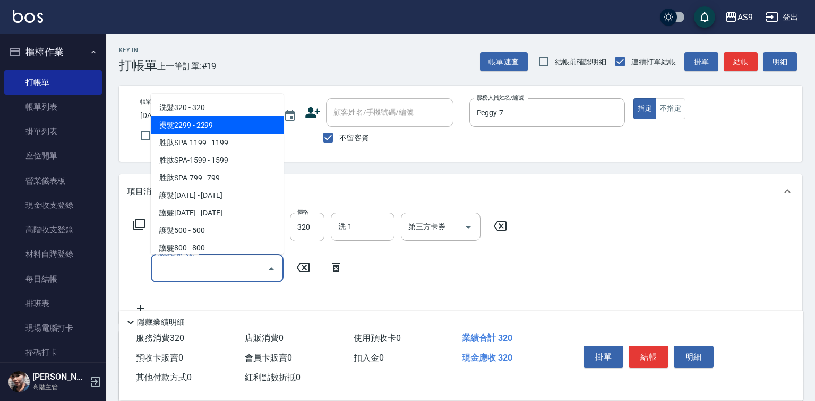
scroll to position [106, 0]
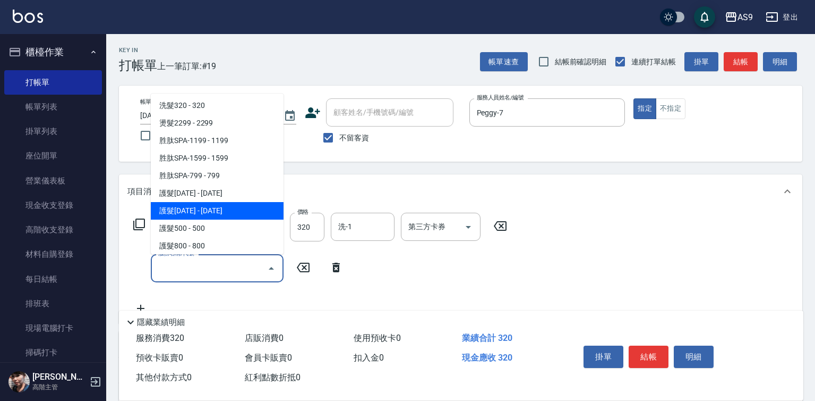
click at [199, 210] on span "護髮[DATE] - [DATE]" at bounding box center [217, 211] width 133 height 18
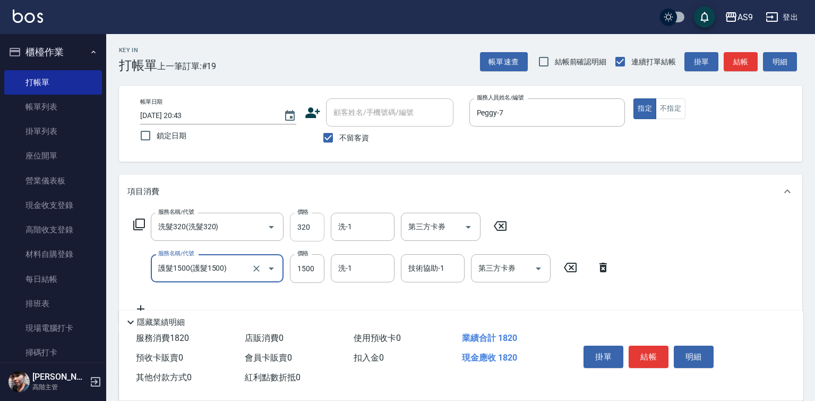
click at [312, 222] on input "320" at bounding box center [307, 226] width 35 height 29
type input "護髮1500"
click at [312, 222] on input "320" at bounding box center [307, 226] width 35 height 29
click at [361, 258] on div "洗-1" at bounding box center [363, 268] width 64 height 28
type input "270"
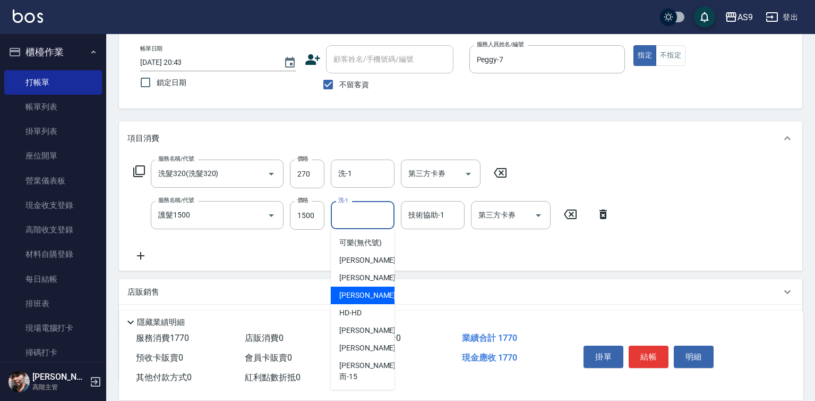
scroll to position [68, 0]
click at [379, 339] on div "[PERSON_NAME] -9" at bounding box center [363, 330] width 64 height 18
type input "[PERSON_NAME]-9"
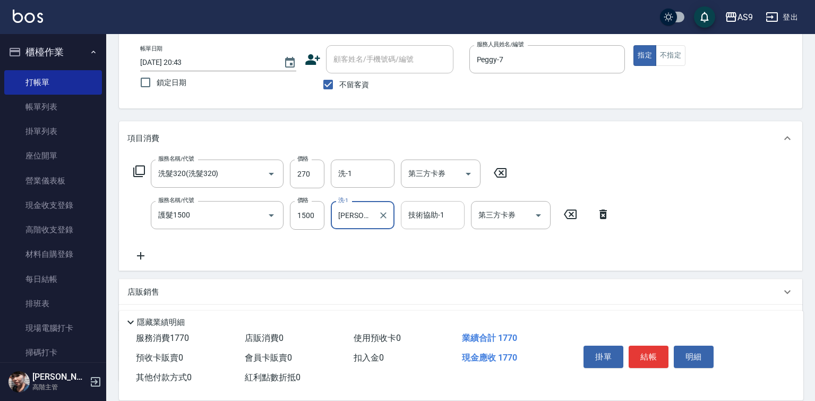
click at [443, 211] on div "技術協助-1 技術協助-1" at bounding box center [433, 215] width 64 height 28
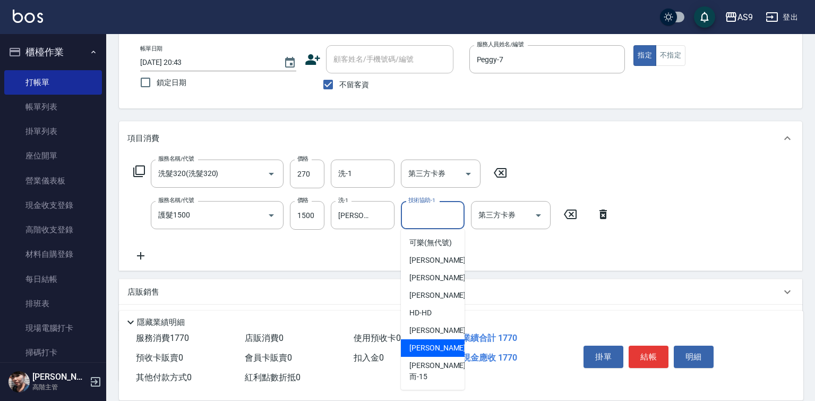
click at [444, 356] on div "[PERSON_NAME] -13" at bounding box center [433, 348] width 64 height 18
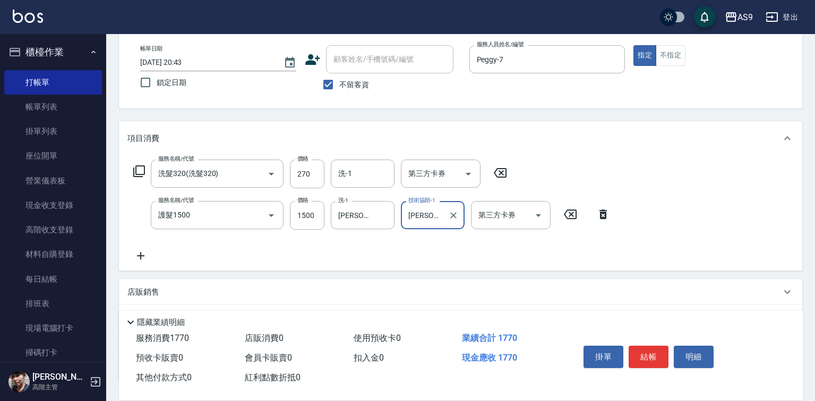
type input "[PERSON_NAME]-13"
click at [646, 355] on button "結帳" at bounding box center [649, 356] width 40 height 22
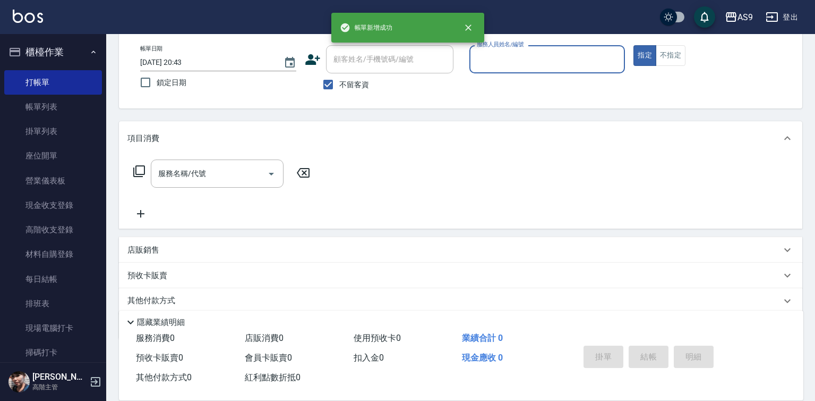
click at [500, 63] on input "服務人員姓名/編號" at bounding box center [547, 59] width 147 height 19
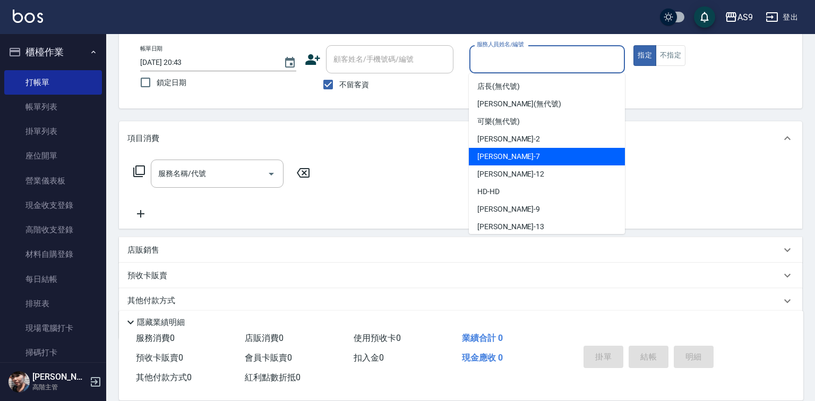
click at [502, 158] on span "Peggy -7" at bounding box center [509, 156] width 63 height 11
type input "Peggy-7"
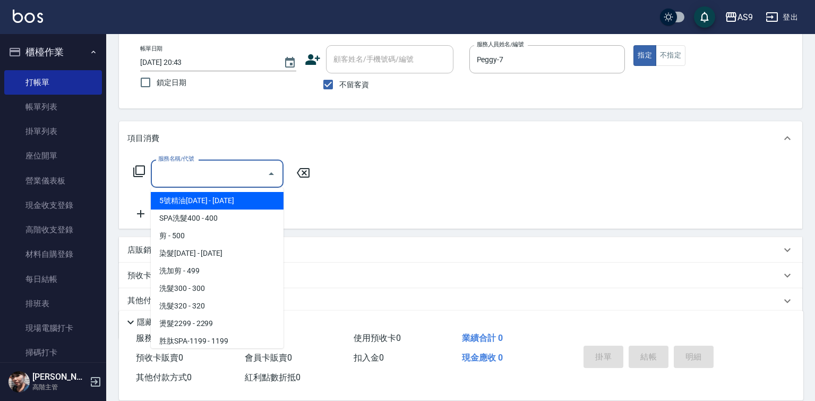
click at [210, 176] on input "服務名稱/代號" at bounding box center [209, 173] width 107 height 19
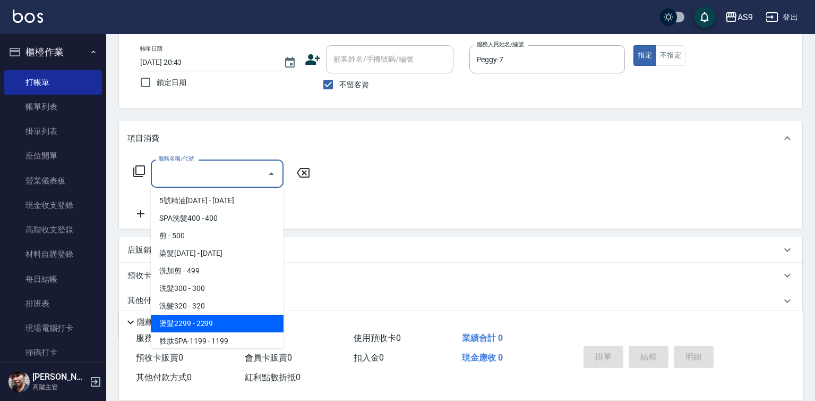
click at [211, 320] on span "燙髮2299 - 2299" at bounding box center [217, 323] width 133 height 18
type input "燙髮2299(燙2299)"
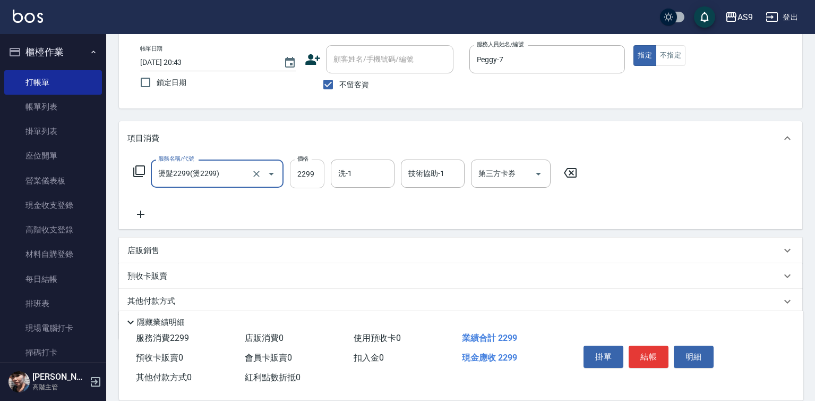
click at [308, 179] on input "2299" at bounding box center [307, 173] width 35 height 29
type input "2125"
click at [662, 352] on button "結帳" at bounding box center [649, 356] width 40 height 22
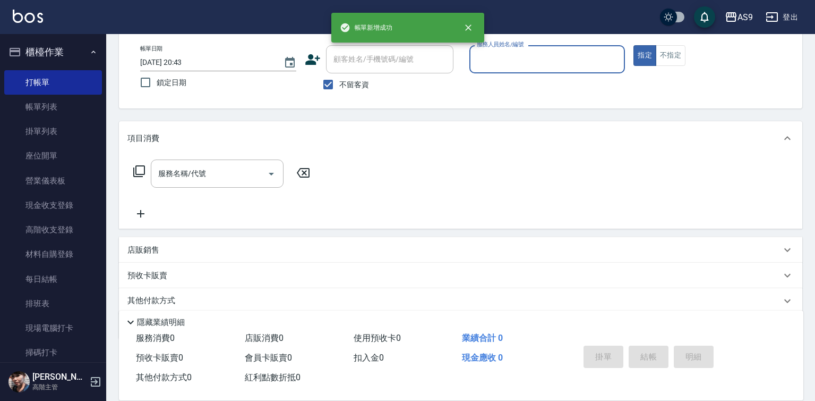
click at [554, 56] on input "服務人員姓名/編號" at bounding box center [547, 59] width 147 height 19
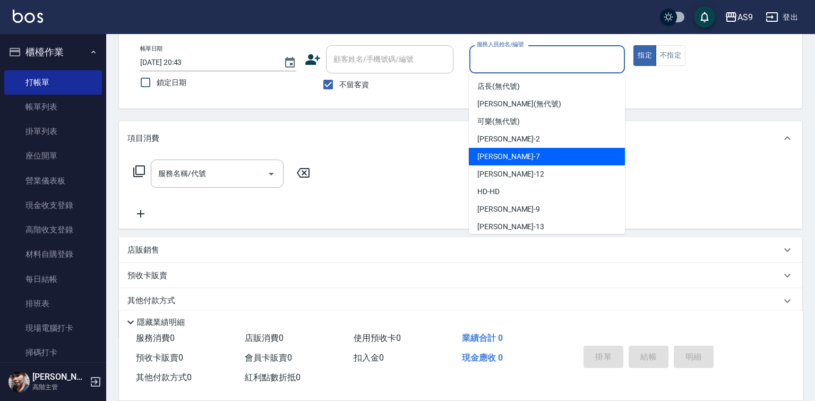
click at [523, 160] on div "Peggy -7" at bounding box center [547, 157] width 156 height 18
type input "Peggy-7"
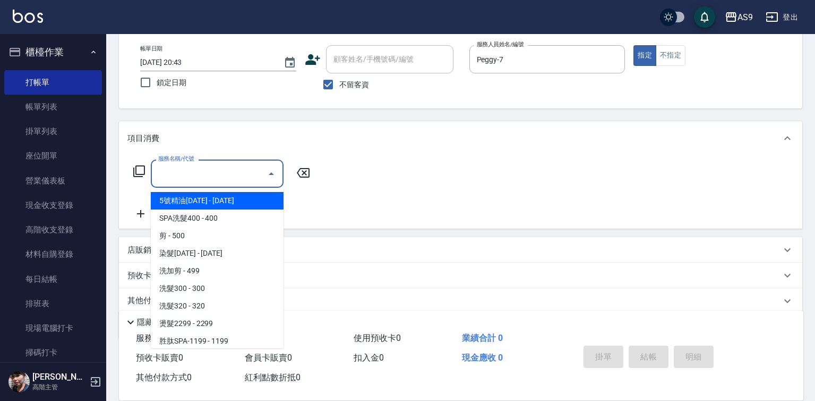
click at [212, 180] on input "服務名稱/代號" at bounding box center [209, 173] width 107 height 19
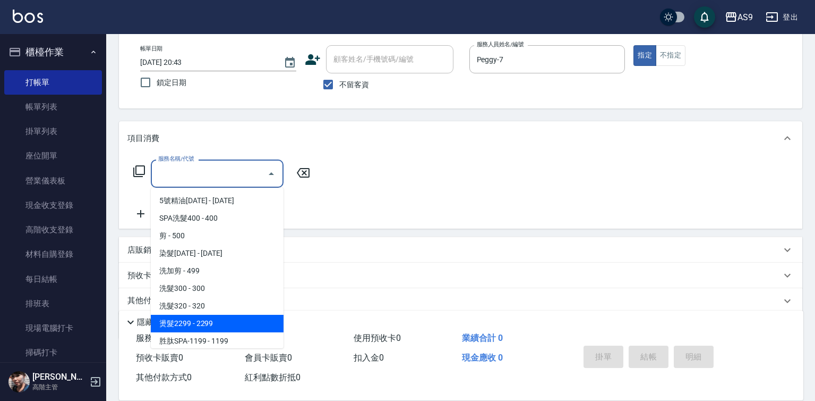
click at [201, 319] on span "燙髮2299 - 2299" at bounding box center [217, 323] width 133 height 18
type input "燙髮2299(燙2299)"
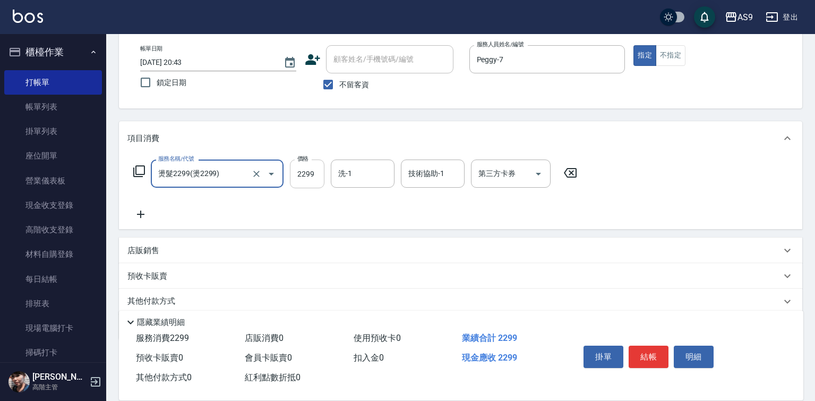
click at [323, 181] on input "2299" at bounding box center [307, 173] width 35 height 29
type input "3500"
click at [359, 178] on input "洗-1" at bounding box center [363, 173] width 54 height 19
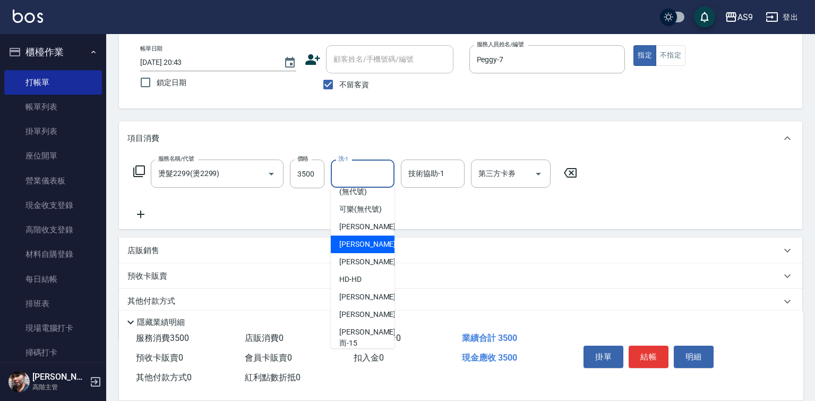
scroll to position [53, 0]
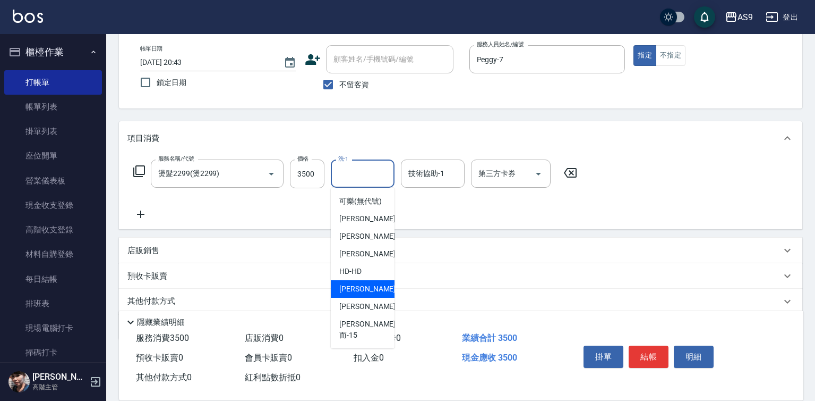
click at [374, 297] on div "[PERSON_NAME] -9" at bounding box center [363, 289] width 64 height 18
type input "[PERSON_NAME]-9"
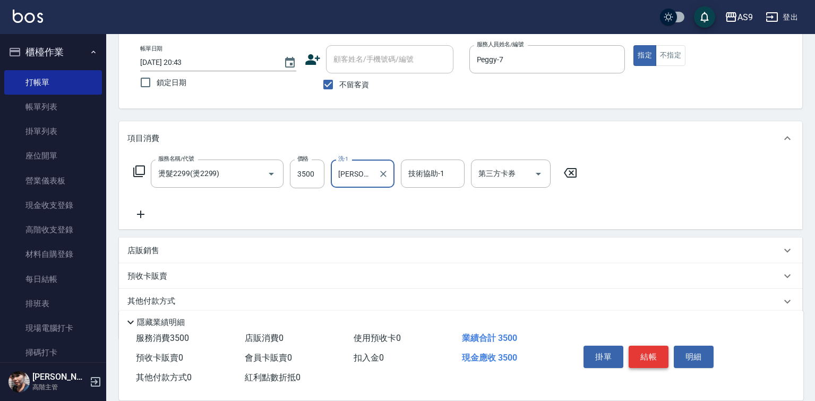
click at [641, 345] on button "結帳" at bounding box center [649, 356] width 40 height 22
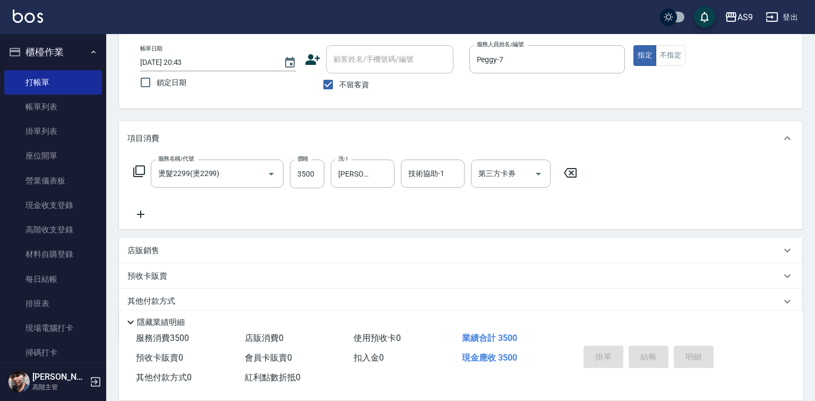
type input "[DATE] 20:44"
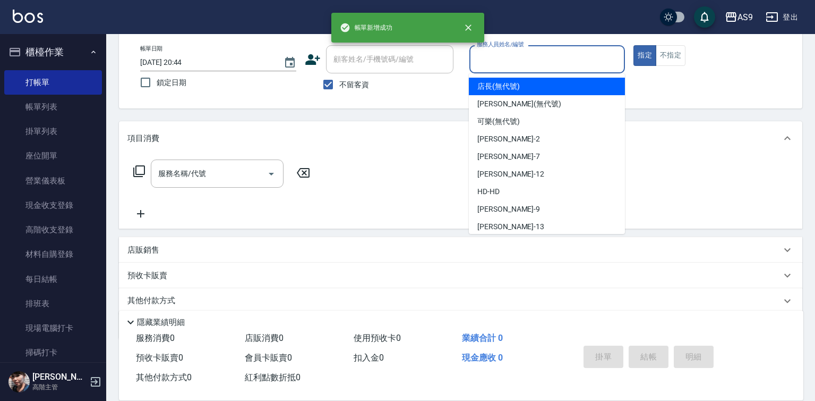
click at [479, 58] on input "服務人員姓名/編號" at bounding box center [547, 59] width 147 height 19
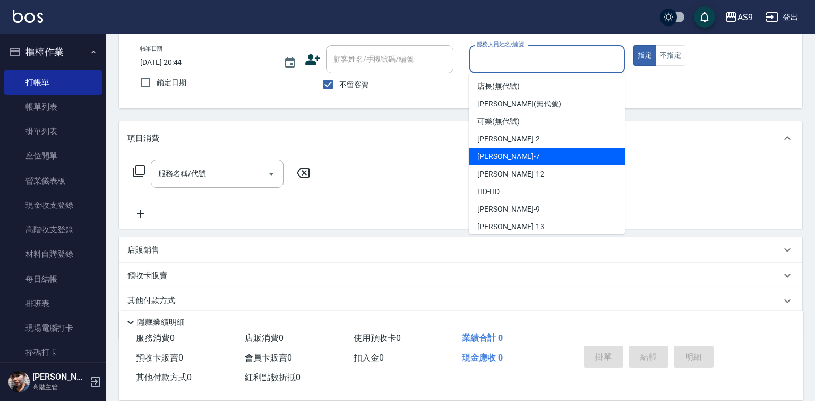
click at [487, 164] on div "Peggy -7" at bounding box center [547, 157] width 156 height 18
type input "Peggy-7"
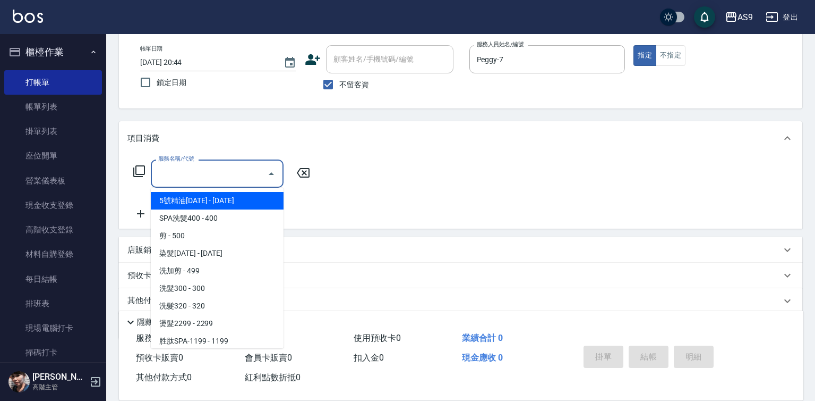
click at [203, 174] on input "服務名稱/代號" at bounding box center [209, 173] width 107 height 19
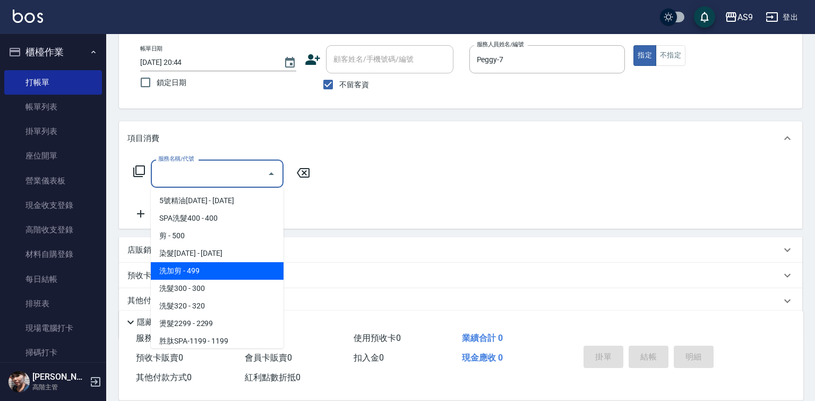
click at [212, 268] on span "洗加剪 - 499" at bounding box center [217, 271] width 133 height 18
type input "洗加剪"
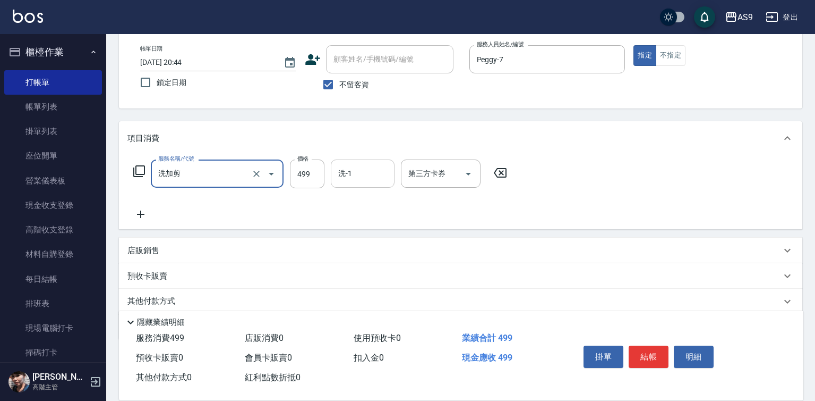
click at [349, 176] on div "洗-1 洗-1" at bounding box center [363, 173] width 64 height 28
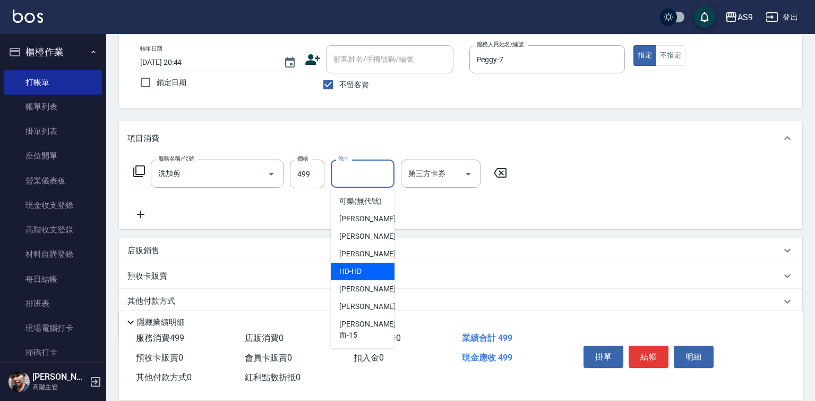
scroll to position [68, 0]
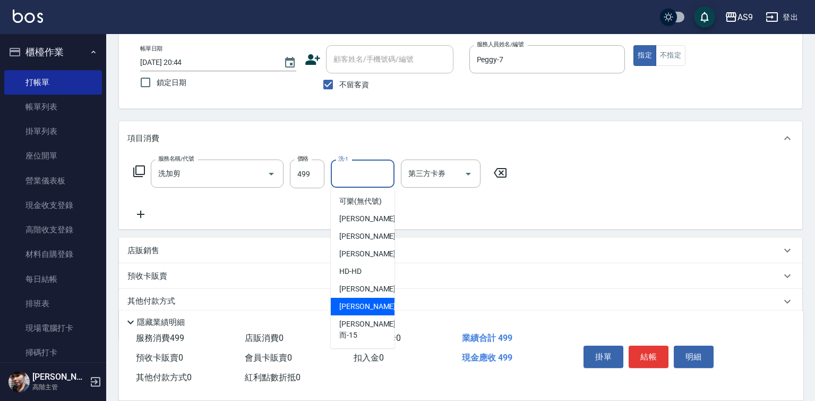
click at [373, 315] on div "[PERSON_NAME] -13" at bounding box center [363, 306] width 64 height 18
type input "[PERSON_NAME]-13"
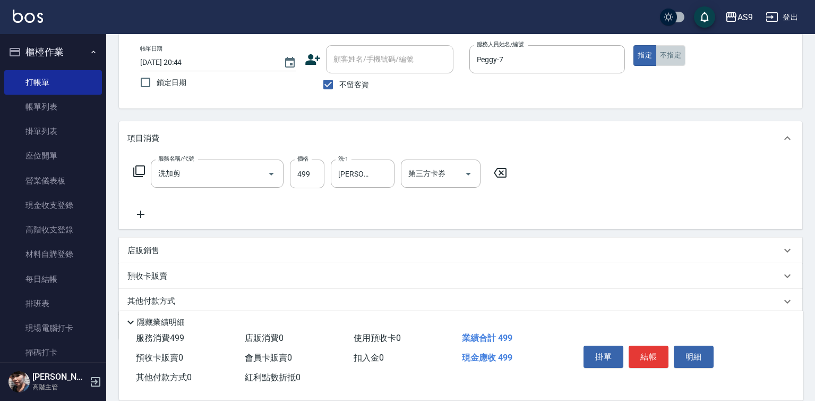
drag, startPoint x: 673, startPoint y: 48, endPoint x: 657, endPoint y: 100, distance: 53.8
click at [672, 49] on button "不指定" at bounding box center [671, 55] width 30 height 21
click at [649, 348] on button "結帳" at bounding box center [649, 356] width 40 height 22
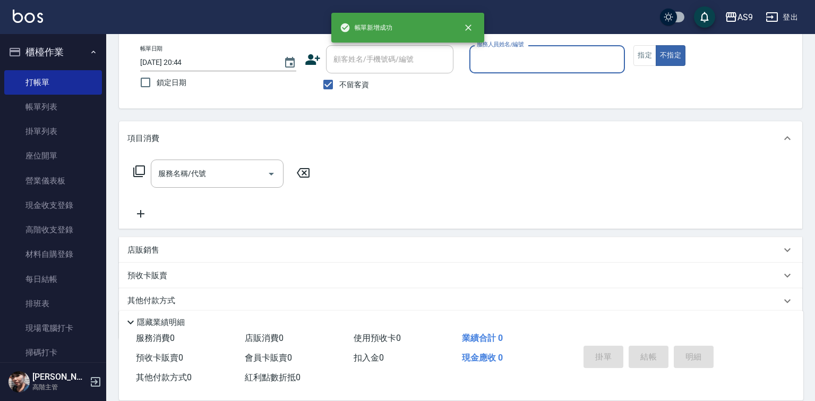
click at [504, 59] on input "服務人員姓名/編號" at bounding box center [547, 59] width 147 height 19
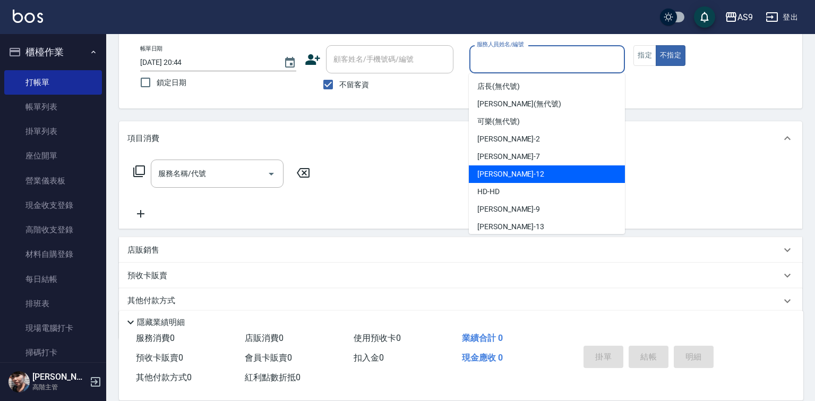
click at [499, 157] on span "Peggy -7" at bounding box center [509, 156] width 63 height 11
type input "Peggy-7"
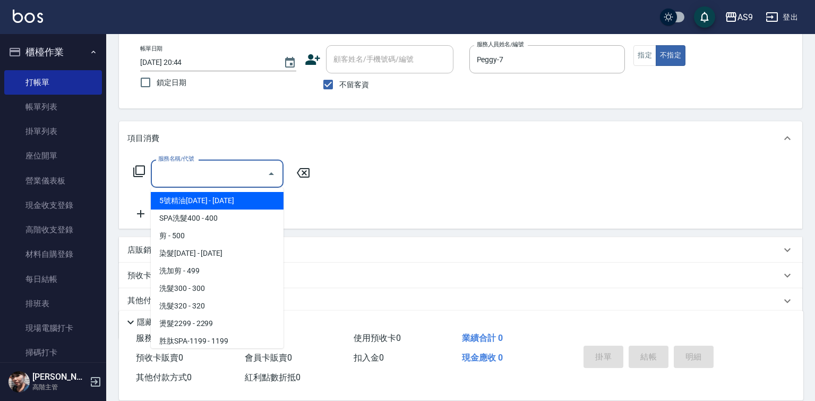
click at [220, 175] on input "服務名稱/代號" at bounding box center [209, 173] width 107 height 19
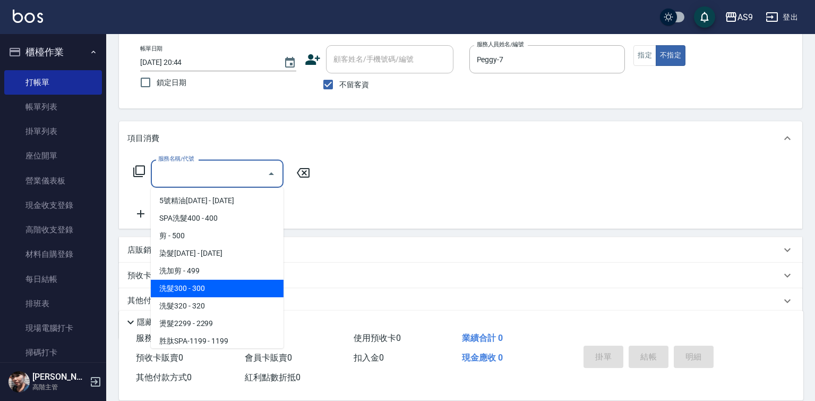
drag, startPoint x: 207, startPoint y: 293, endPoint x: 305, endPoint y: 217, distance: 123.9
click at [211, 291] on span "洗髮300 - 300" at bounding box center [217, 288] width 133 height 18
type input "洗髮300(洗 髮300)"
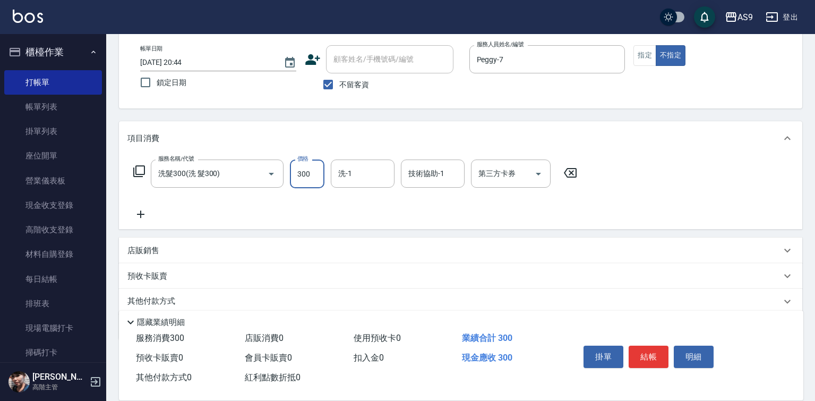
click at [310, 181] on input "300" at bounding box center [307, 173] width 35 height 29
type input "272"
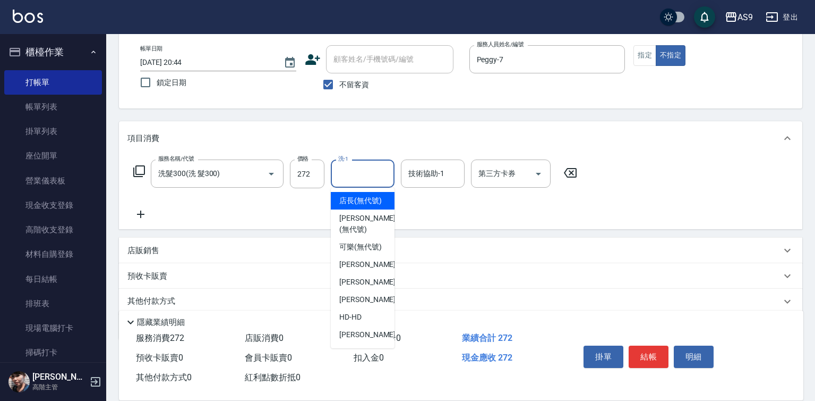
click at [355, 175] on input "洗-1" at bounding box center [363, 173] width 54 height 19
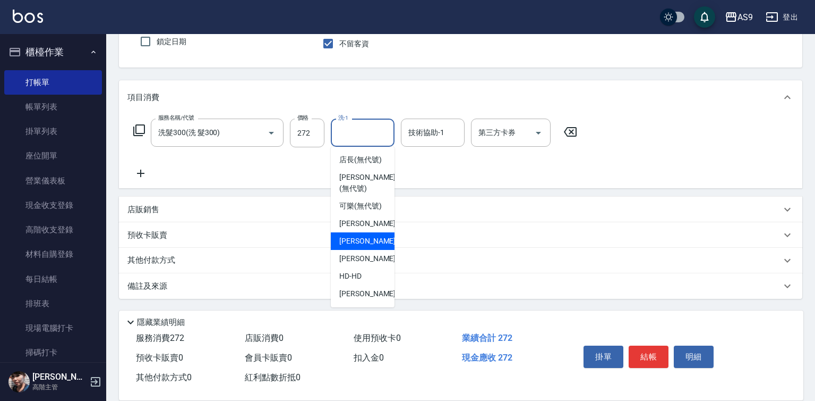
scroll to position [53, 0]
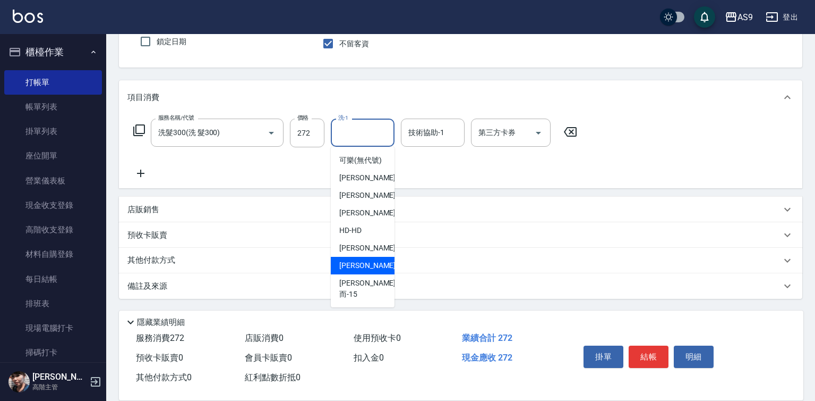
click at [375, 274] on div "[PERSON_NAME] -13" at bounding box center [363, 266] width 64 height 18
type input "[PERSON_NAME]-13"
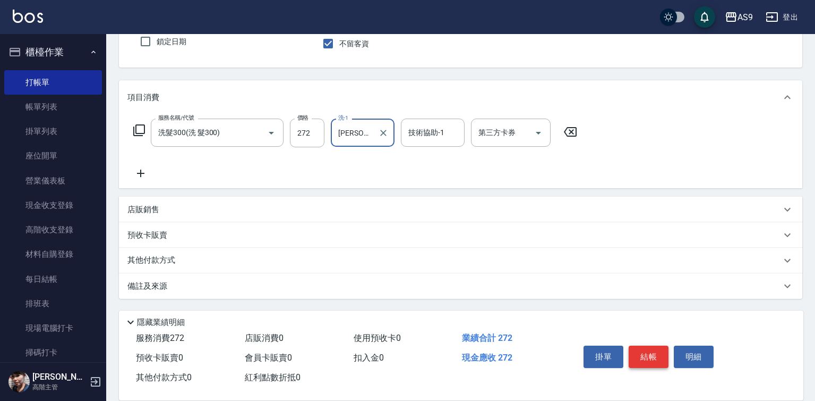
click at [641, 345] on button "結帳" at bounding box center [649, 356] width 40 height 22
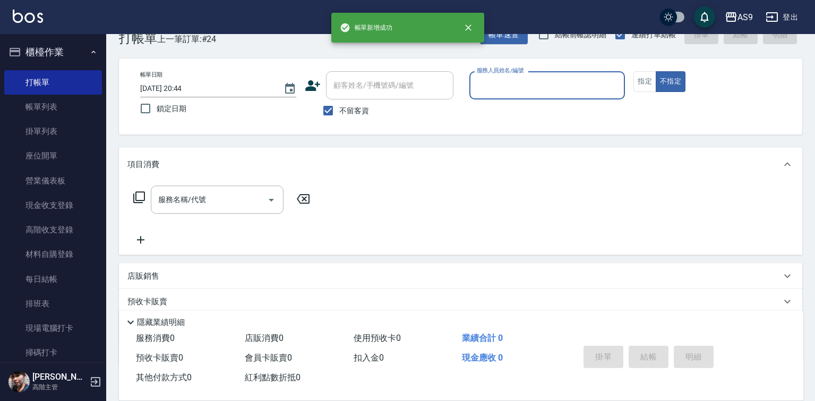
scroll to position [0, 0]
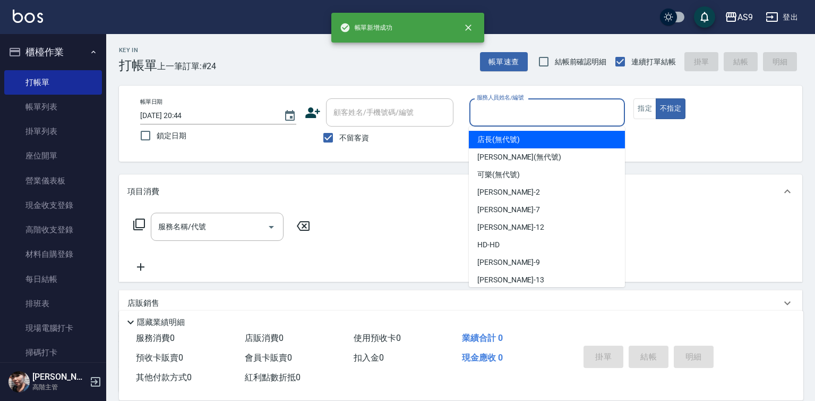
click at [516, 113] on input "服務人員姓名/編號" at bounding box center [547, 112] width 147 height 19
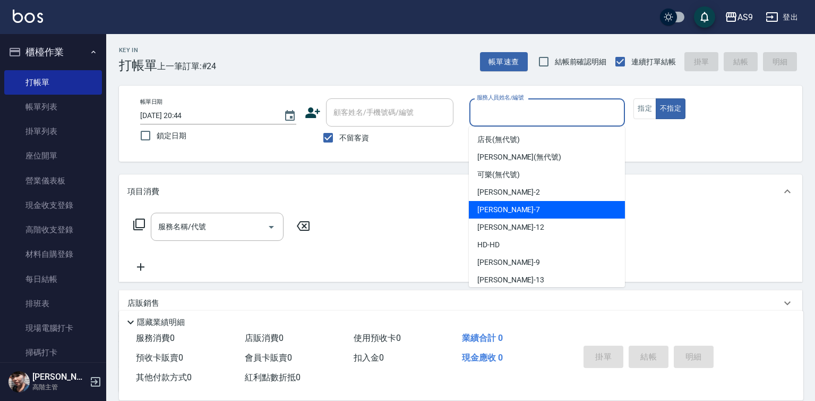
click at [515, 207] on div "Peggy -7" at bounding box center [547, 210] width 156 height 18
type input "Peggy-7"
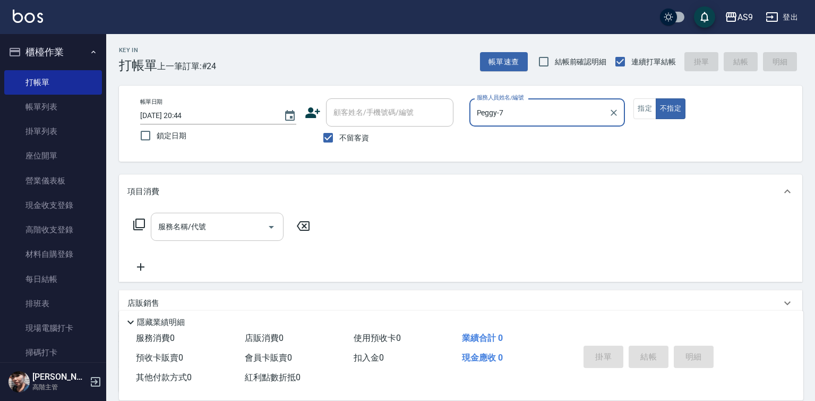
click at [217, 223] on input "服務名稱/代號" at bounding box center [209, 226] width 107 height 19
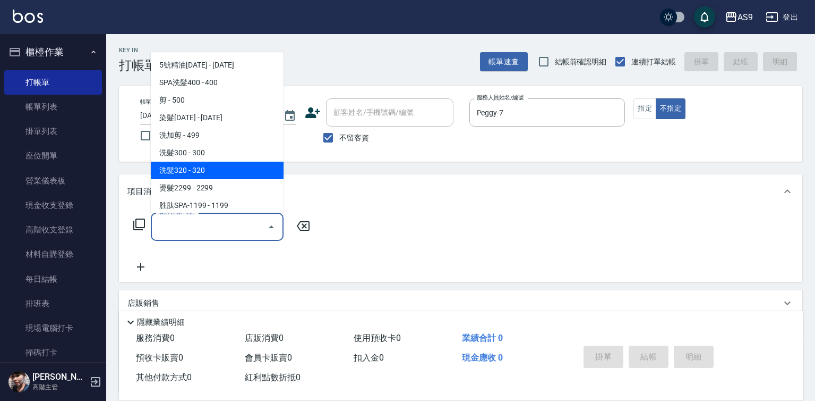
click at [231, 166] on span "洗髮320 - 320" at bounding box center [217, 170] width 133 height 18
type input "洗髮320(洗髮320)"
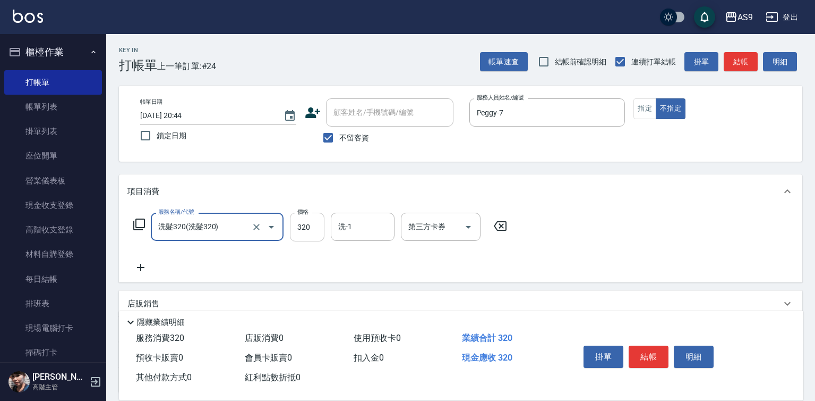
click at [310, 227] on input "320" at bounding box center [307, 226] width 35 height 29
click at [308, 227] on input "320" at bounding box center [307, 226] width 35 height 29
type input "270"
click at [363, 225] on input "洗-1" at bounding box center [363, 226] width 54 height 19
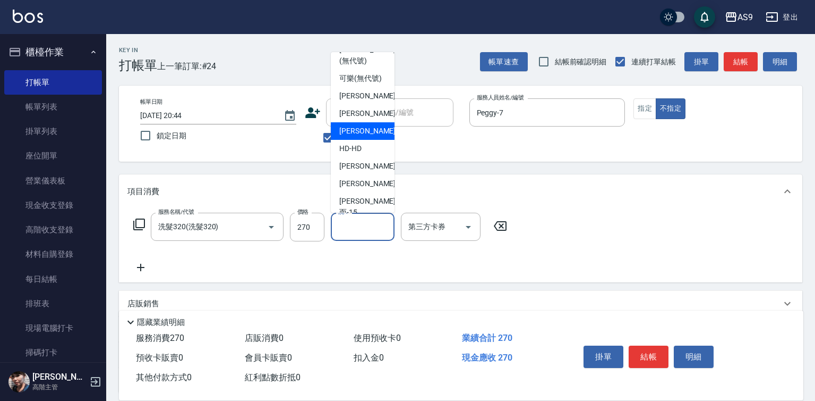
scroll to position [68, 0]
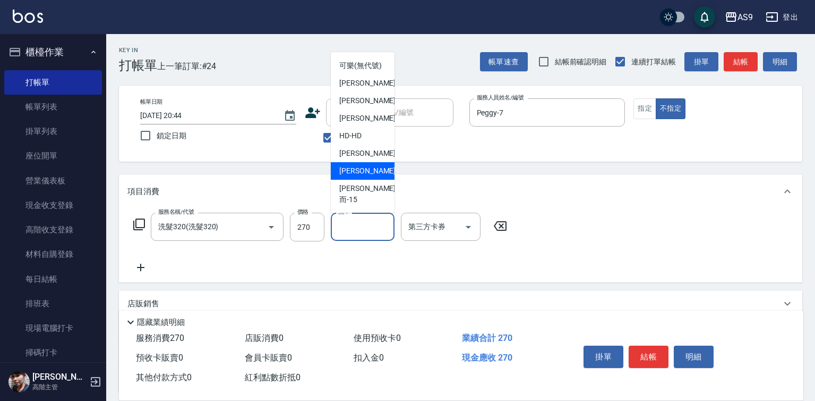
click at [381, 180] on div "[PERSON_NAME] -13" at bounding box center [363, 171] width 64 height 18
type input "[PERSON_NAME]-13"
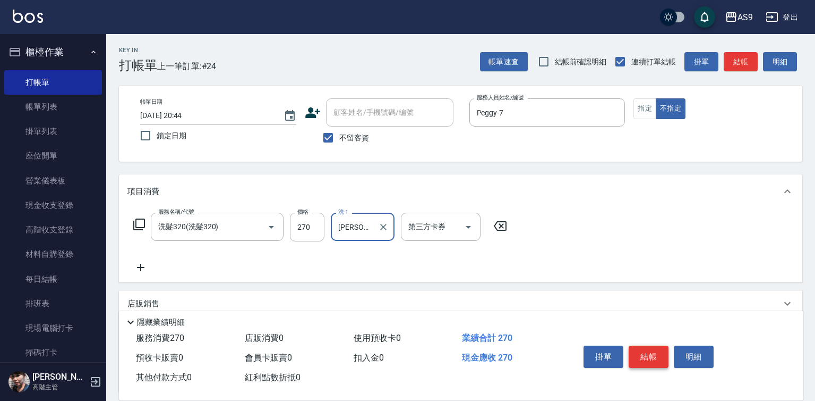
click at [637, 345] on button "結帳" at bounding box center [649, 356] width 40 height 22
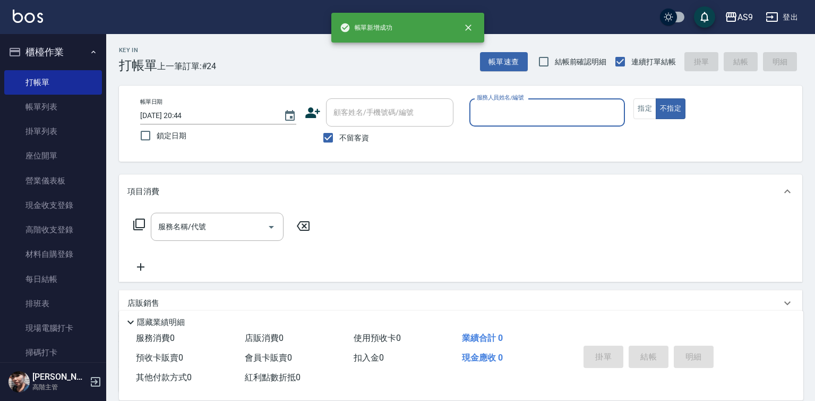
click at [499, 112] on input "服務人員姓名/編號" at bounding box center [547, 112] width 147 height 19
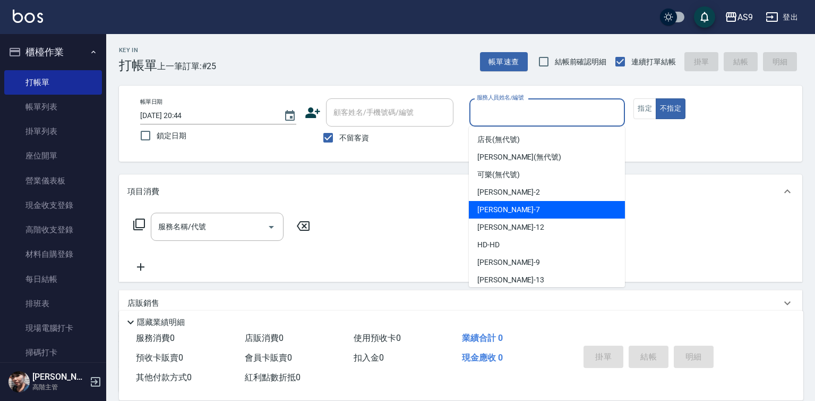
click at [512, 208] on div "Peggy -7" at bounding box center [547, 210] width 156 height 18
type input "Peggy-7"
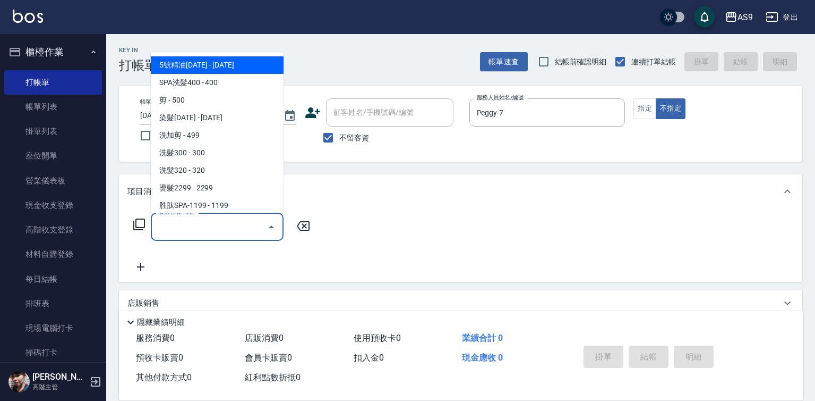
click at [248, 229] on input "服務名稱/代號" at bounding box center [209, 226] width 107 height 19
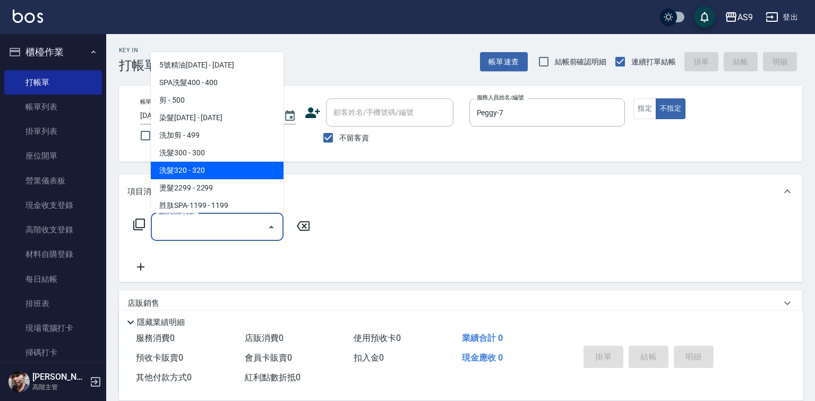
click at [200, 167] on span "洗髮320 - 320" at bounding box center [217, 170] width 133 height 18
type input "洗髮320(洗髮320)"
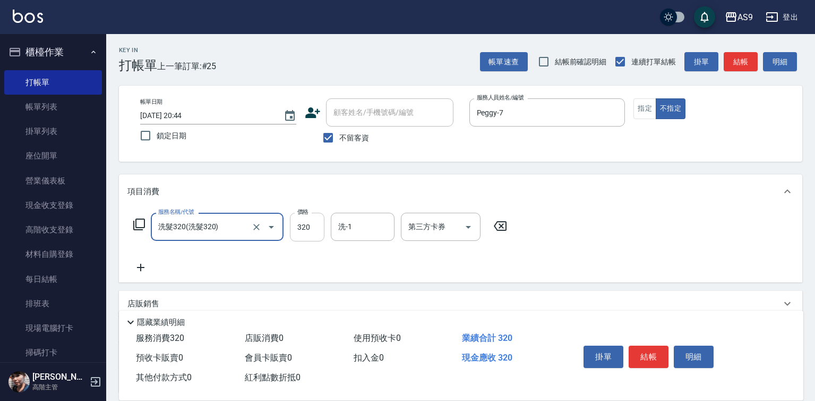
click at [308, 223] on input "320" at bounding box center [307, 226] width 35 height 29
click at [309, 223] on input "320" at bounding box center [307, 226] width 35 height 29
type input "272"
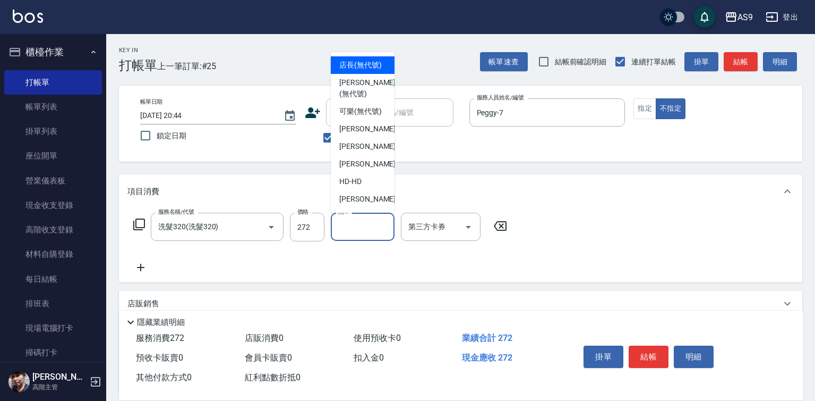
click at [341, 231] on input "洗-1" at bounding box center [363, 226] width 54 height 19
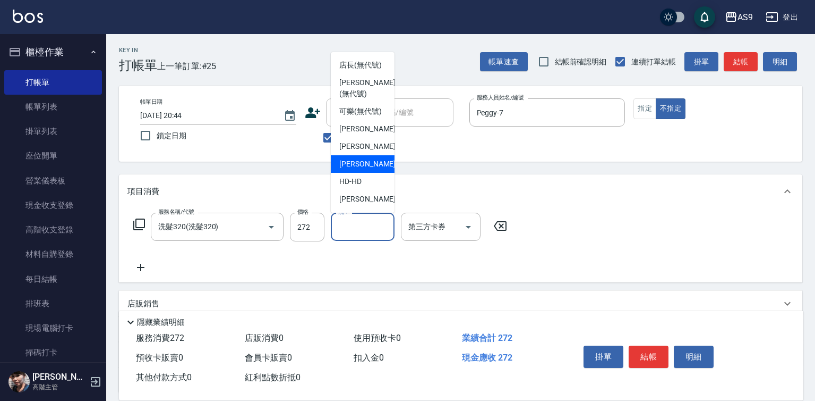
scroll to position [53, 0]
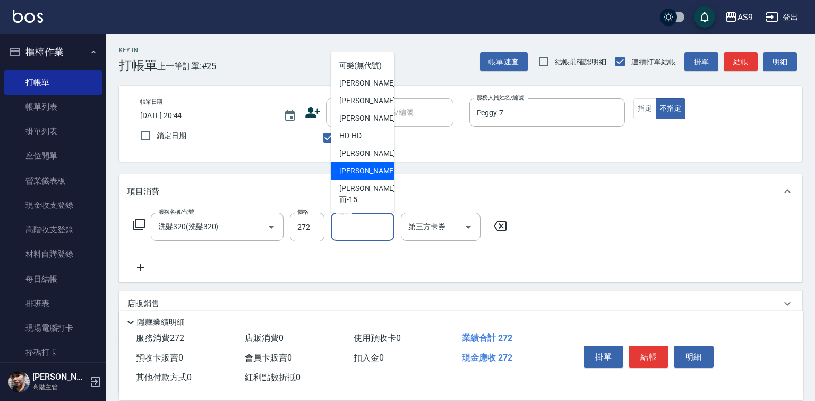
click at [365, 176] on span "[PERSON_NAME] -13" at bounding box center [372, 170] width 67 height 11
type input "[PERSON_NAME]-13"
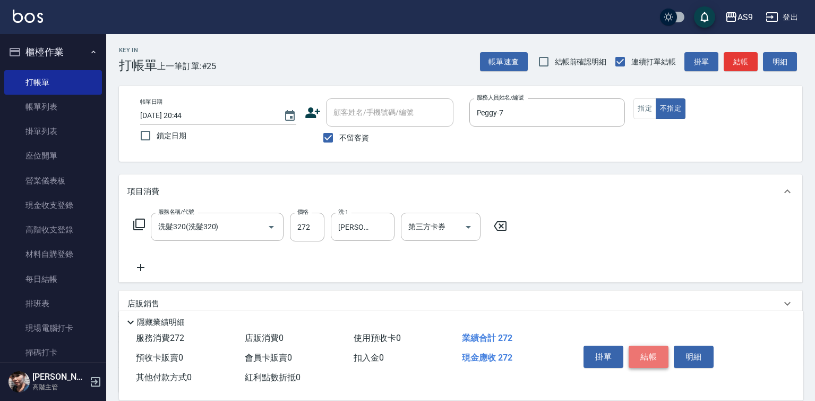
click at [651, 350] on button "結帳" at bounding box center [649, 356] width 40 height 22
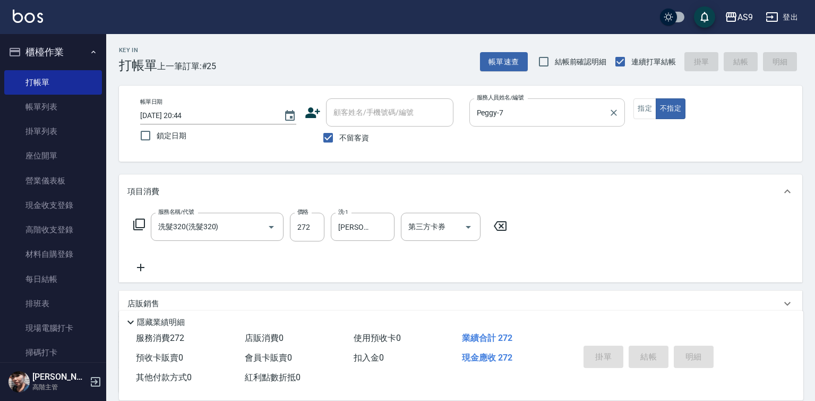
type input "[DATE] 20:45"
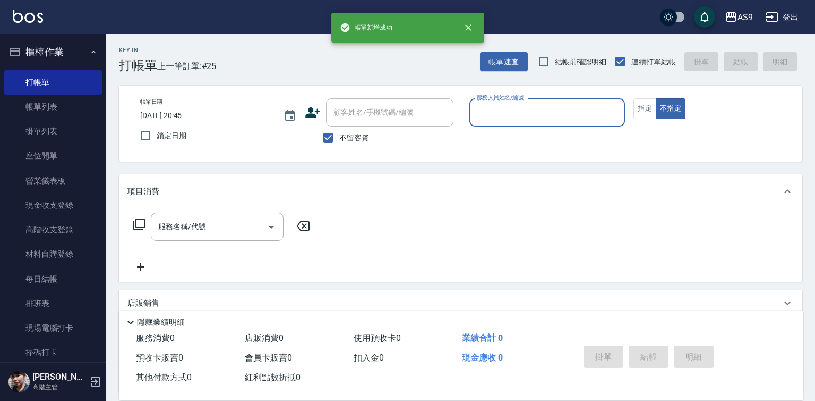
drag, startPoint x: 512, startPoint y: 106, endPoint x: 517, endPoint y: 122, distance: 16.3
click at [512, 110] on input "服務人員姓名/編號" at bounding box center [547, 112] width 147 height 19
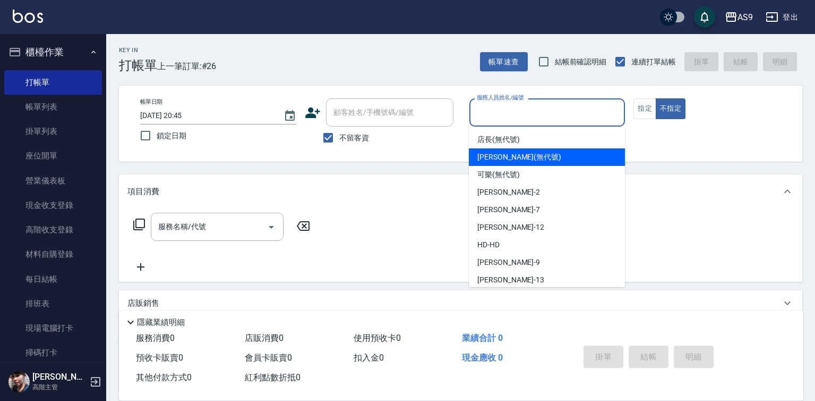
click at [494, 162] on span "[PERSON_NAME] (無代號)" at bounding box center [520, 156] width 84 height 11
type input "[PERSON_NAME](無代號)"
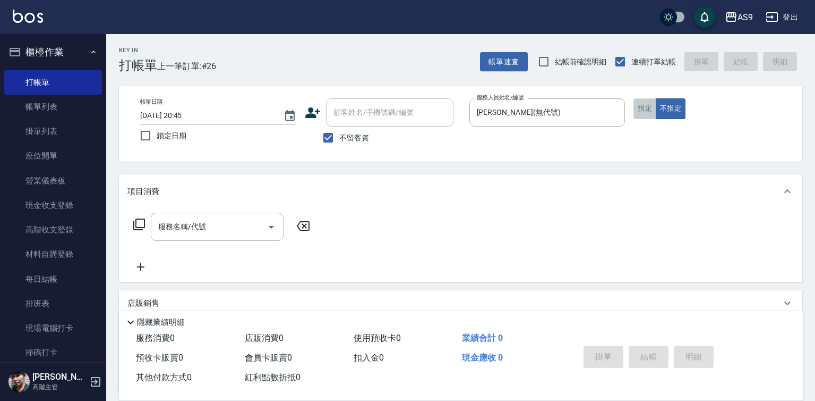
click at [640, 105] on button "指定" at bounding box center [645, 108] width 23 height 21
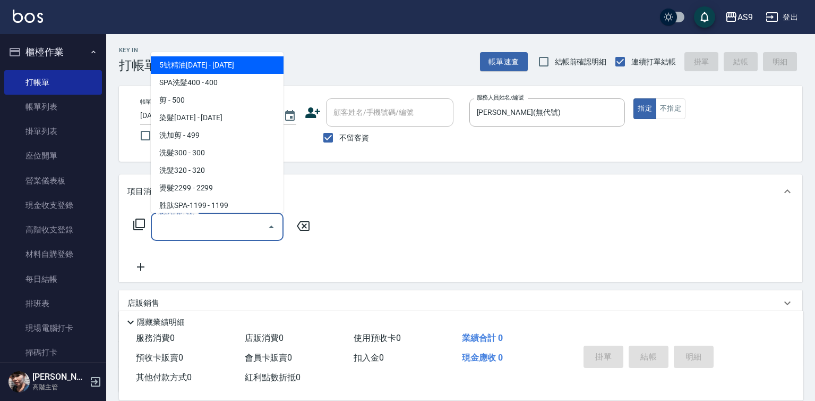
click at [214, 233] on input "服務名稱/代號" at bounding box center [209, 226] width 107 height 19
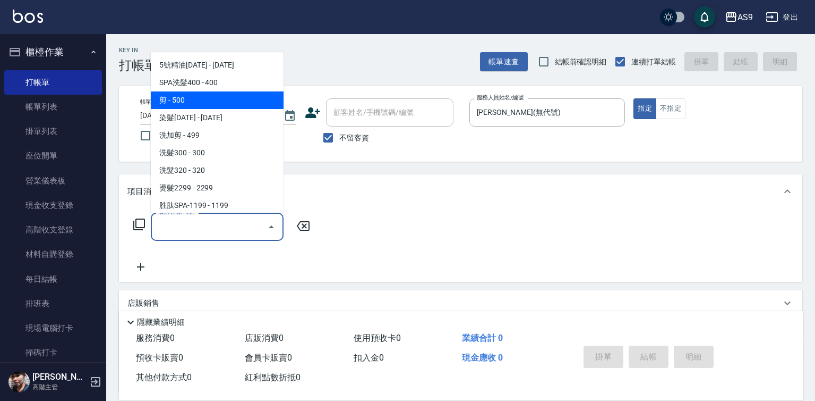
click at [194, 105] on span "剪 - 500" at bounding box center [217, 100] width 133 height 18
type input "剪(剪)"
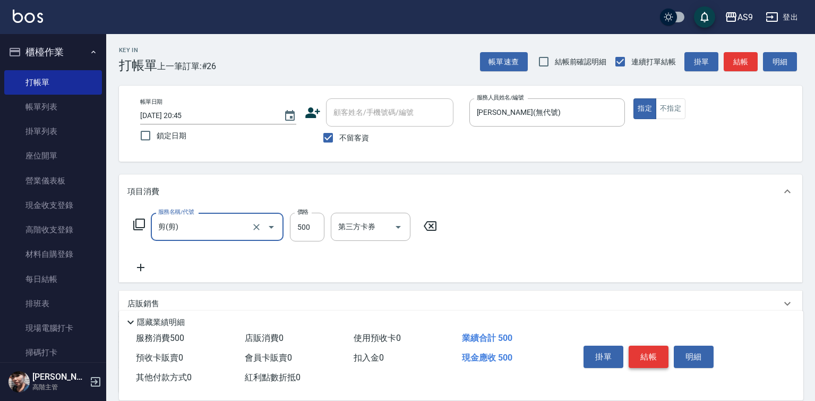
click at [646, 348] on button "結帳" at bounding box center [649, 356] width 40 height 22
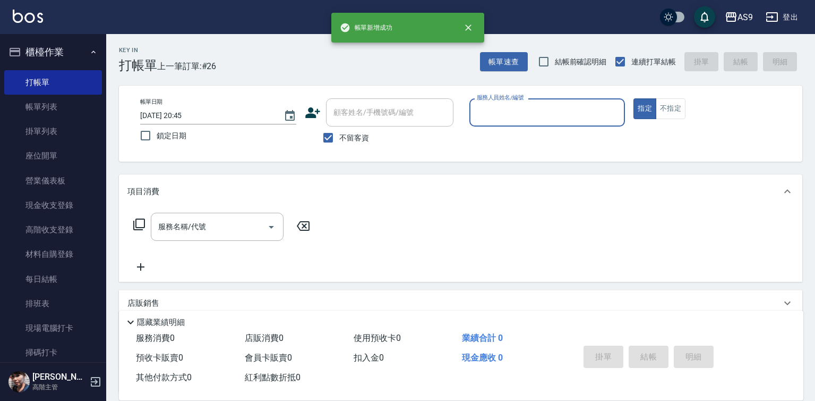
click at [507, 115] on input "服務人員姓名/編號" at bounding box center [547, 112] width 147 height 19
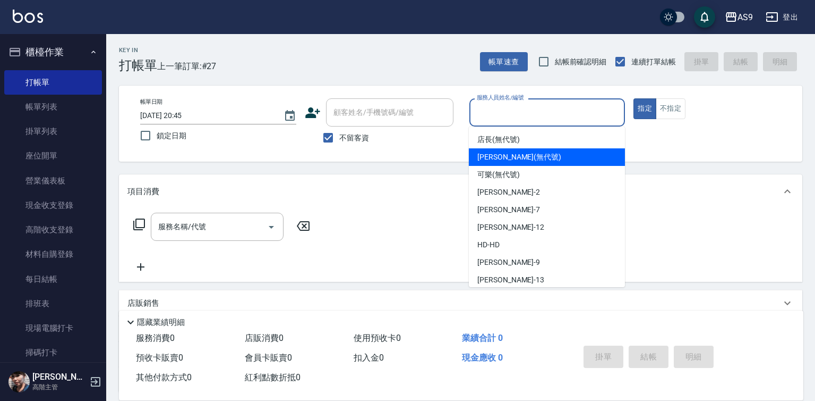
click at [507, 164] on div "[PERSON_NAME] (無代號)" at bounding box center [547, 157] width 156 height 18
type input "[PERSON_NAME](無代號)"
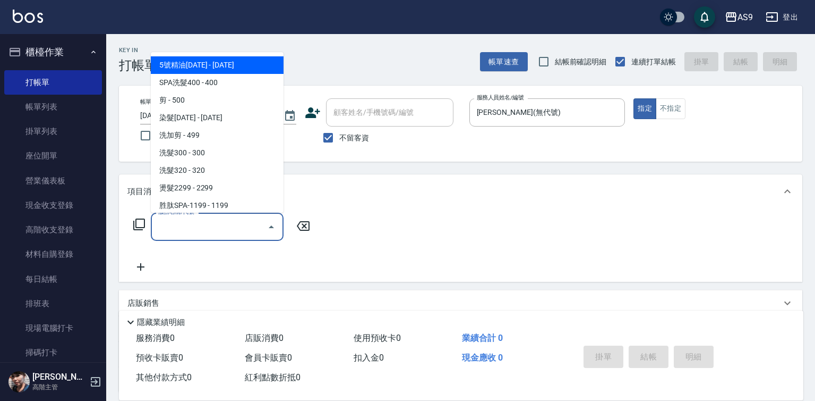
click at [205, 227] on input "服務名稱/代號" at bounding box center [209, 226] width 107 height 19
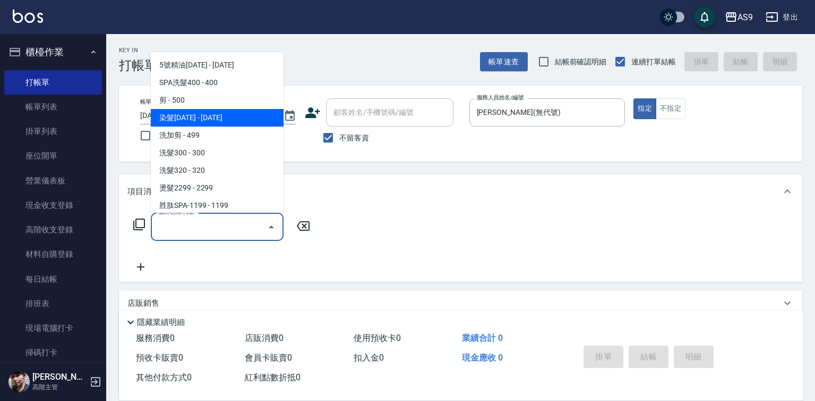
click at [198, 123] on span "染髮[DATE] - [DATE]" at bounding box center [217, 118] width 133 height 18
type input "染髮1500(染髮1500)"
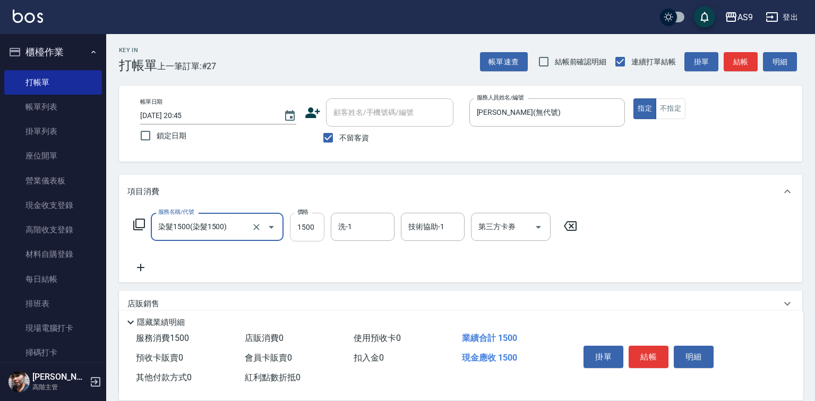
click at [312, 229] on input "1500" at bounding box center [307, 226] width 35 height 29
type input "3500"
click at [650, 353] on button "結帳" at bounding box center [649, 356] width 40 height 22
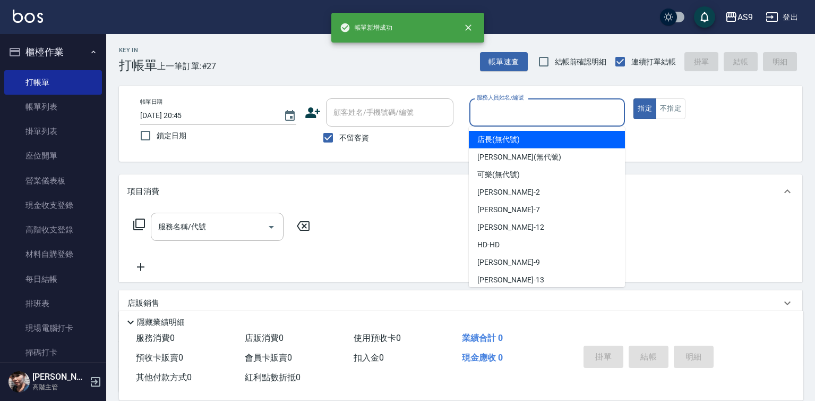
drag, startPoint x: 505, startPoint y: 115, endPoint x: 505, endPoint y: 185, distance: 69.6
click at [505, 117] on input "服務人員姓名/編號" at bounding box center [547, 112] width 147 height 19
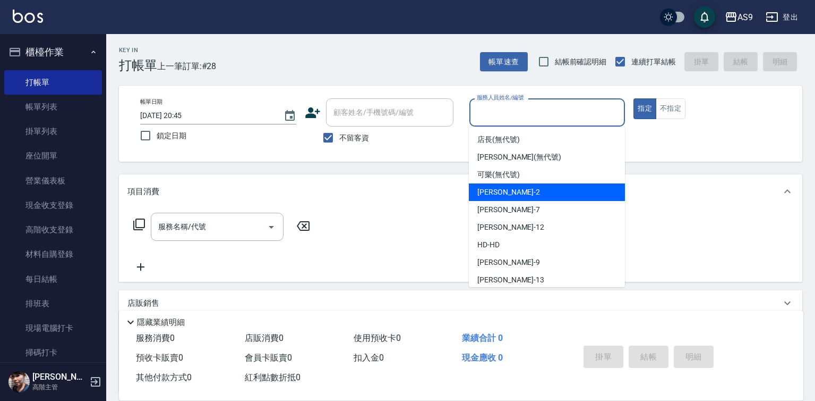
click at [505, 180] on div "可樂 (無代號)" at bounding box center [547, 175] width 156 height 18
type input "可樂(無代號)"
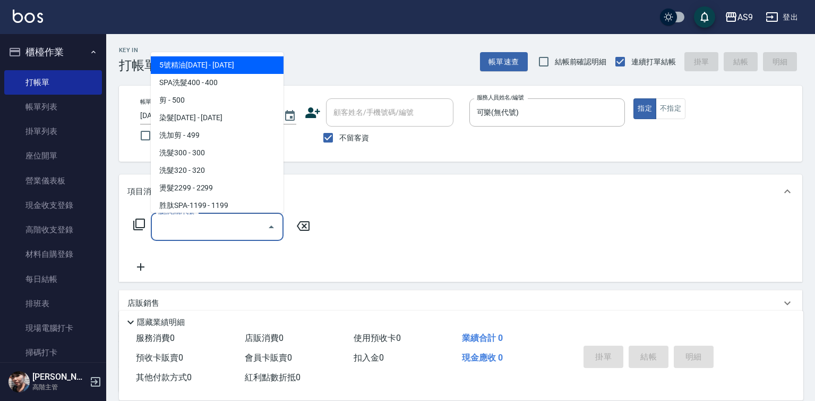
click at [194, 231] on input "服務名稱/代號" at bounding box center [209, 226] width 107 height 19
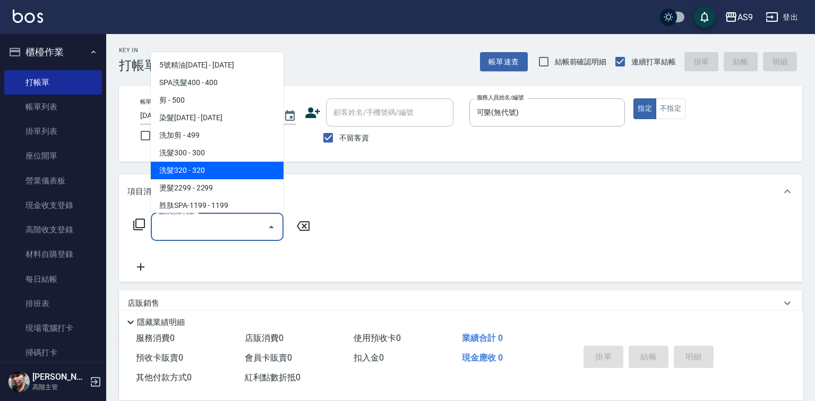
click at [192, 158] on span "洗髮300 - 300" at bounding box center [217, 153] width 133 height 18
type input "洗髮300(洗 髮300)"
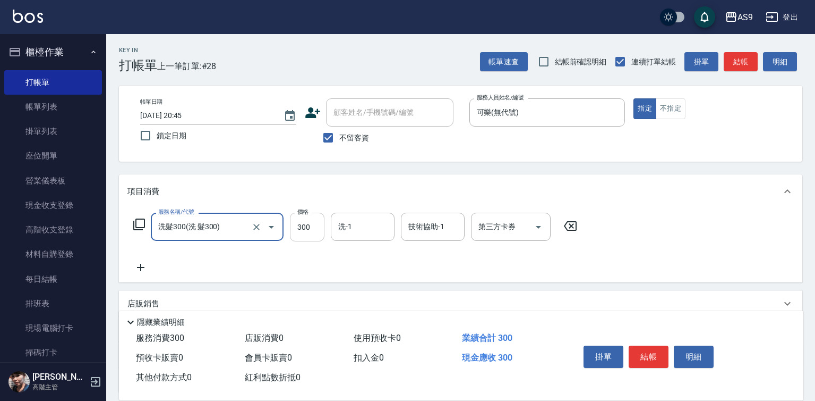
click at [310, 233] on input "300" at bounding box center [307, 226] width 35 height 29
type input "270"
click at [363, 233] on input "洗-1" at bounding box center [363, 226] width 54 height 19
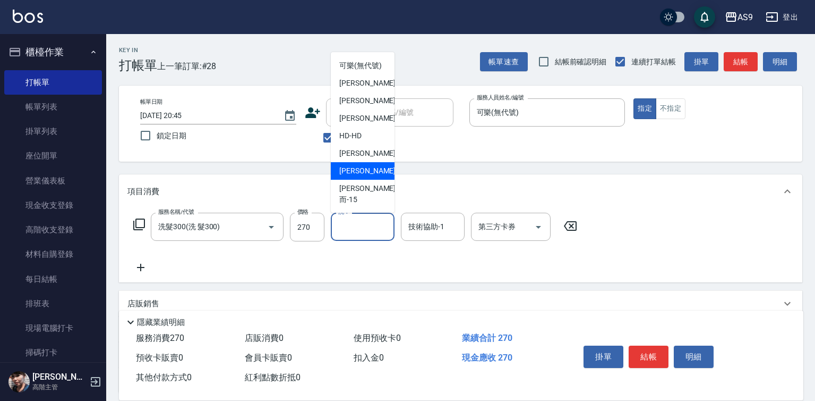
click at [364, 176] on span "[PERSON_NAME] -13" at bounding box center [372, 170] width 67 height 11
type input "[PERSON_NAME]-13"
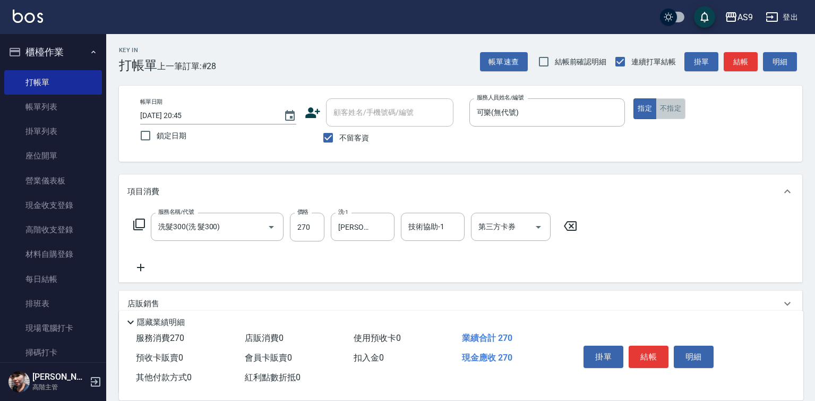
click at [676, 112] on button "不指定" at bounding box center [671, 108] width 30 height 21
click at [655, 353] on button "結帳" at bounding box center [649, 356] width 40 height 22
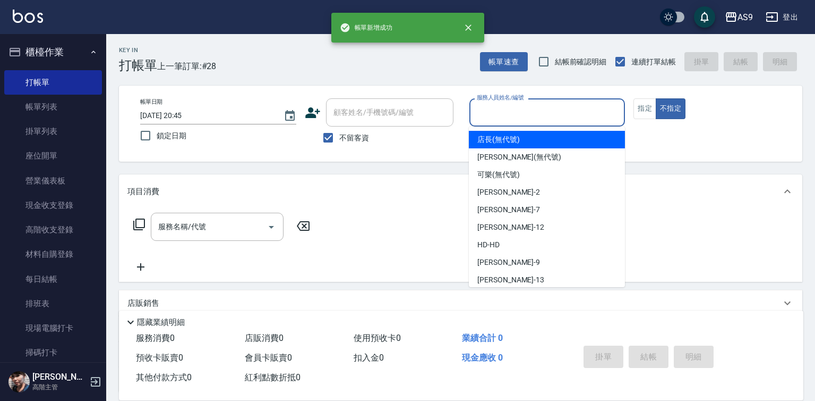
click at [500, 111] on input "服務人員姓名/編號" at bounding box center [547, 112] width 147 height 19
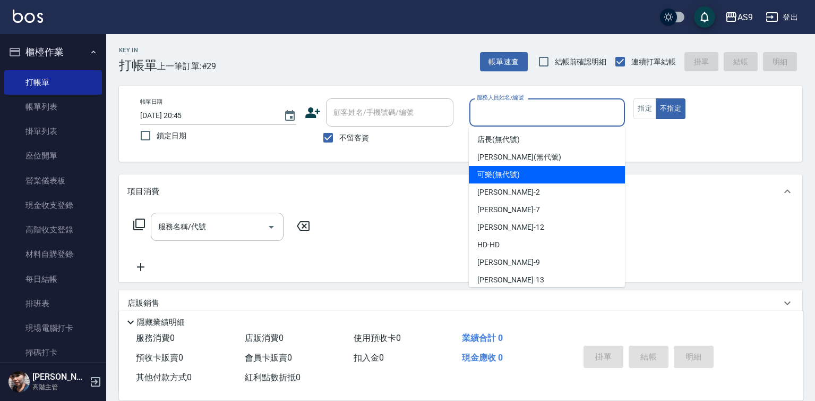
click at [503, 176] on span "可樂 (無代號)" at bounding box center [499, 174] width 42 height 11
type input "可樂(無代號)"
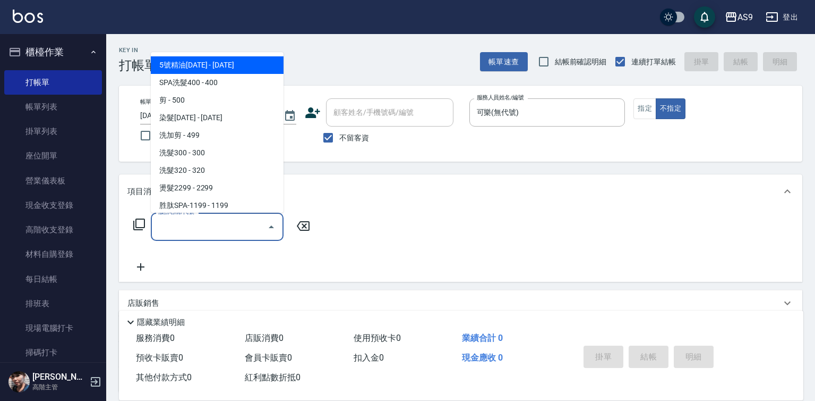
click at [242, 226] on input "服務名稱/代號" at bounding box center [209, 226] width 107 height 19
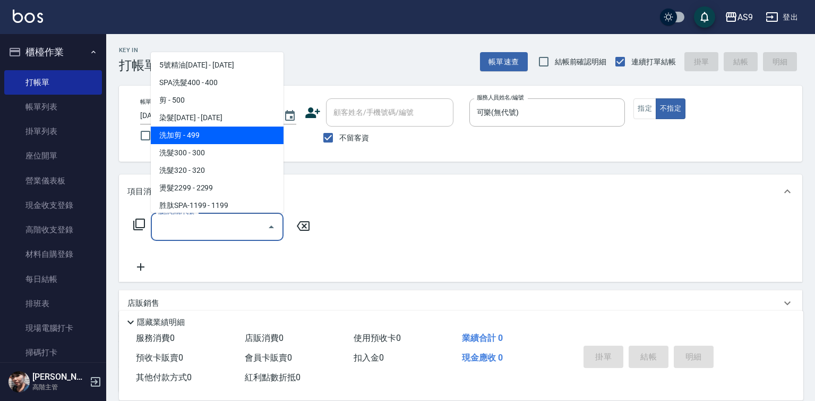
click at [189, 131] on span "洗加剪 - 499" at bounding box center [217, 135] width 133 height 18
type input "洗加剪"
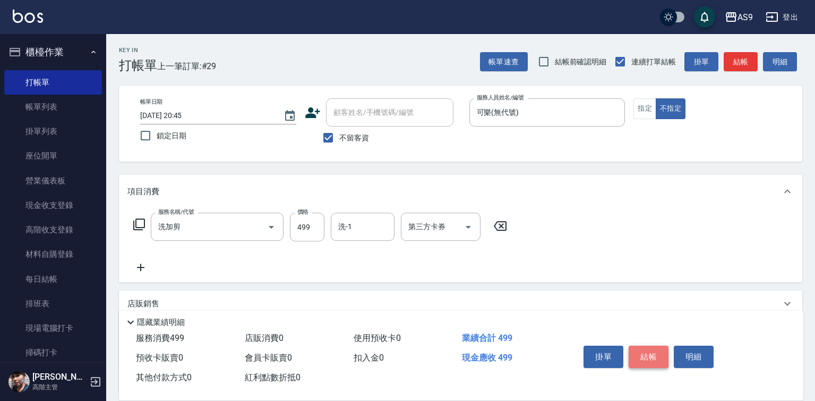
click at [660, 354] on button "結帳" at bounding box center [649, 356] width 40 height 22
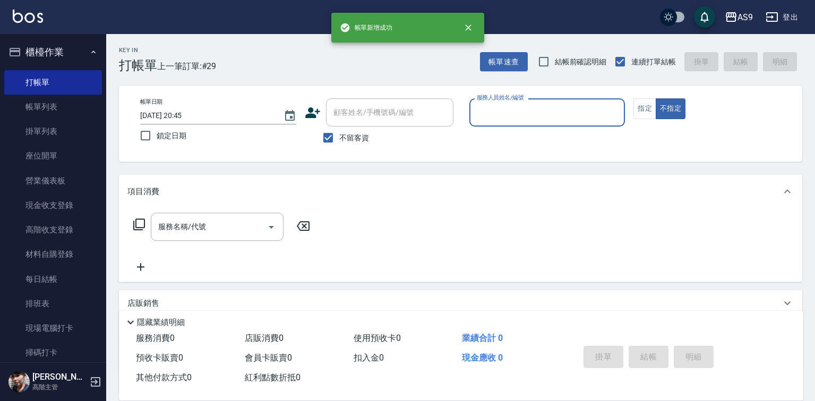
click at [503, 113] on input "服務人員姓名/編號" at bounding box center [547, 112] width 147 height 19
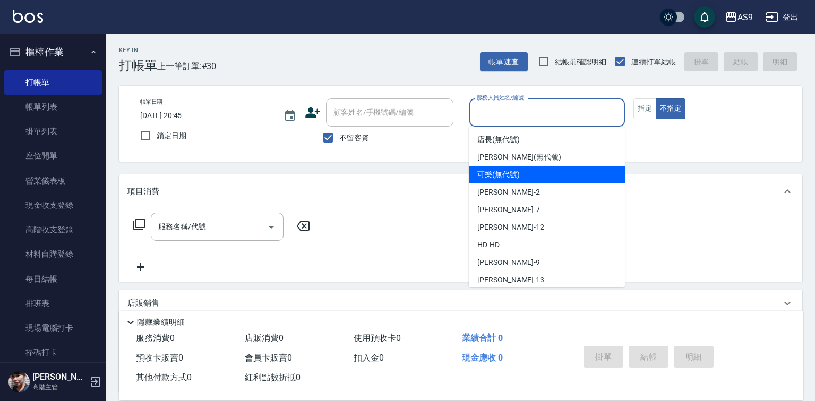
click at [501, 177] on span "可樂 (無代號)" at bounding box center [499, 174] width 42 height 11
type input "可樂(無代號)"
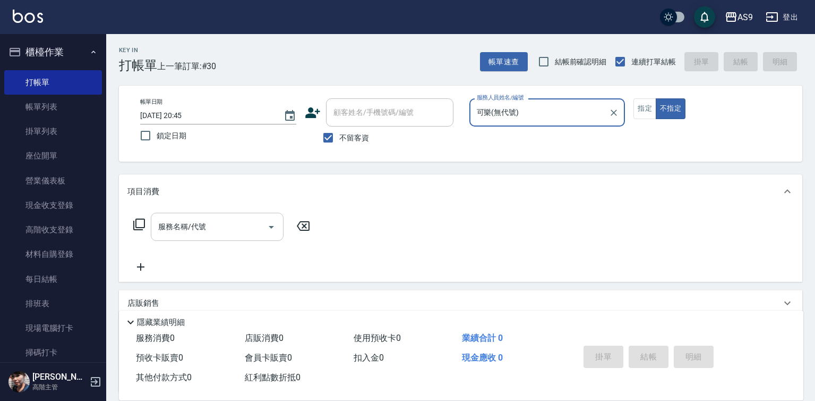
click at [185, 229] on input "服務名稱/代號" at bounding box center [209, 226] width 107 height 19
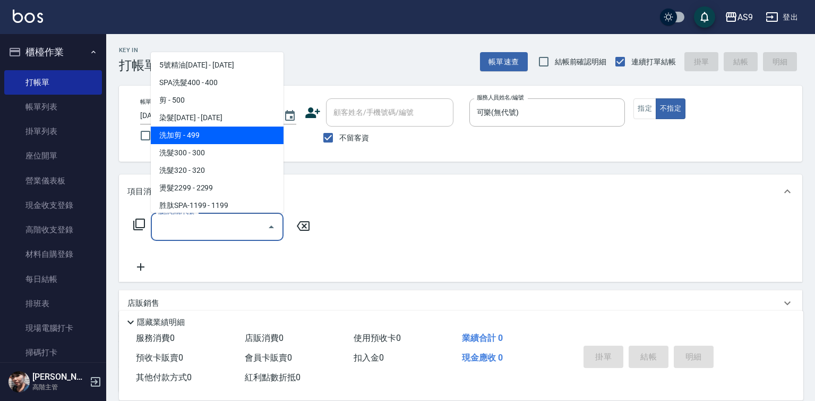
click at [197, 135] on span "洗加剪 - 499" at bounding box center [217, 135] width 133 height 18
type input "洗加剪"
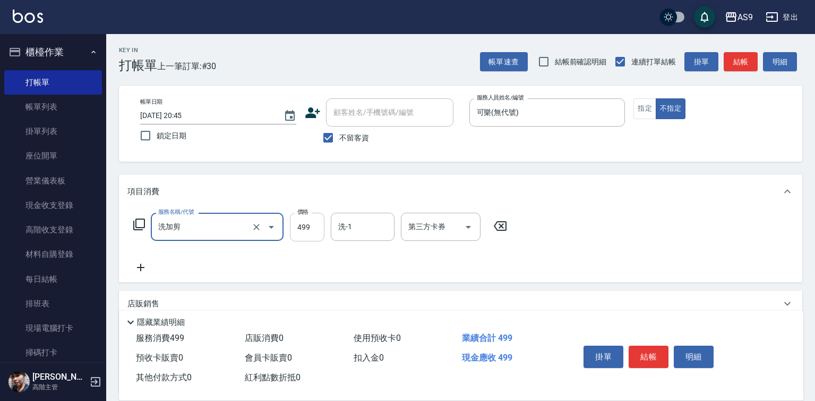
click at [317, 233] on input "499" at bounding box center [307, 226] width 35 height 29
click at [317, 234] on input "499" at bounding box center [307, 226] width 35 height 29
type input "519"
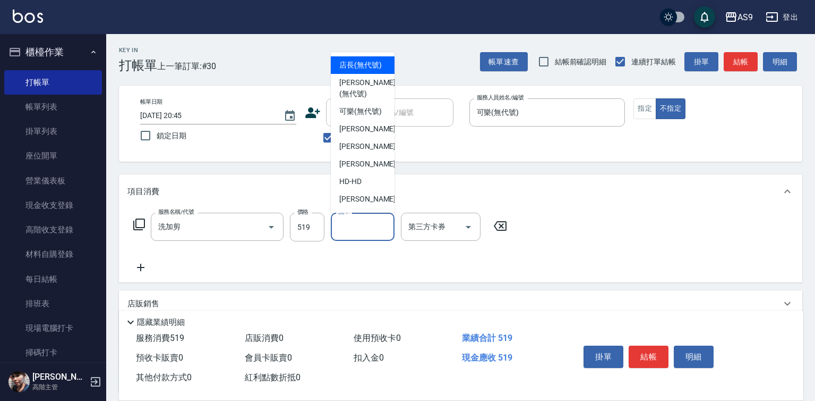
click at [366, 232] on input "洗-1" at bounding box center [363, 226] width 54 height 19
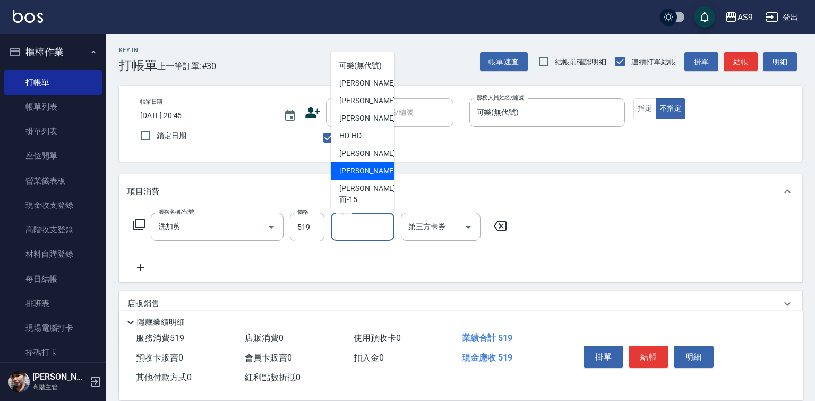
click at [366, 176] on span "[PERSON_NAME] -13" at bounding box center [372, 170] width 67 height 11
type input "[PERSON_NAME]-13"
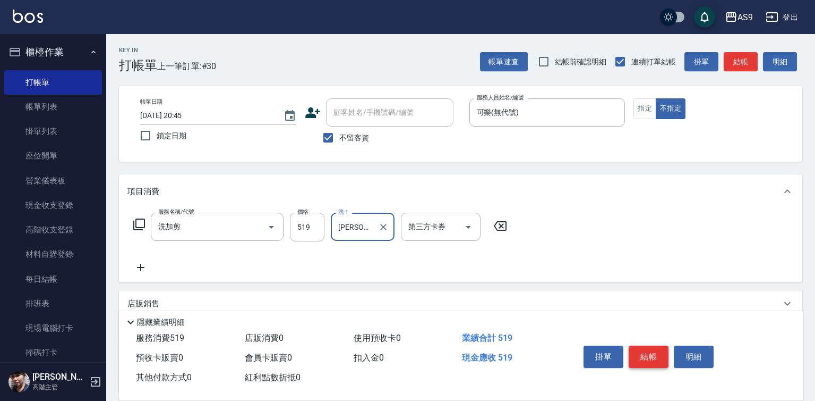
click at [645, 352] on button "結帳" at bounding box center [649, 356] width 40 height 22
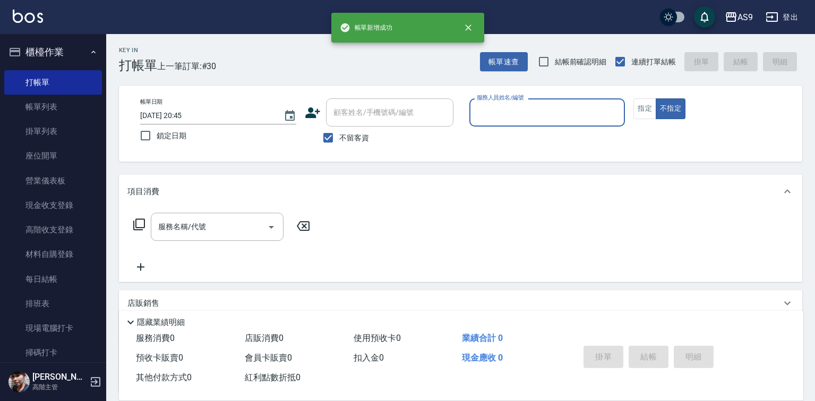
click at [517, 117] on input "服務人員姓名/編號" at bounding box center [547, 112] width 147 height 19
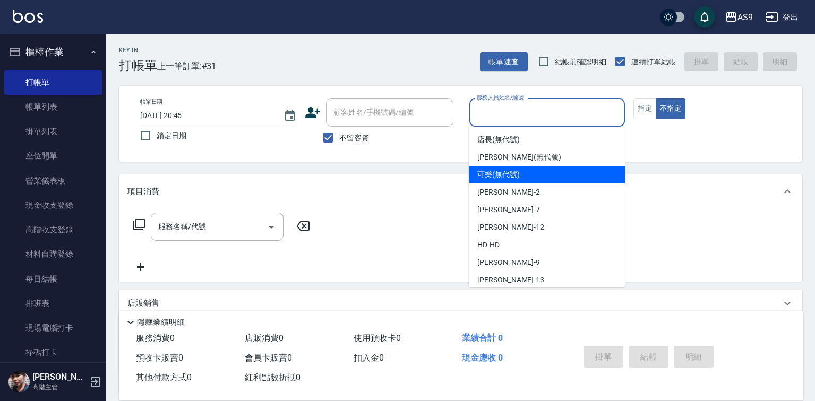
click at [512, 180] on div "可樂 (無代號)" at bounding box center [547, 175] width 156 height 18
type input "可樂(無代號)"
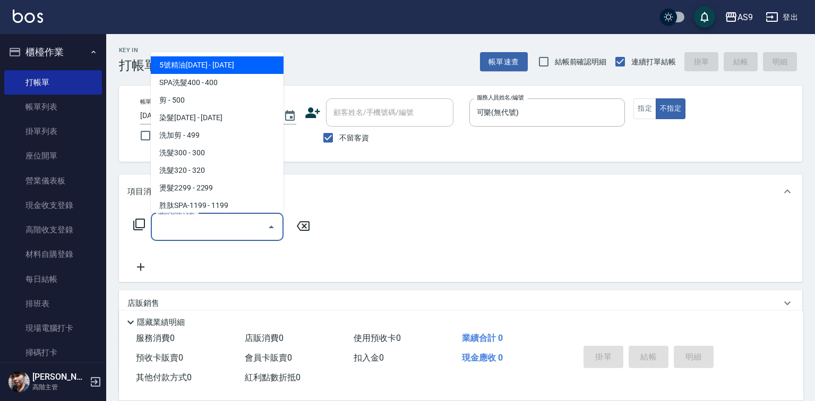
click at [197, 229] on input "服務名稱/代號" at bounding box center [209, 226] width 107 height 19
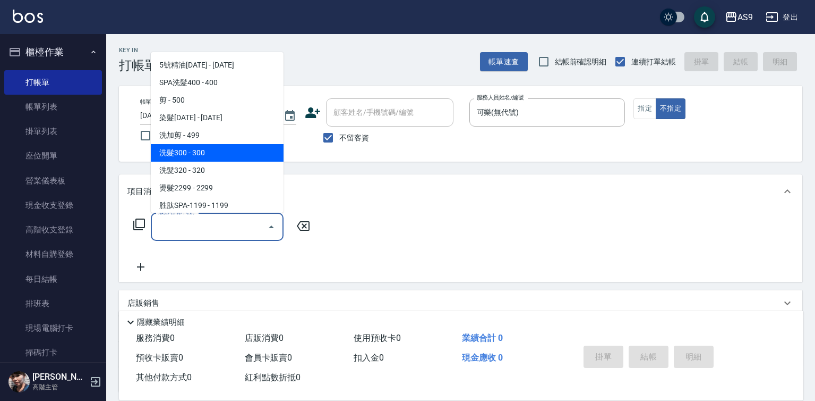
click at [194, 157] on span "洗髮300 - 300" at bounding box center [217, 153] width 133 height 18
type input "洗髮300(洗 髮300)"
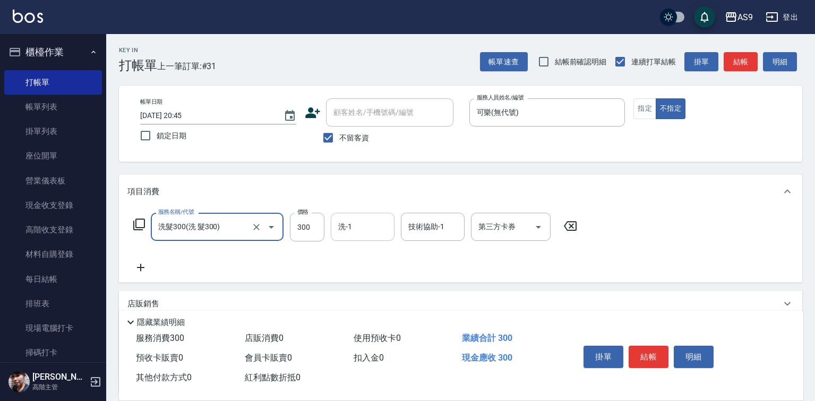
click at [362, 227] on input "洗-1" at bounding box center [363, 226] width 54 height 19
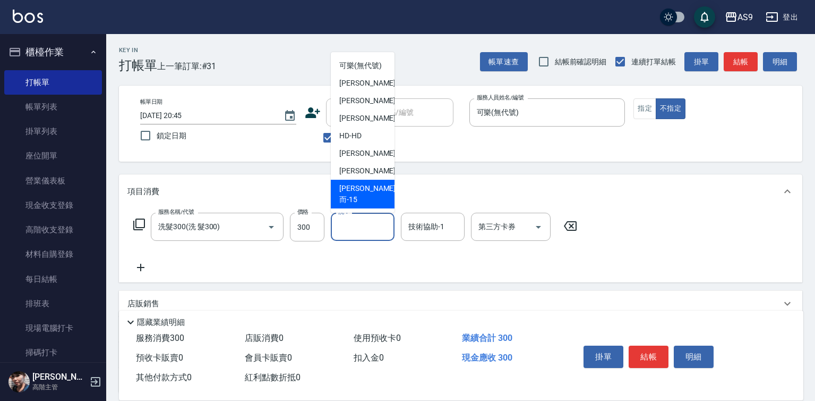
scroll to position [68, 0]
drag, startPoint x: 370, startPoint y: 174, endPoint x: 392, endPoint y: 199, distance: 33.5
click at [371, 173] on div "[PERSON_NAME] -13" at bounding box center [363, 171] width 64 height 18
type input "[PERSON_NAME]-13"
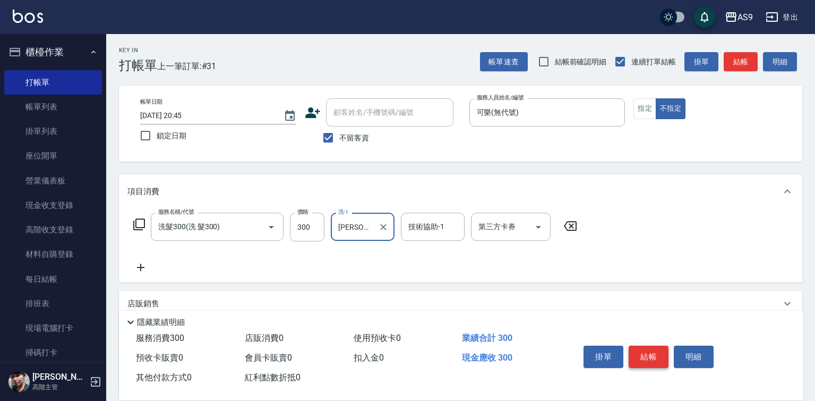
click at [659, 352] on button "結帳" at bounding box center [649, 356] width 40 height 22
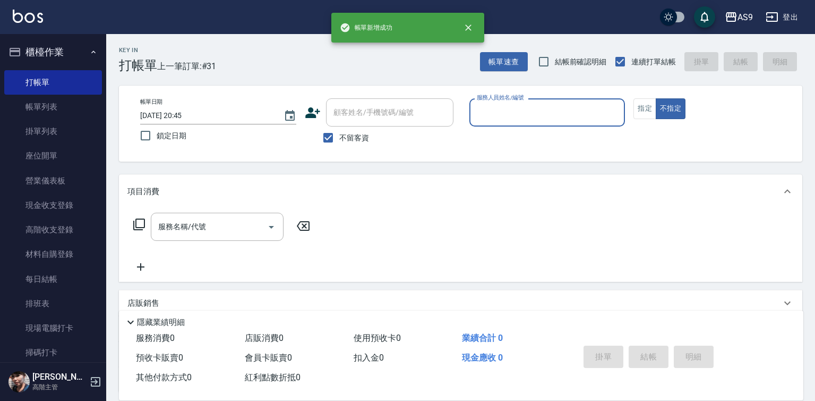
click at [500, 110] on input "服務人員姓名/編號" at bounding box center [547, 112] width 147 height 19
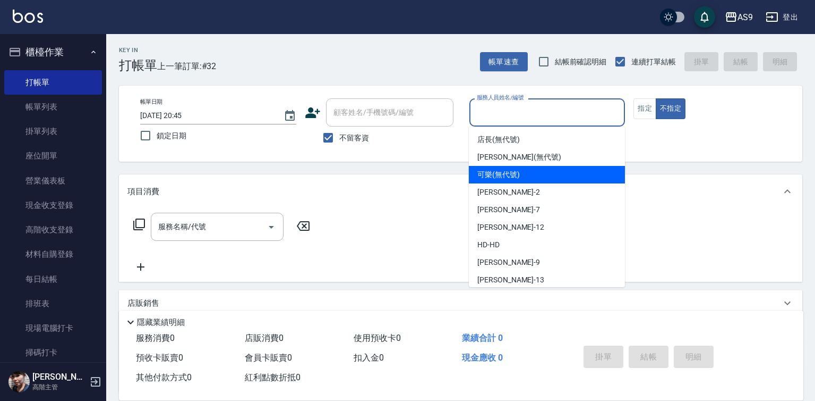
click at [501, 177] on span "可樂 (無代號)" at bounding box center [499, 174] width 42 height 11
type input "可樂(無代號)"
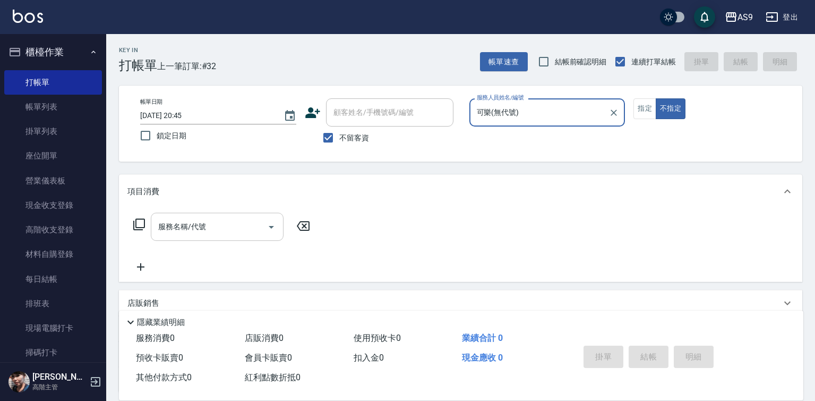
click at [215, 217] on input "服務名稱/代號" at bounding box center [209, 226] width 107 height 19
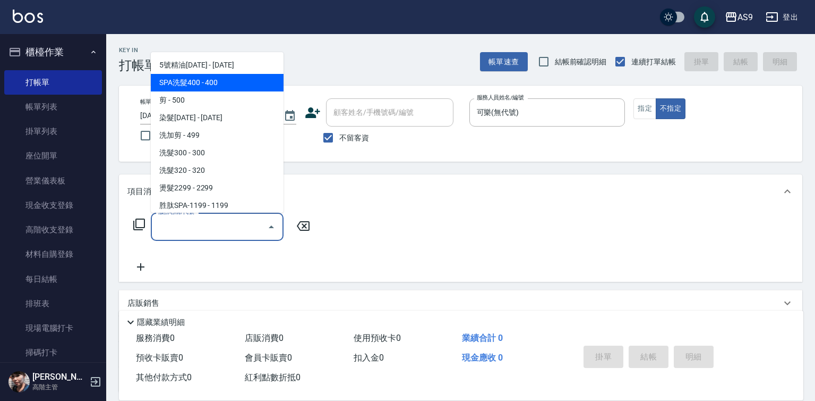
click at [213, 86] on span "SPA洗髮400 - 400" at bounding box center [217, 83] width 133 height 18
type input "SPA洗髮400(SPA洗髮400)"
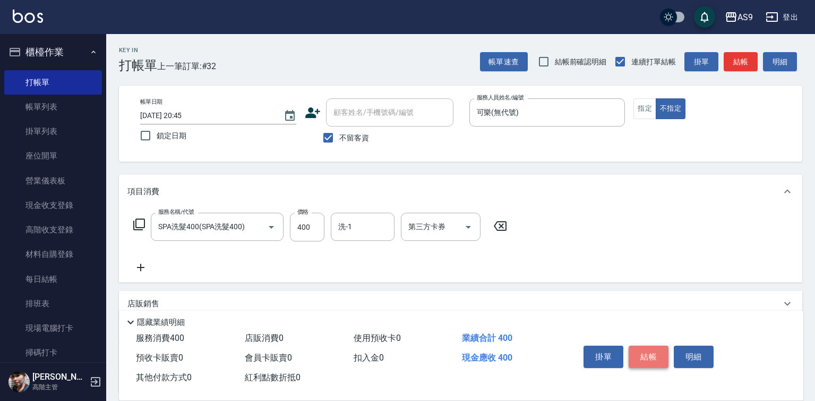
click at [653, 351] on button "結帳" at bounding box center [649, 356] width 40 height 22
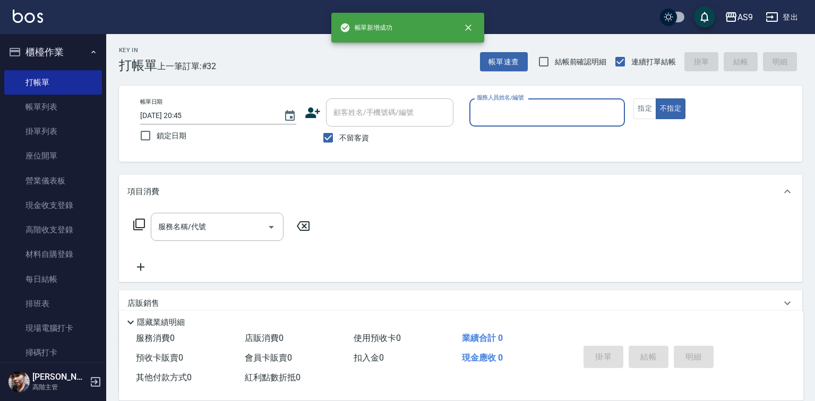
drag, startPoint x: 488, startPoint y: 110, endPoint x: 489, endPoint y: 120, distance: 9.6
click at [488, 112] on input "服務人員姓名/編號" at bounding box center [547, 112] width 147 height 19
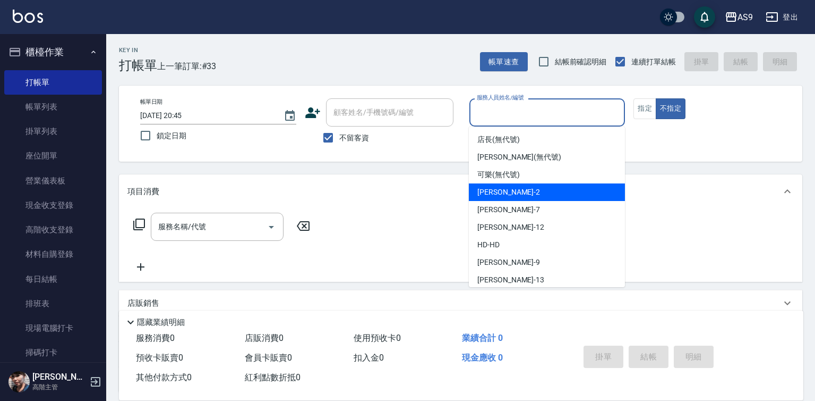
click at [507, 185] on div "[PERSON_NAME]蘭 -2" at bounding box center [547, 192] width 156 height 18
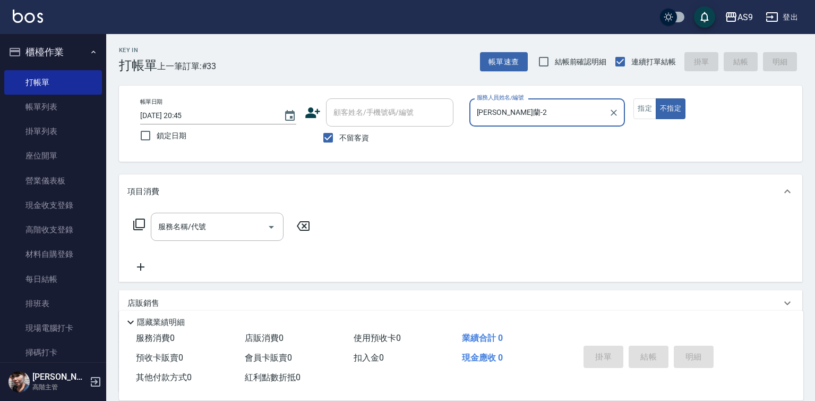
drag, startPoint x: 503, startPoint y: 107, endPoint x: 503, endPoint y: 124, distance: 17.5
click at [503, 114] on input "[PERSON_NAME]蘭-2" at bounding box center [539, 112] width 131 height 19
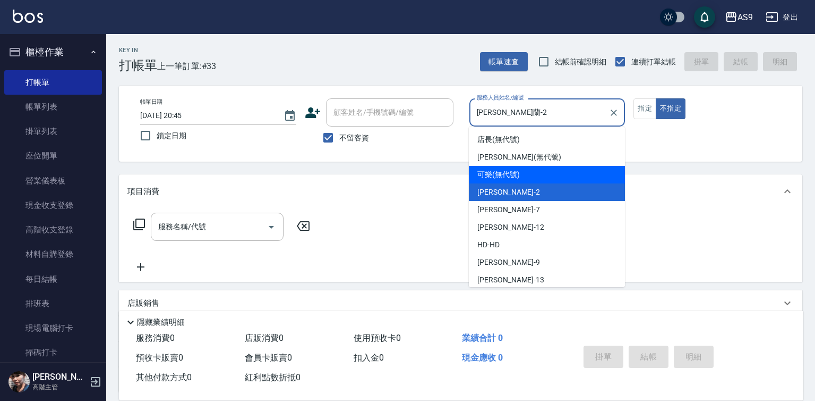
click at [514, 173] on span "可樂 (無代號)" at bounding box center [499, 174] width 42 height 11
type input "可樂(無代號)"
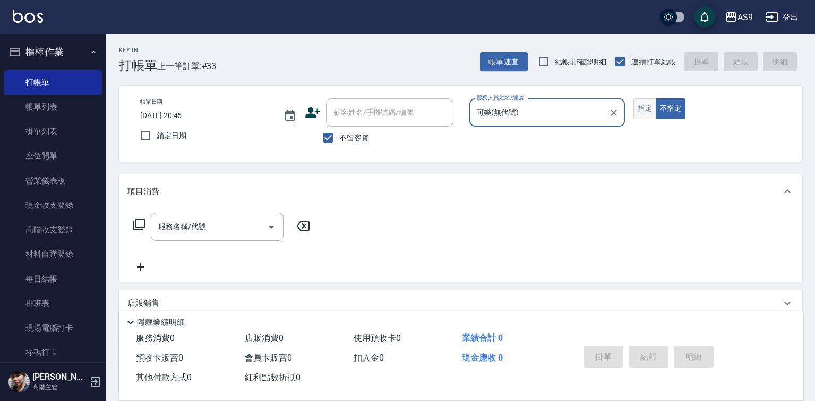
click at [638, 109] on button "指定" at bounding box center [645, 108] width 23 height 21
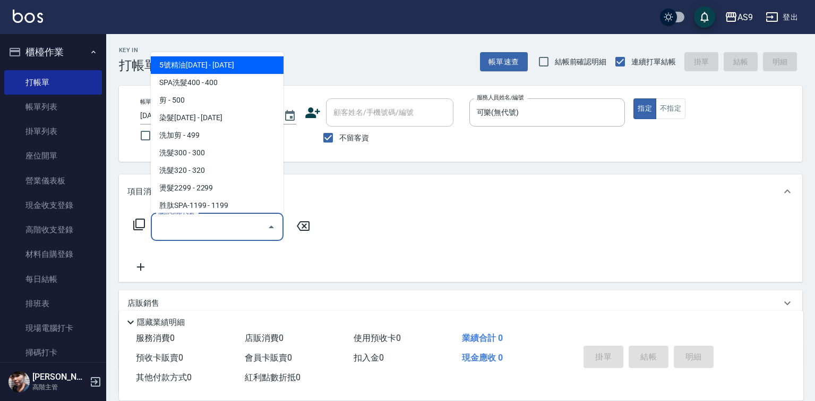
click at [250, 220] on input "服務名稱/代號" at bounding box center [209, 226] width 107 height 19
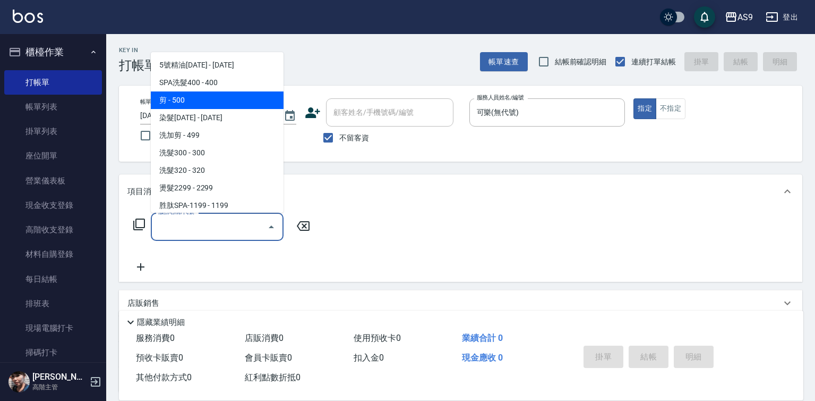
click at [203, 100] on span "剪 - 500" at bounding box center [217, 100] width 133 height 18
type input "剪(剪)"
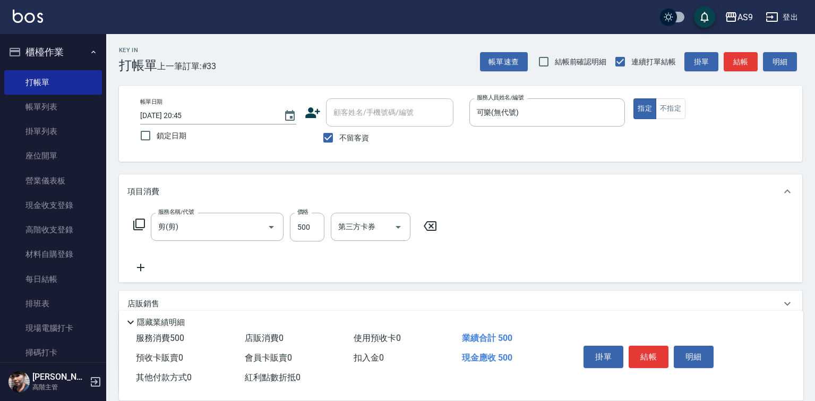
click at [139, 270] on icon at bounding box center [140, 267] width 27 height 13
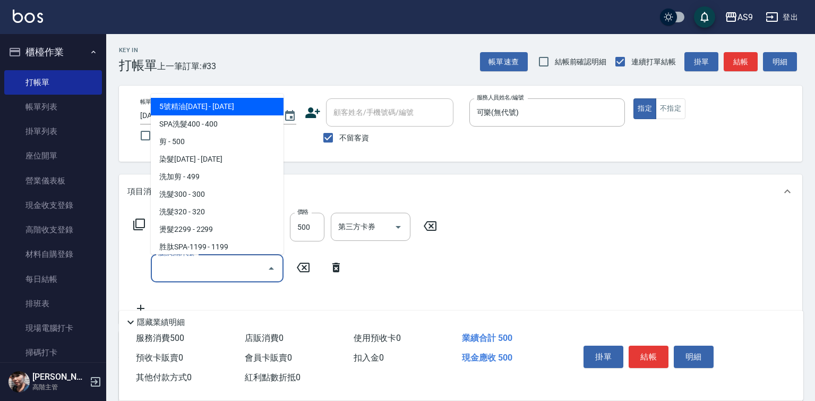
click at [180, 268] on input "服務名稱/代號" at bounding box center [209, 268] width 107 height 19
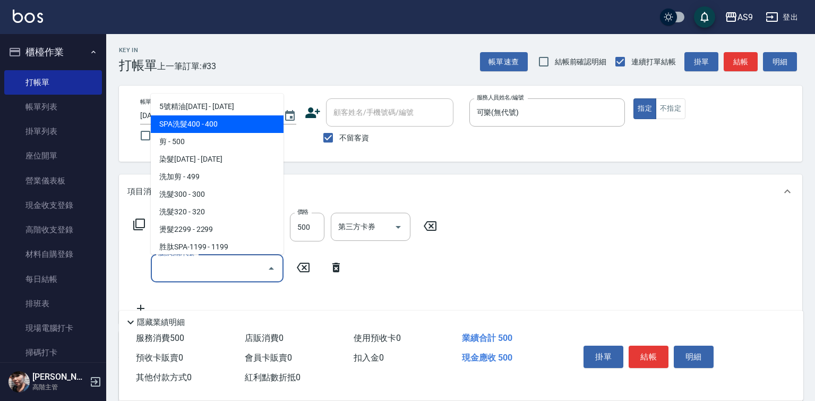
click at [199, 126] on span "SPA洗髮400 - 400" at bounding box center [217, 124] width 133 height 18
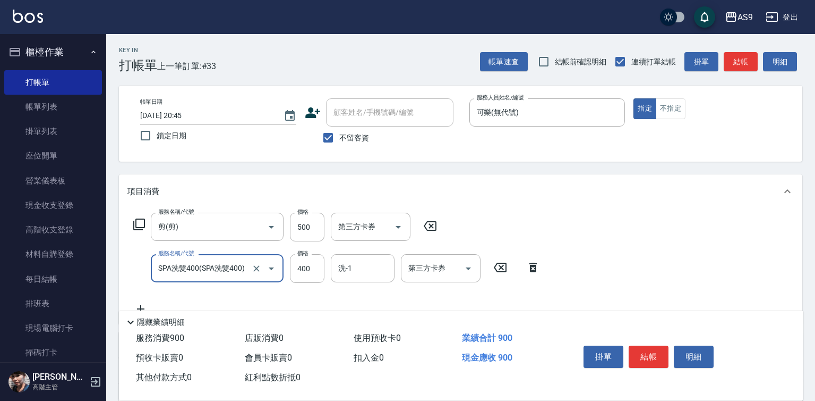
click at [344, 267] on div "洗-1 洗-1" at bounding box center [363, 268] width 64 height 28
type input "SPA洗髮400"
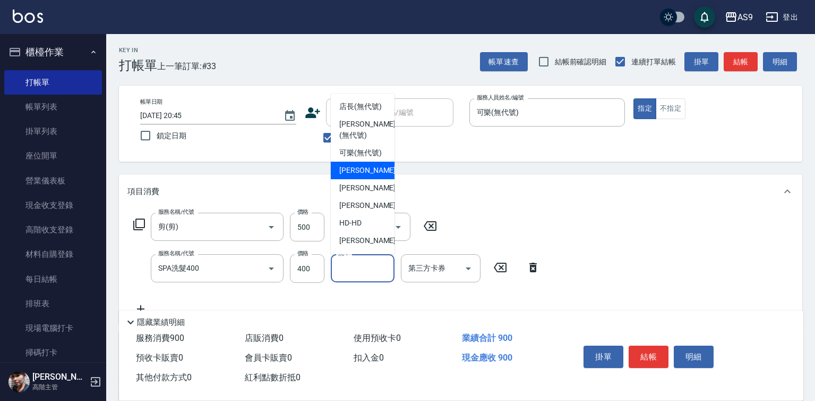
scroll to position [53, 0]
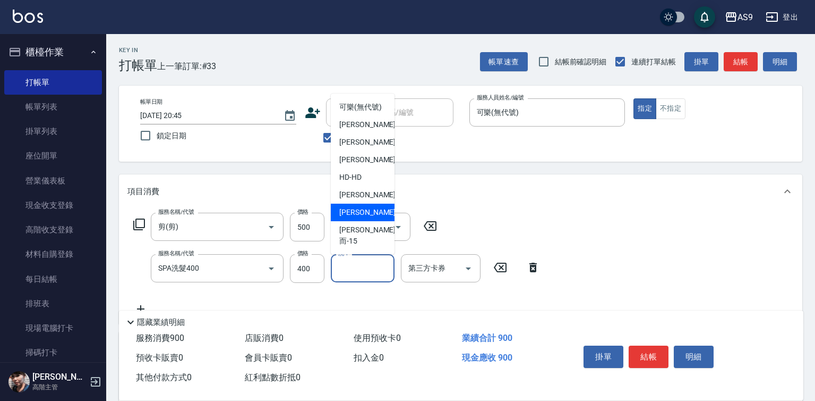
click at [370, 218] on span "[PERSON_NAME] -13" at bounding box center [372, 212] width 67 height 11
type input "[PERSON_NAME]-13"
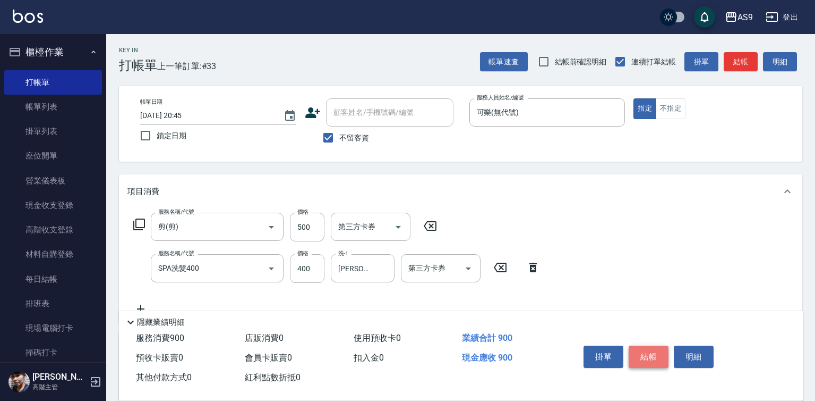
click at [649, 357] on button "結帳" at bounding box center [649, 356] width 40 height 22
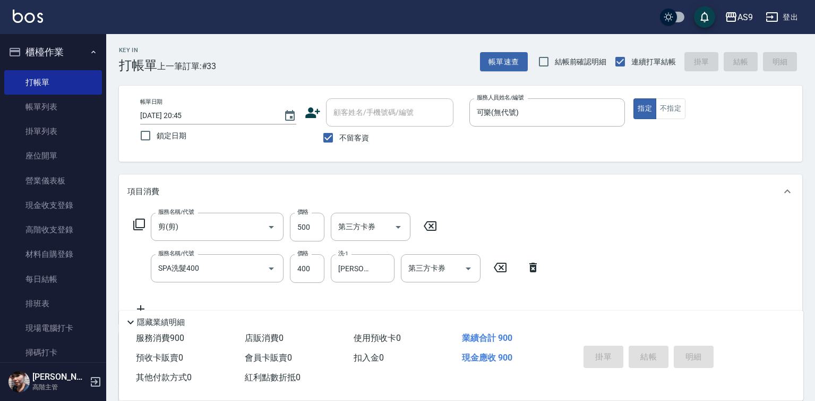
type input "[DATE] 20:46"
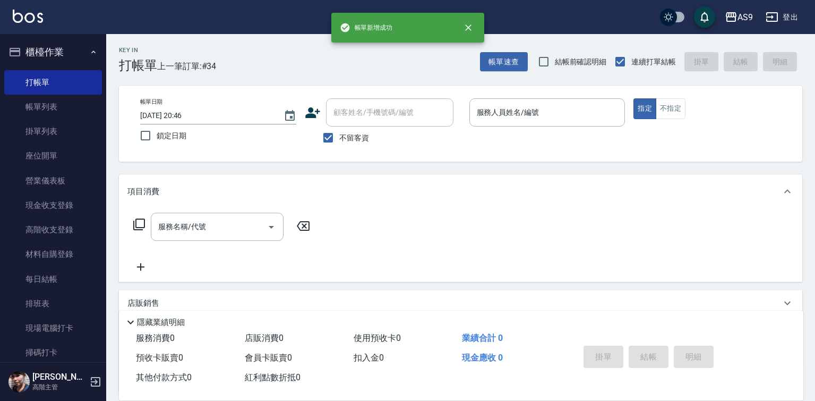
drag, startPoint x: 466, startPoint y: 100, endPoint x: 464, endPoint y: 108, distance: 8.1
click at [464, 106] on div "帳單日期 [DATE] 20:46 鎖定日期 顧客姓名/手機號碼/編號 顧客姓名/手機號碼/編號 不留客資 服務人員姓名/編號 服務人員姓名/編號 指定 不指定" at bounding box center [461, 123] width 658 height 50
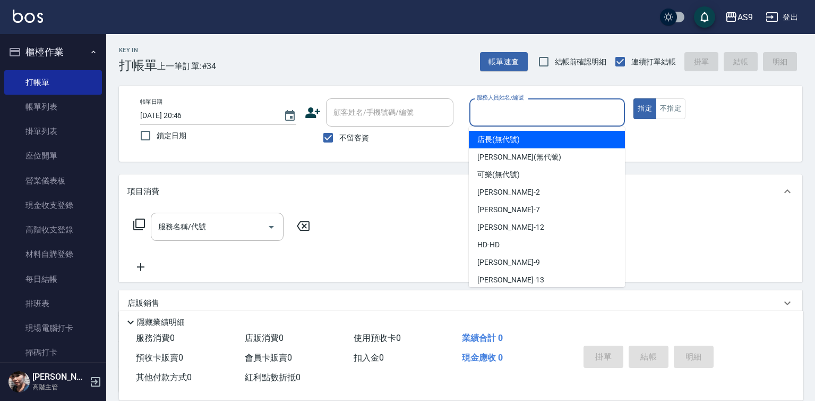
drag, startPoint x: 464, startPoint y: 108, endPoint x: 504, endPoint y: 117, distance: 40.2
click at [505, 105] on div "服務人員姓名/編號 服務人員姓名/編號" at bounding box center [548, 112] width 156 height 28
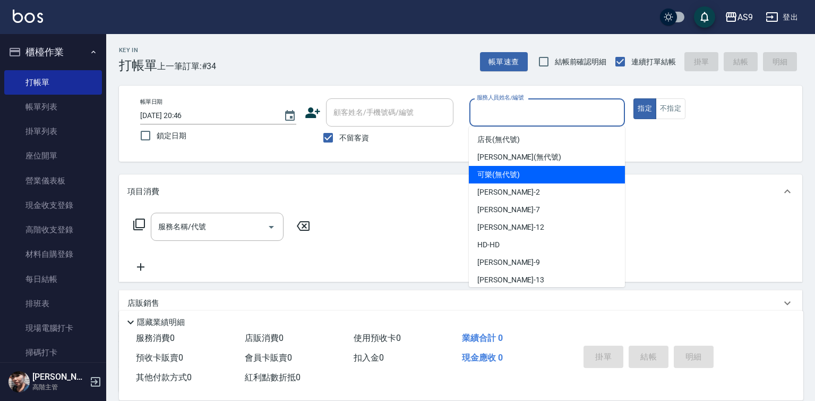
click at [500, 174] on span "可樂 (無代號)" at bounding box center [499, 174] width 42 height 11
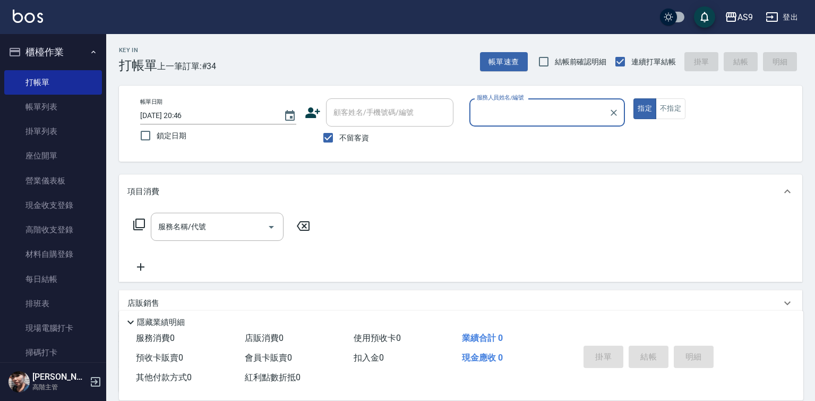
type input "可樂(無代號)"
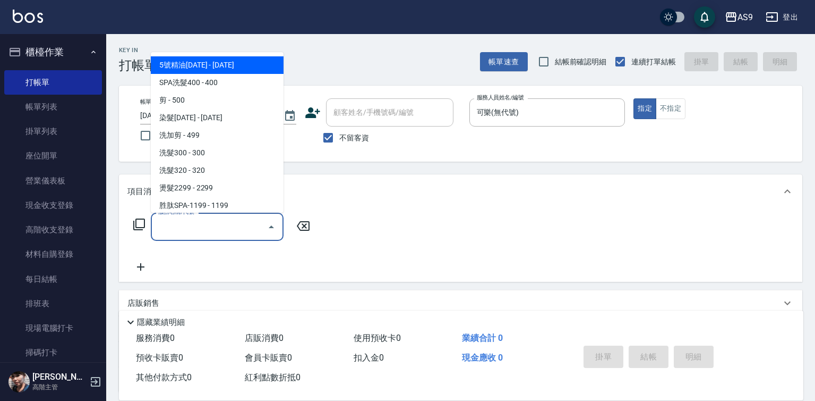
click at [202, 228] on input "服務名稱/代號" at bounding box center [209, 226] width 107 height 19
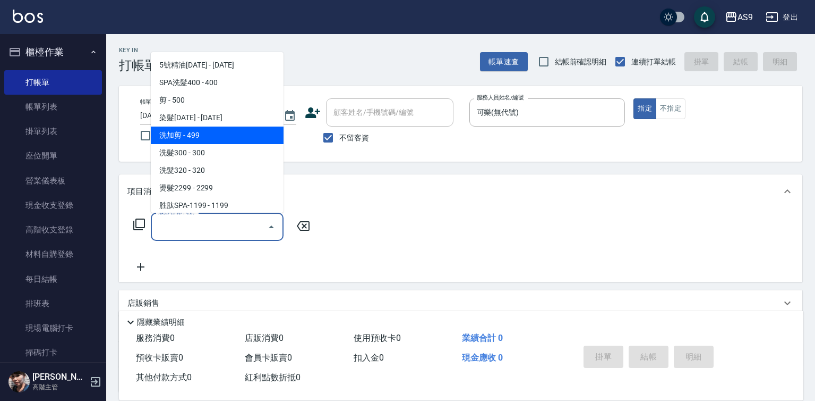
click at [193, 139] on span "洗加剪 - 499" at bounding box center [217, 135] width 133 height 18
type input "洗加剪"
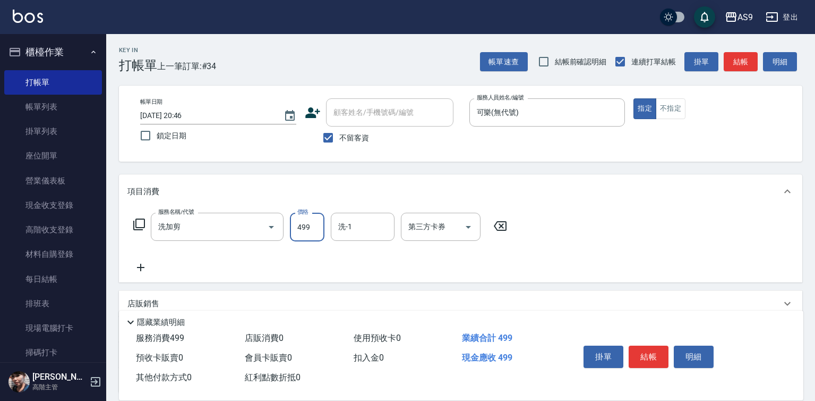
click at [310, 227] on input "499" at bounding box center [307, 226] width 35 height 29
click at [648, 360] on button "結帳" at bounding box center [649, 356] width 40 height 22
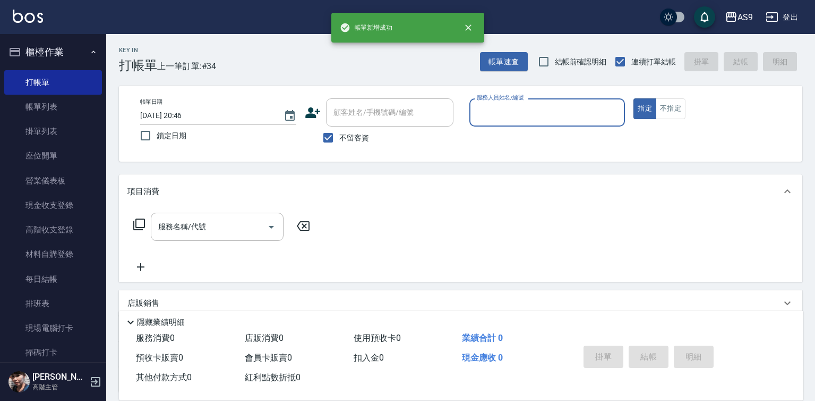
click at [495, 107] on input "服務人員姓名/編號" at bounding box center [547, 112] width 147 height 19
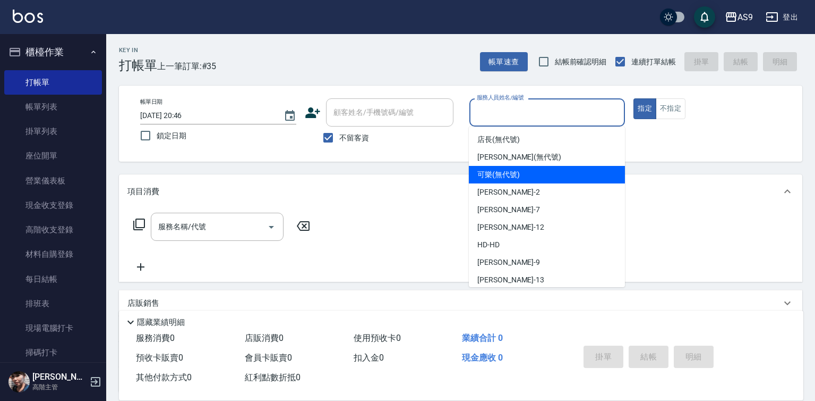
drag, startPoint x: 489, startPoint y: 175, endPoint x: 379, endPoint y: 186, distance: 110.0
click at [487, 176] on span "可樂 (無代號)" at bounding box center [499, 174] width 42 height 11
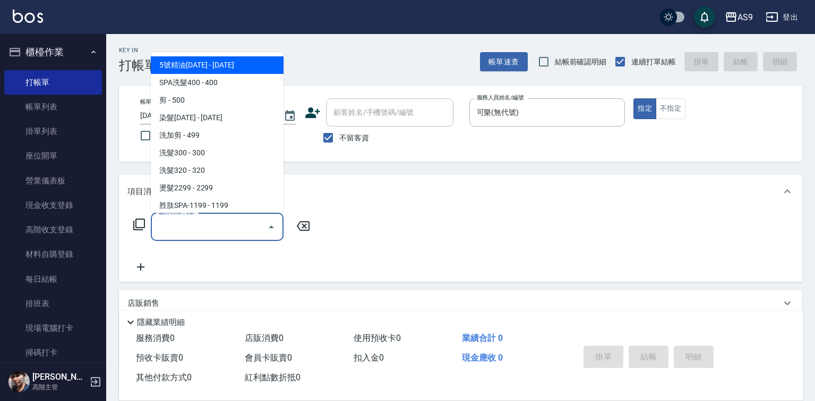
click at [225, 219] on input "服務名稱/代號" at bounding box center [209, 226] width 107 height 19
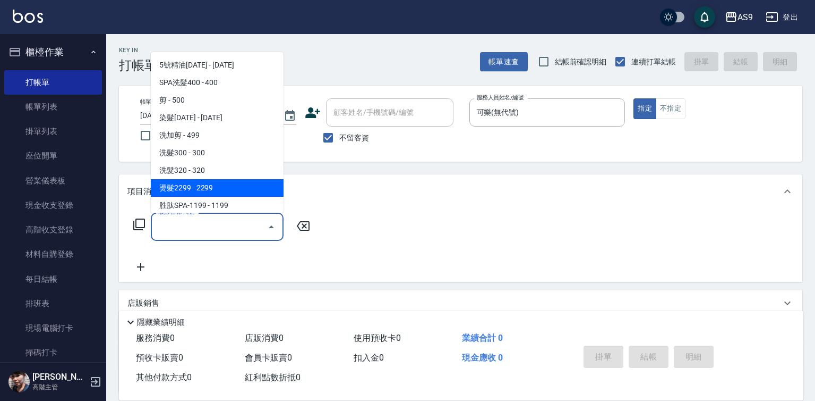
click at [185, 186] on span "燙髮2299 - 2299" at bounding box center [217, 188] width 133 height 18
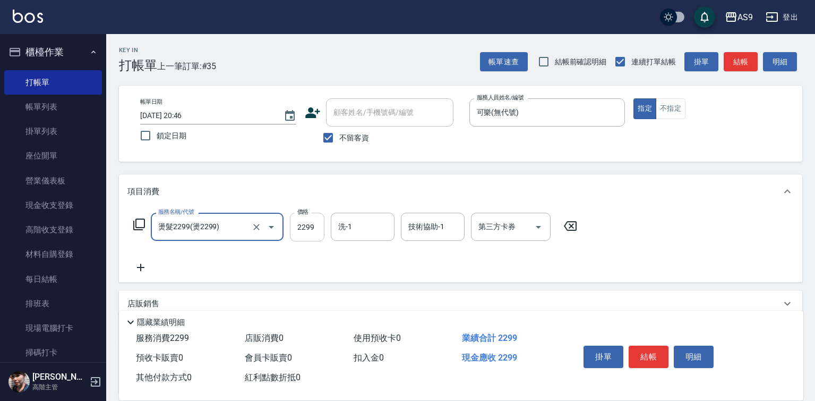
click at [296, 228] on input "2299" at bounding box center [307, 226] width 35 height 29
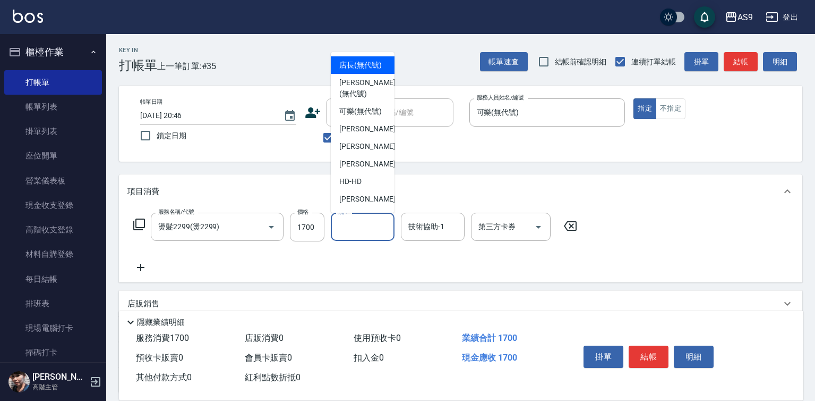
click at [352, 229] on input "洗-1" at bounding box center [363, 226] width 54 height 19
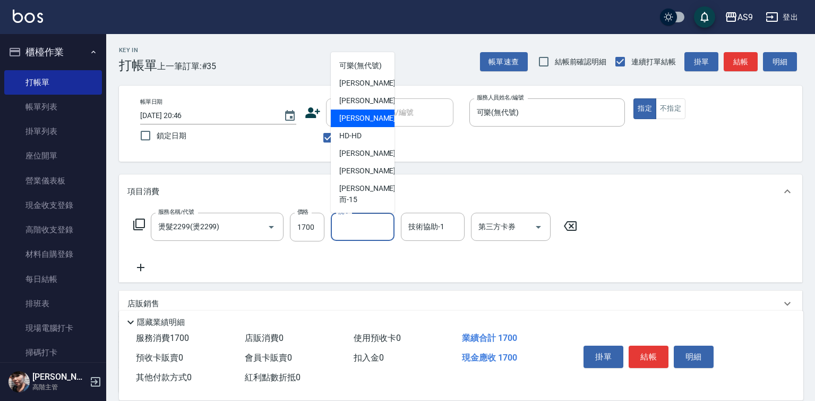
click at [369, 176] on span "[PERSON_NAME] -13" at bounding box center [372, 170] width 67 height 11
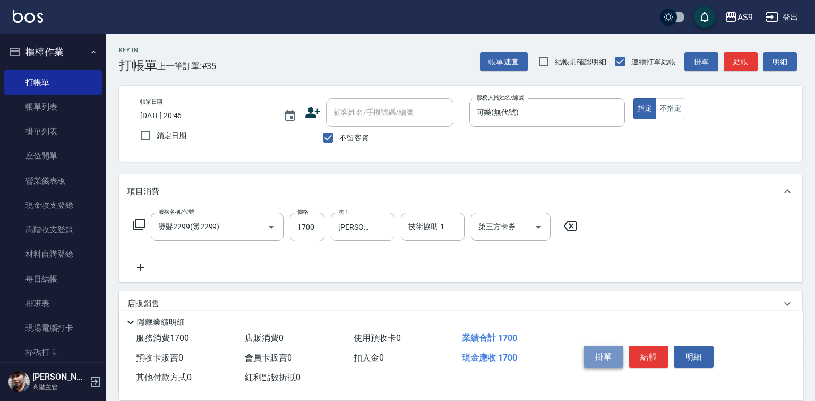
click at [620, 350] on button "掛單" at bounding box center [604, 356] width 40 height 22
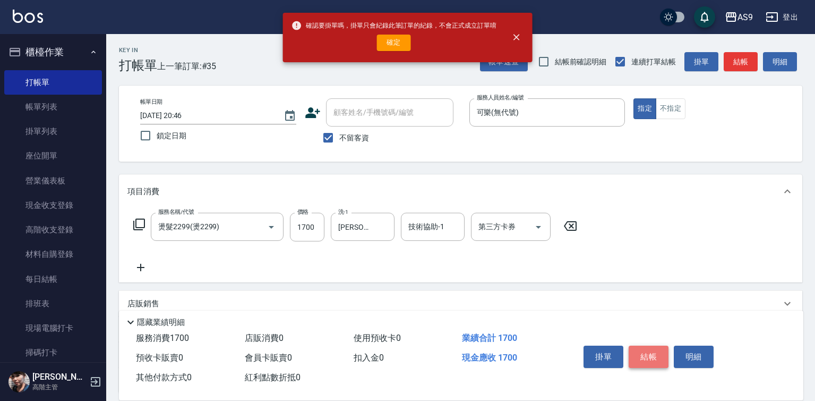
click at [639, 352] on button "結帳" at bounding box center [649, 356] width 40 height 22
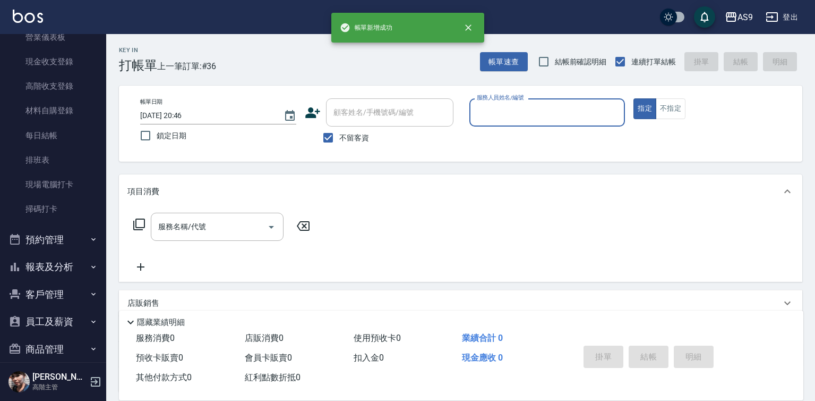
scroll to position [159, 0]
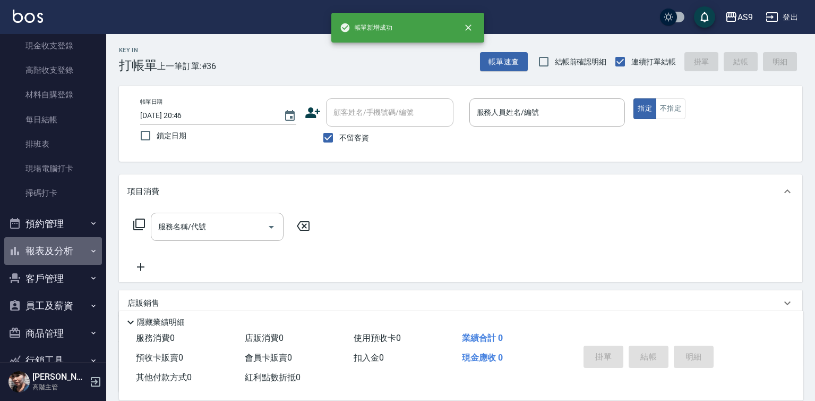
drag, startPoint x: 57, startPoint y: 249, endPoint x: 70, endPoint y: 265, distance: 20.4
click at [57, 249] on button "報表及分析" at bounding box center [53, 251] width 98 height 28
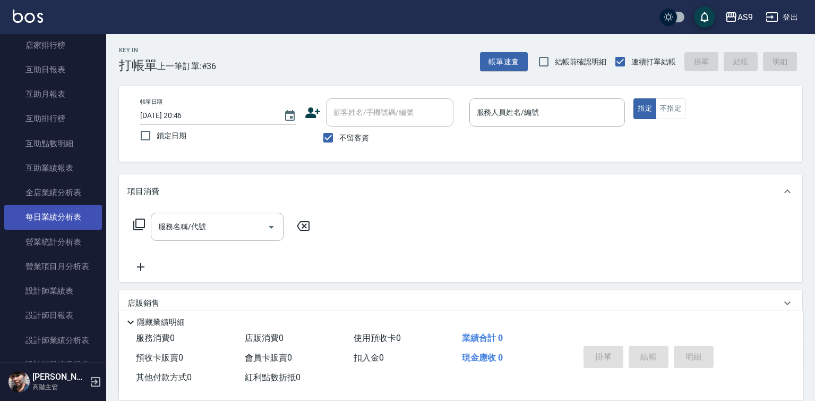
scroll to position [531, 0]
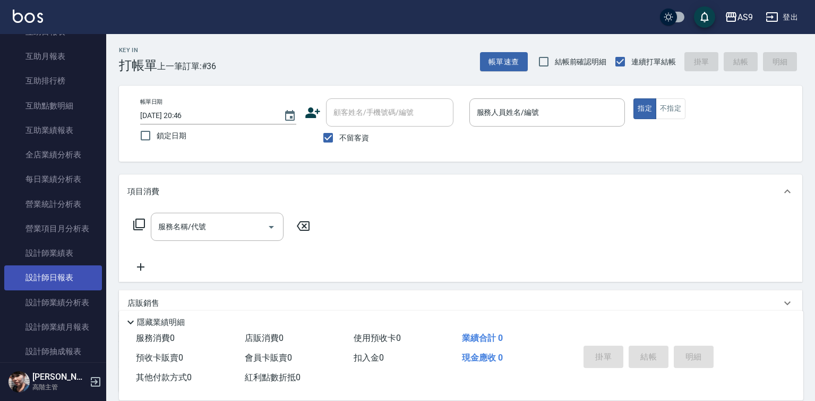
click at [74, 273] on link "設計師日報表" at bounding box center [53, 277] width 98 height 24
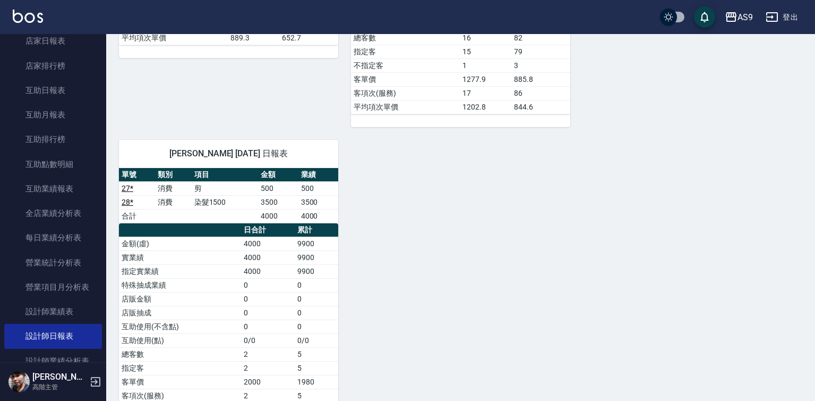
scroll to position [418, 0]
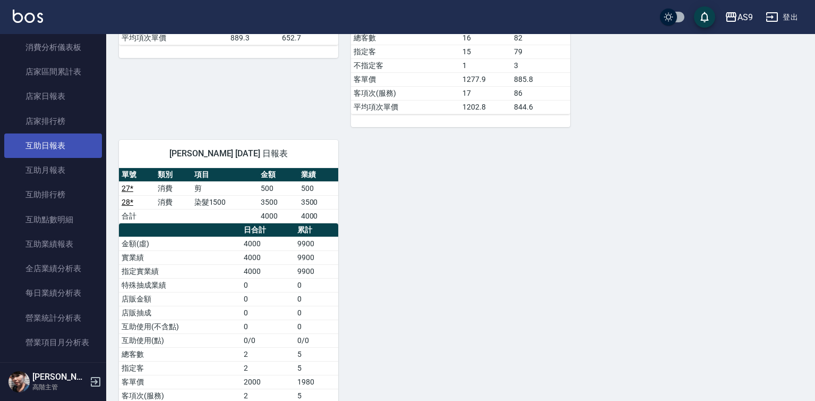
click at [61, 142] on link "互助日報表" at bounding box center [53, 145] width 98 height 24
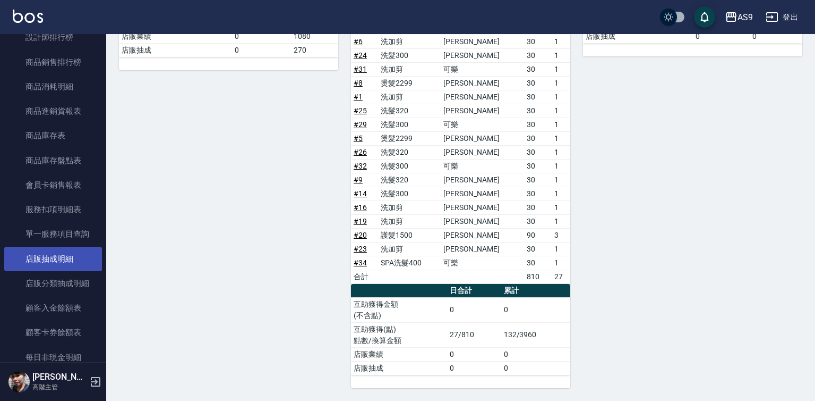
scroll to position [1055, 0]
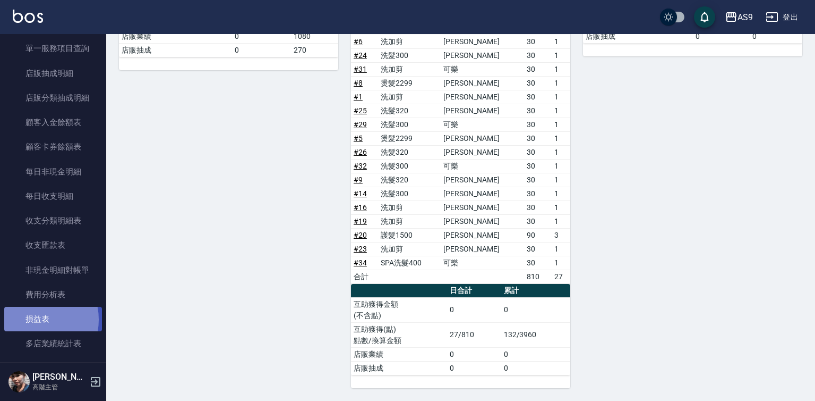
click at [33, 319] on link "損益表" at bounding box center [53, 319] width 98 height 24
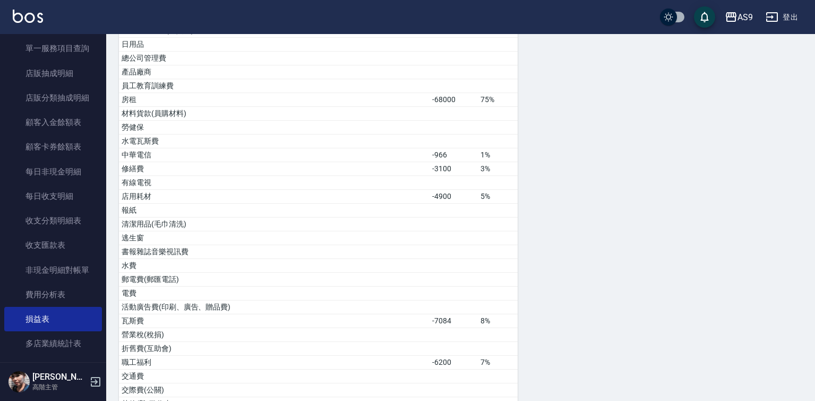
scroll to position [550, 0]
